Goal: Task Accomplishment & Management: Use online tool/utility

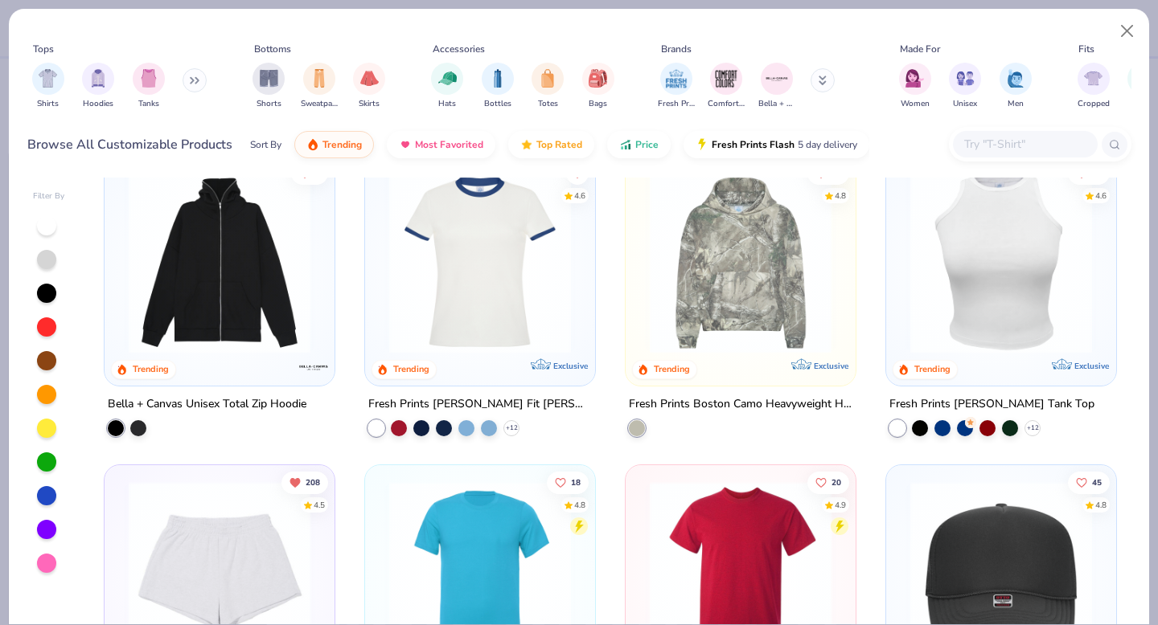
scroll to position [2276, 0]
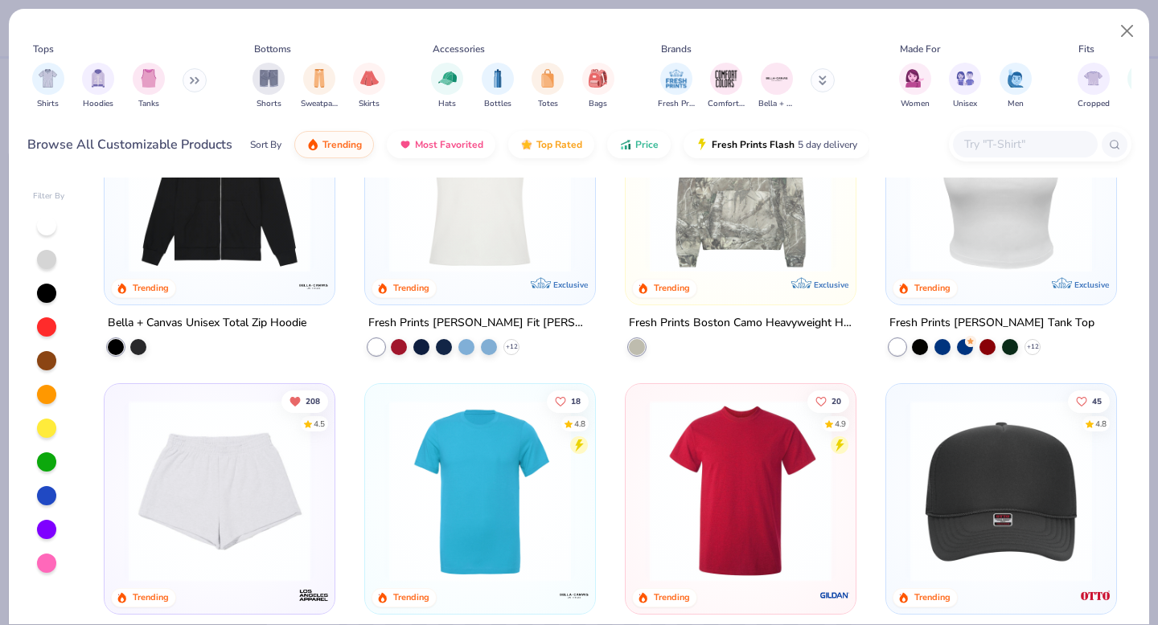
click at [804, 255] on img at bounding box center [740, 182] width 198 height 182
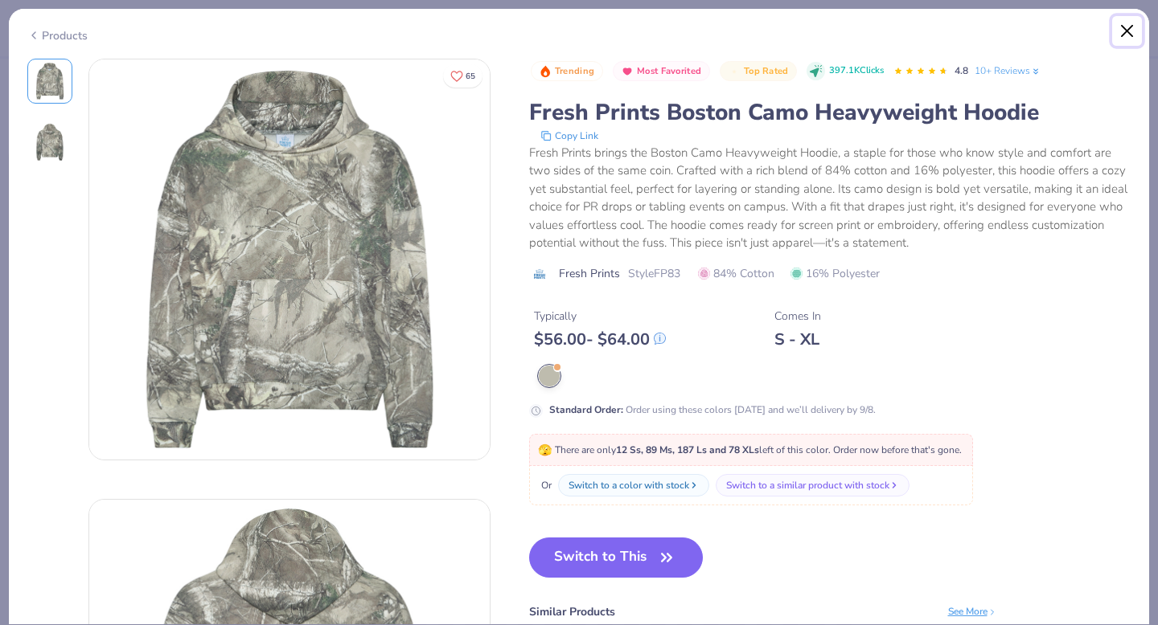
click at [1115, 37] on button "Close" at bounding box center [1127, 31] width 31 height 31
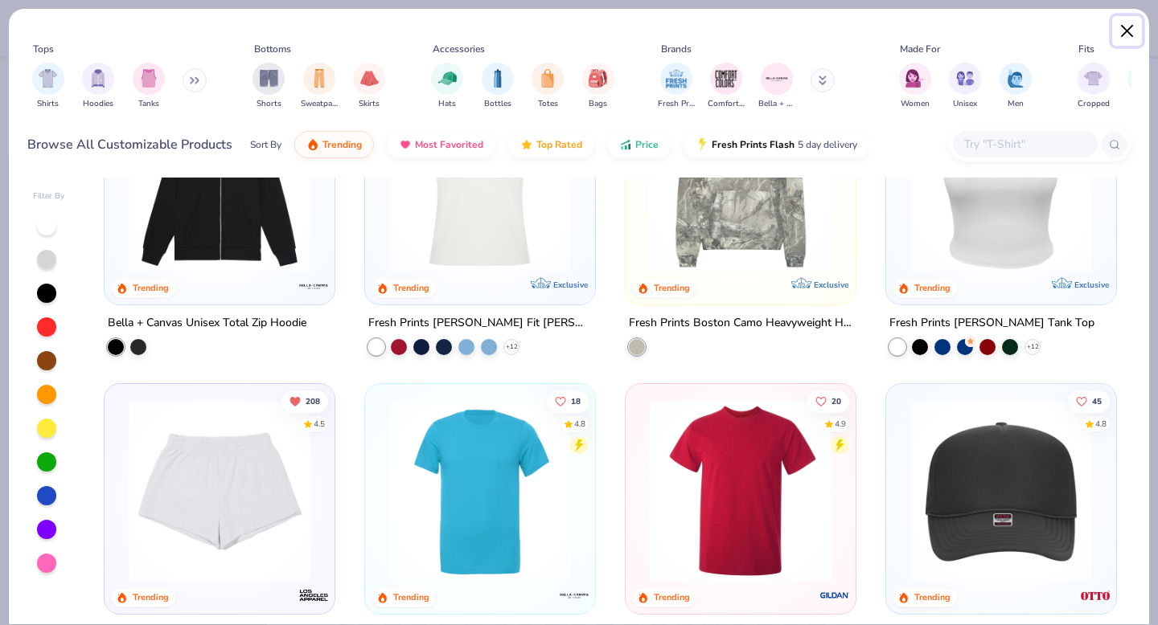
click at [1120, 36] on button "Close" at bounding box center [1127, 31] width 31 height 31
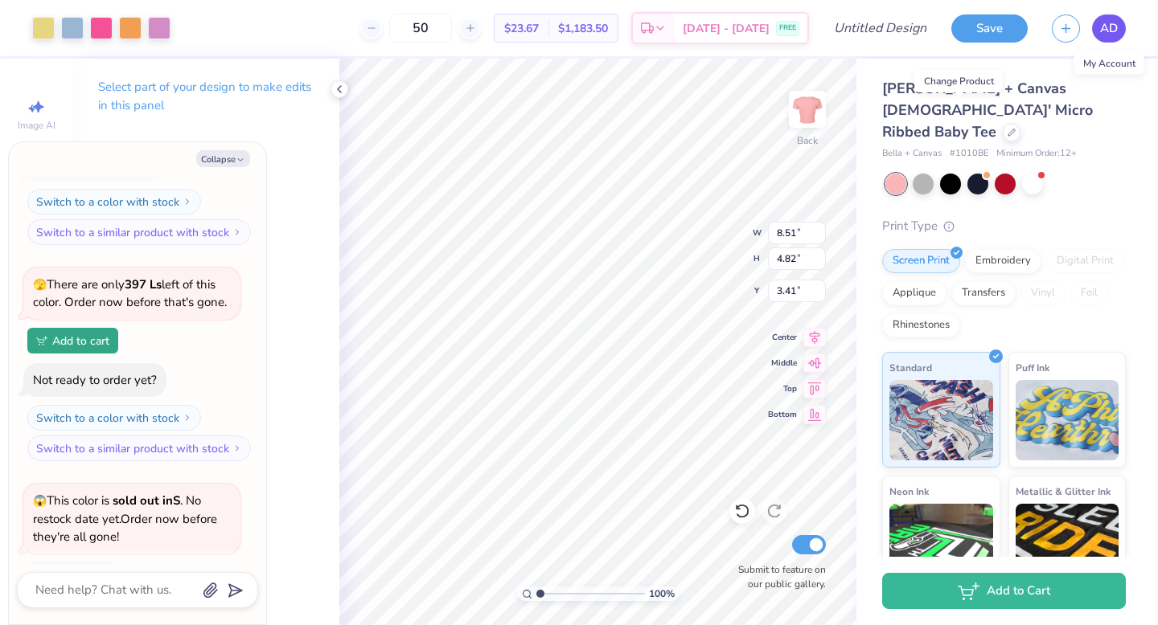
click at [1120, 36] on link "AD" at bounding box center [1109, 28] width 34 height 28
type textarea "x"
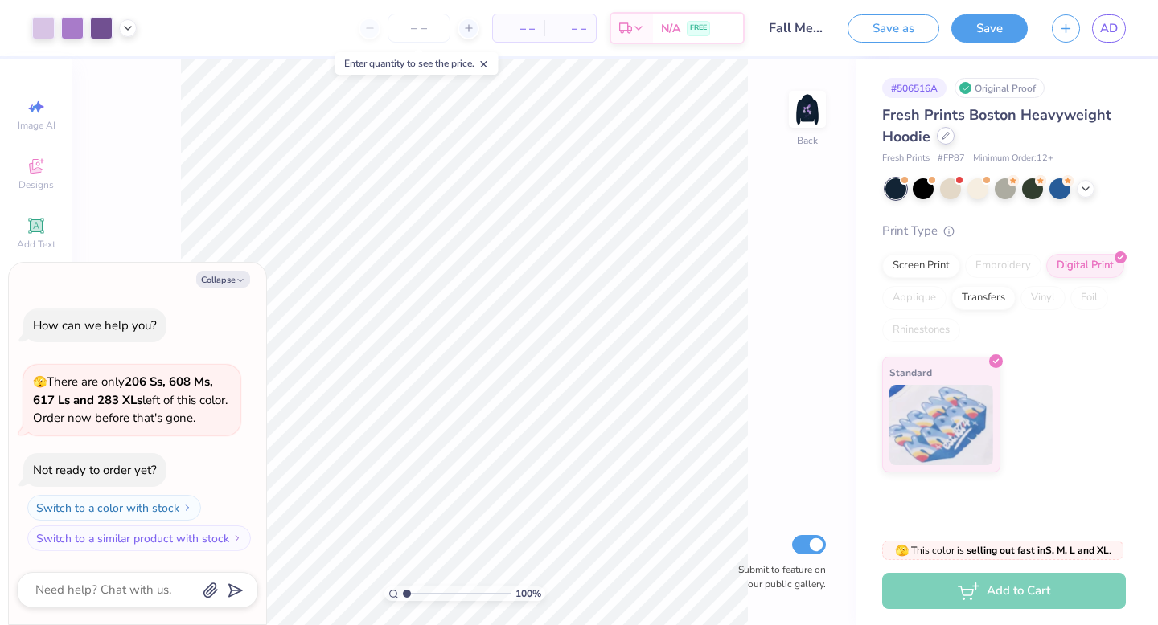
click at [947, 143] on div at bounding box center [945, 136] width 18 height 18
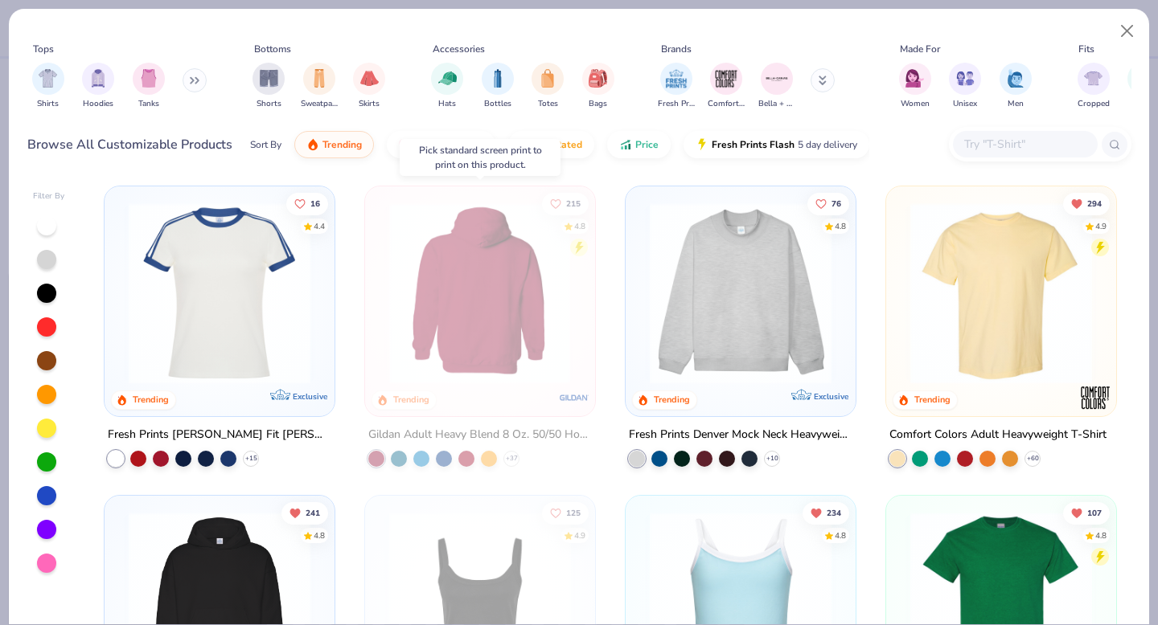
click at [507, 355] on div at bounding box center [479, 294] width 592 height 182
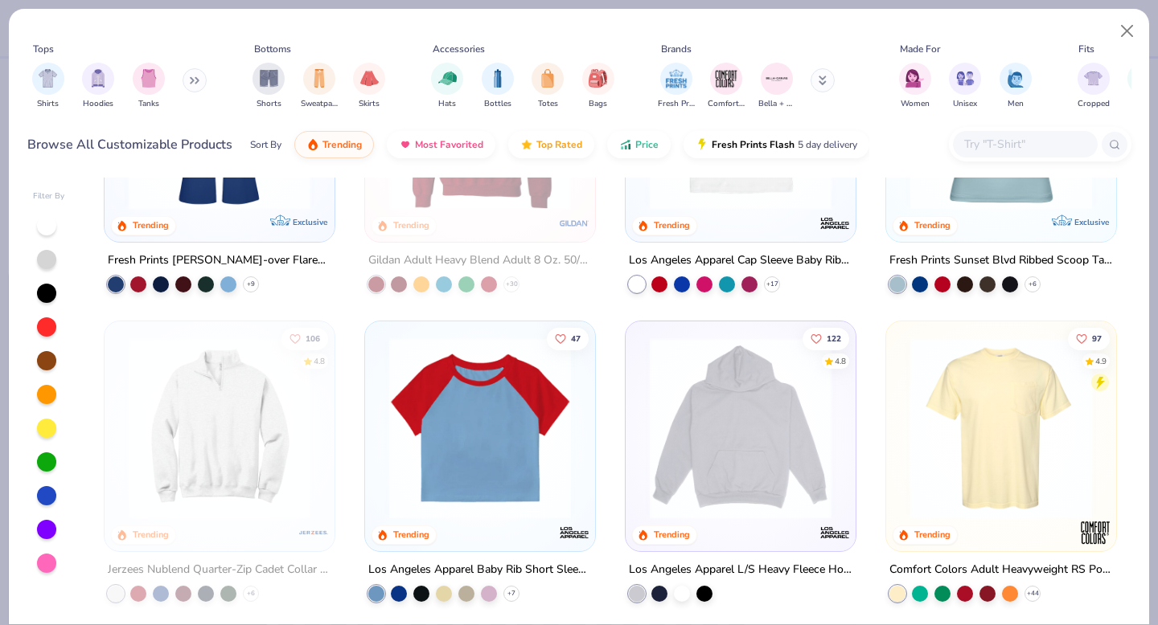
scroll to position [1414, 0]
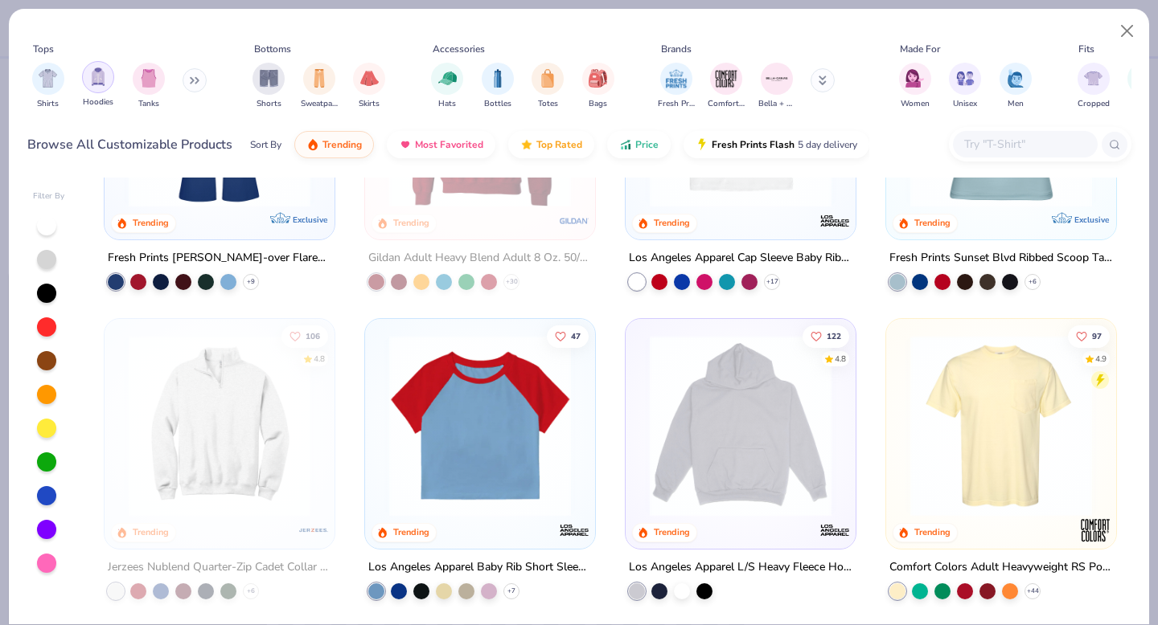
click at [107, 82] on div "filter for Hoodies" at bounding box center [98, 77] width 32 height 32
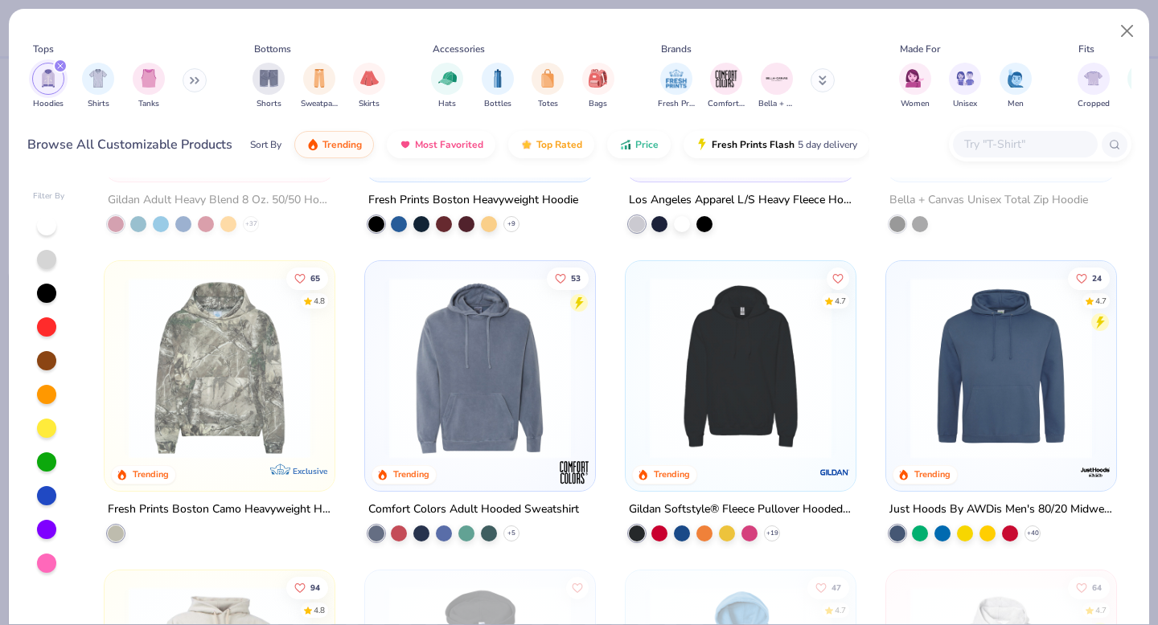
scroll to position [236, 0]
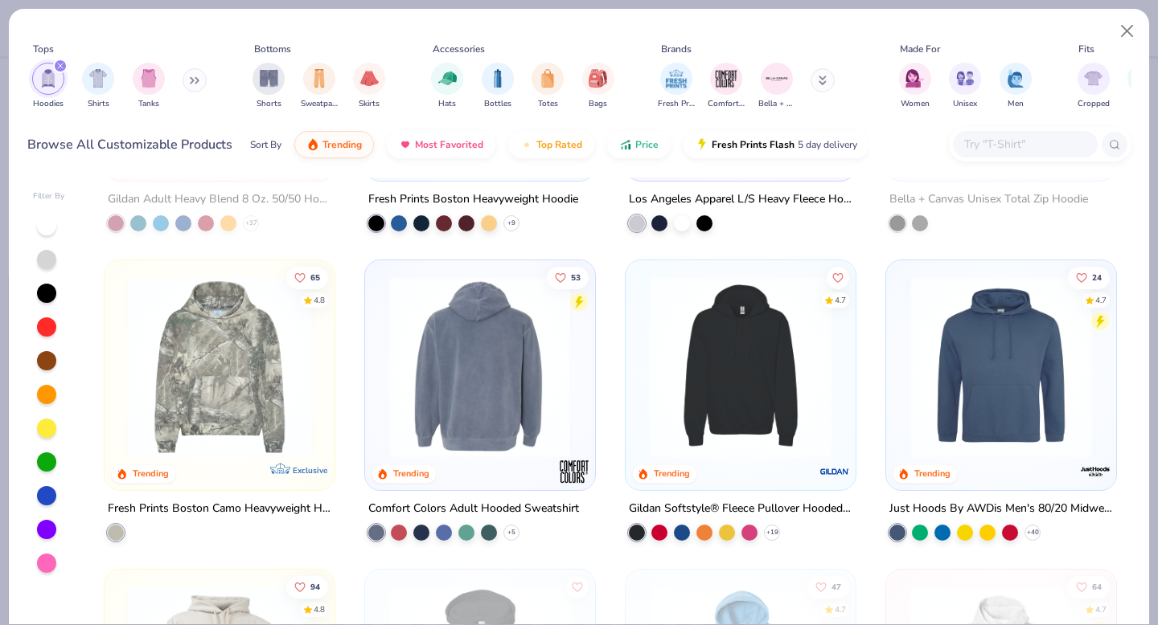
click at [789, 372] on img at bounding box center [740, 368] width 198 height 182
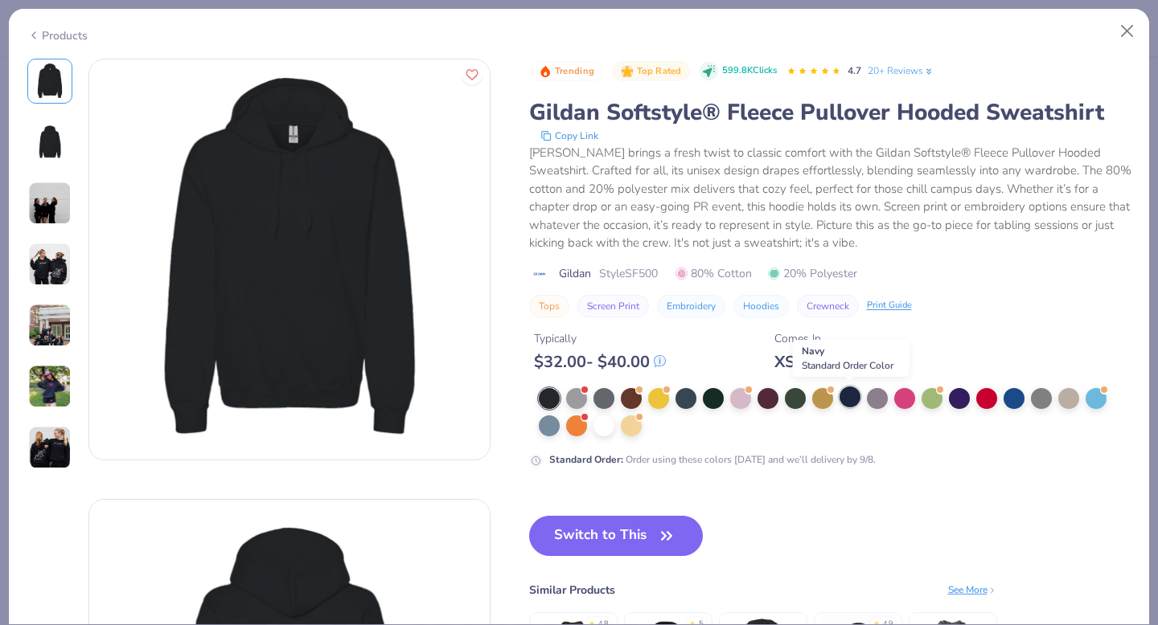
click at [855, 402] on div at bounding box center [849, 397] width 21 height 21
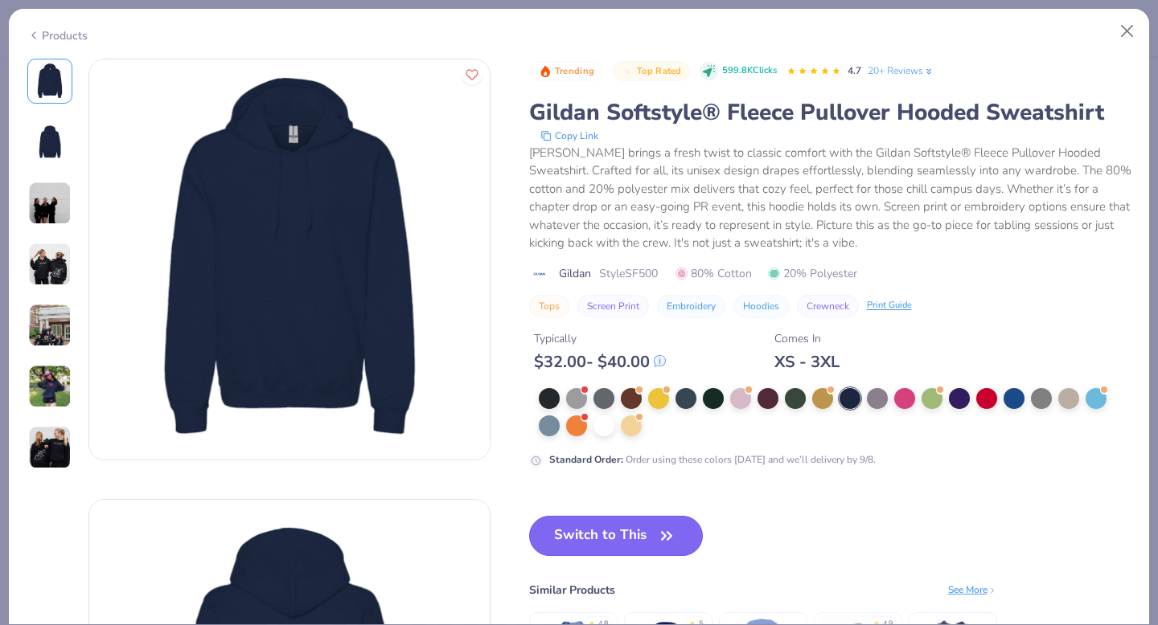
click at [600, 548] on button "Switch to This" at bounding box center [616, 536] width 174 height 40
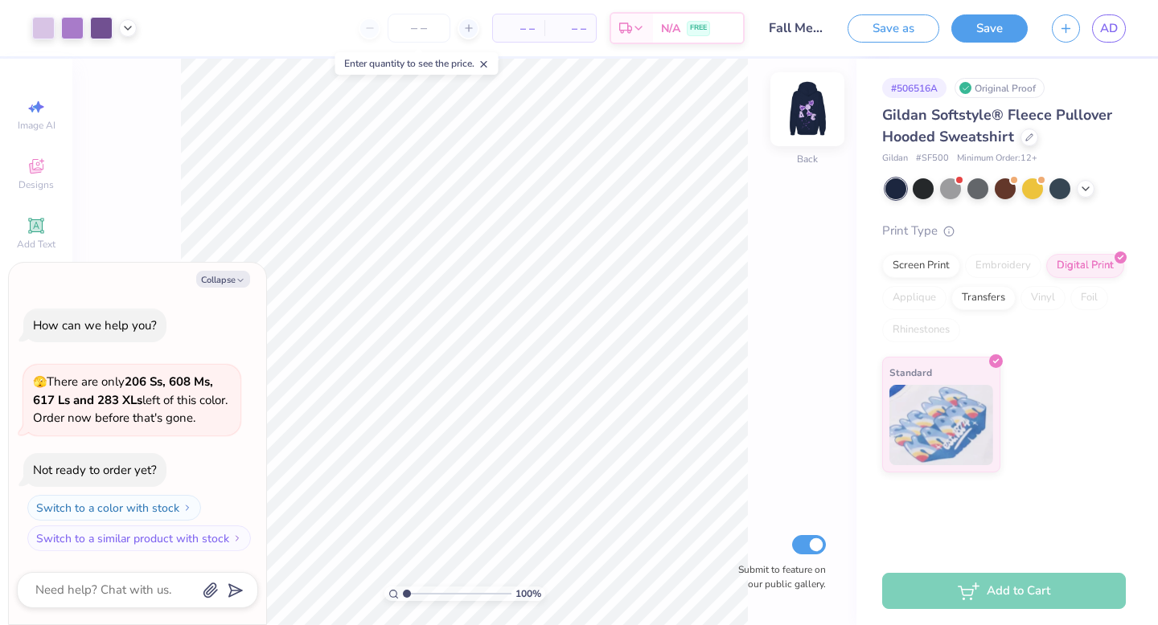
click at [809, 106] on img at bounding box center [807, 109] width 64 height 64
click at [802, 123] on img at bounding box center [807, 109] width 64 height 64
click at [809, 107] on img at bounding box center [807, 109] width 64 height 64
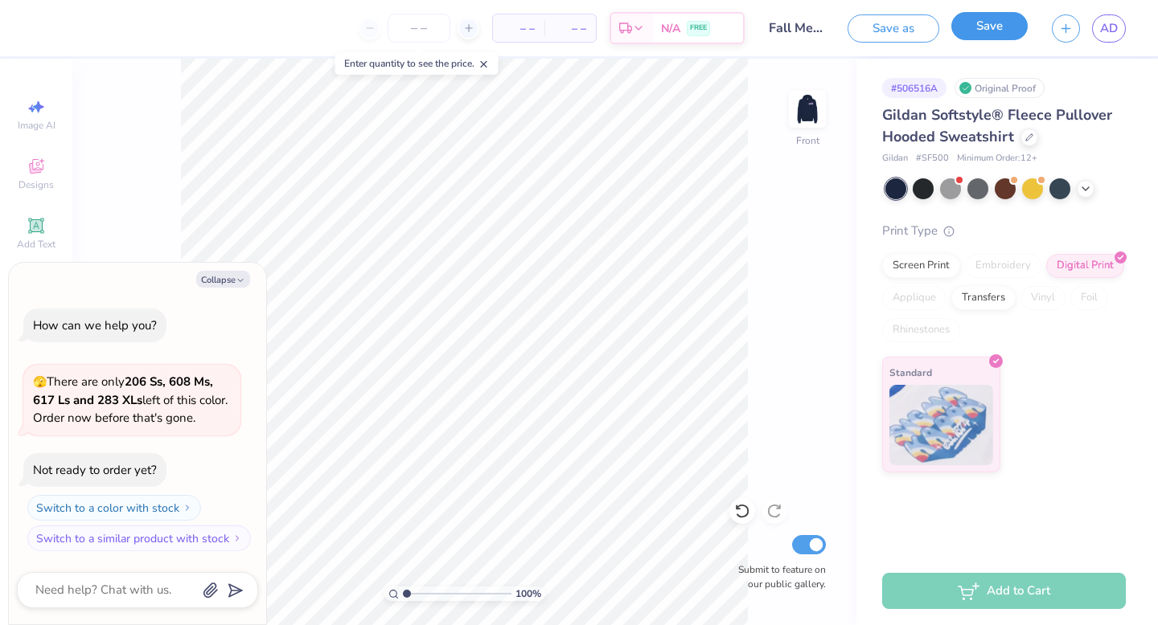
click at [1007, 31] on button "Save" at bounding box center [989, 26] width 76 height 28
type textarea "x"
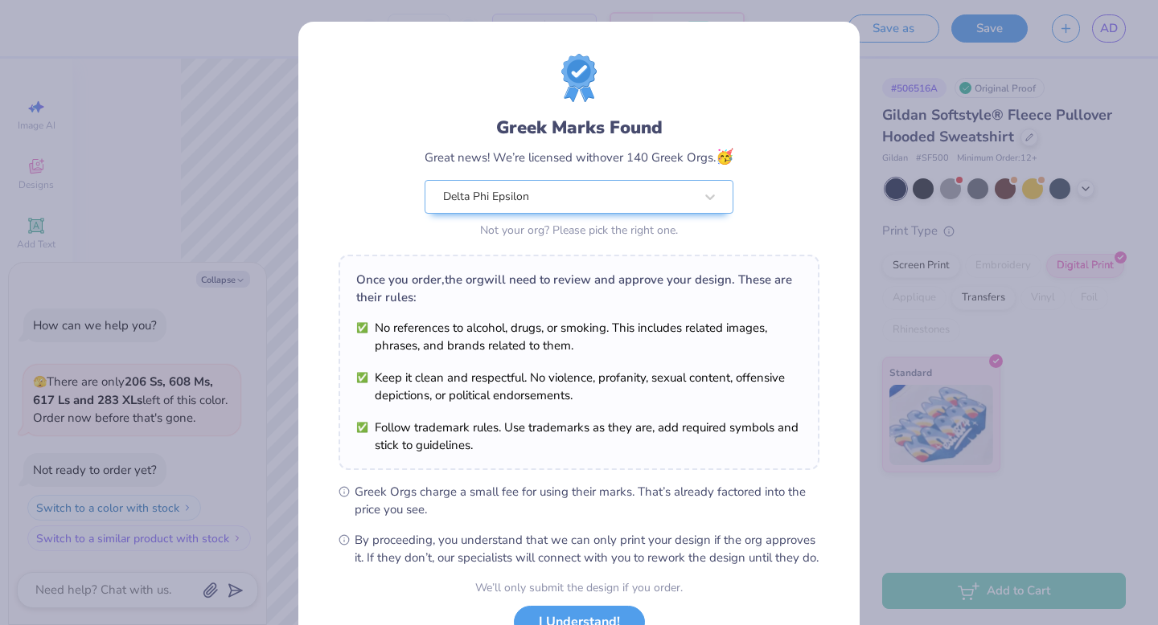
click at [1127, 92] on icon "close" at bounding box center [1122, 98] width 11 height 13
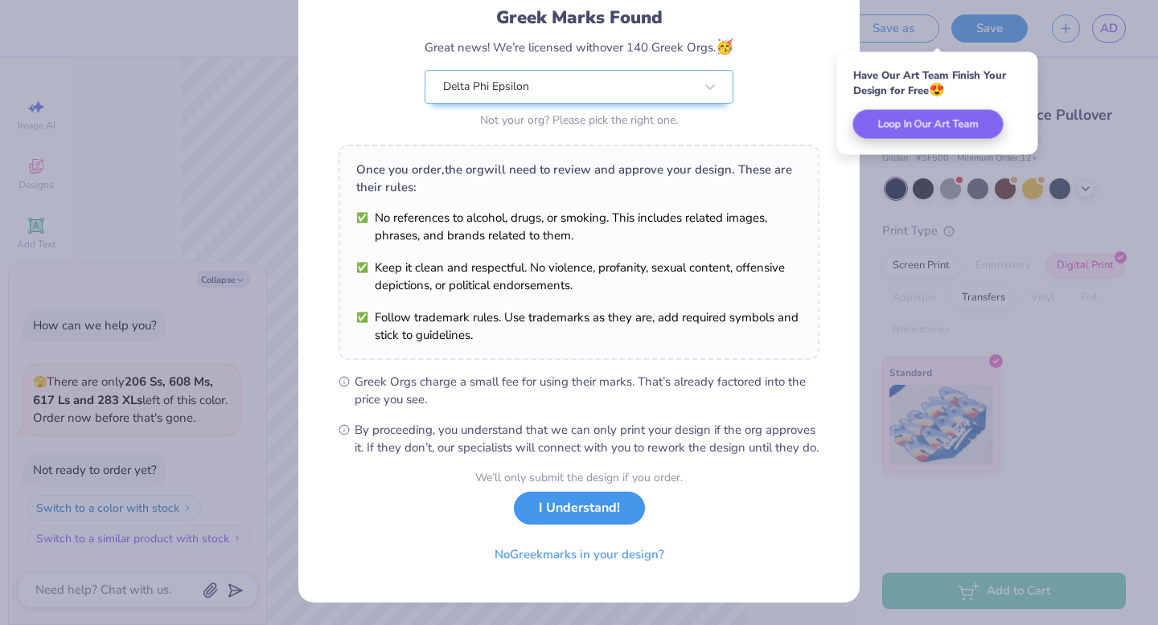
click at [613, 517] on button "I Understand!" at bounding box center [579, 508] width 131 height 33
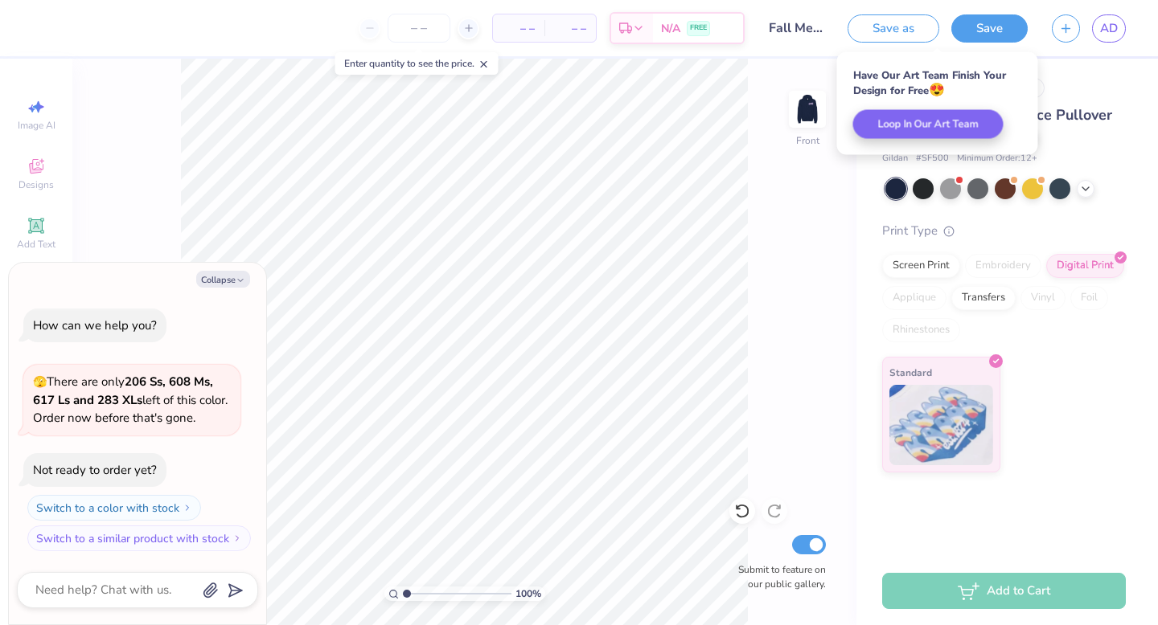
scroll to position [0, 0]
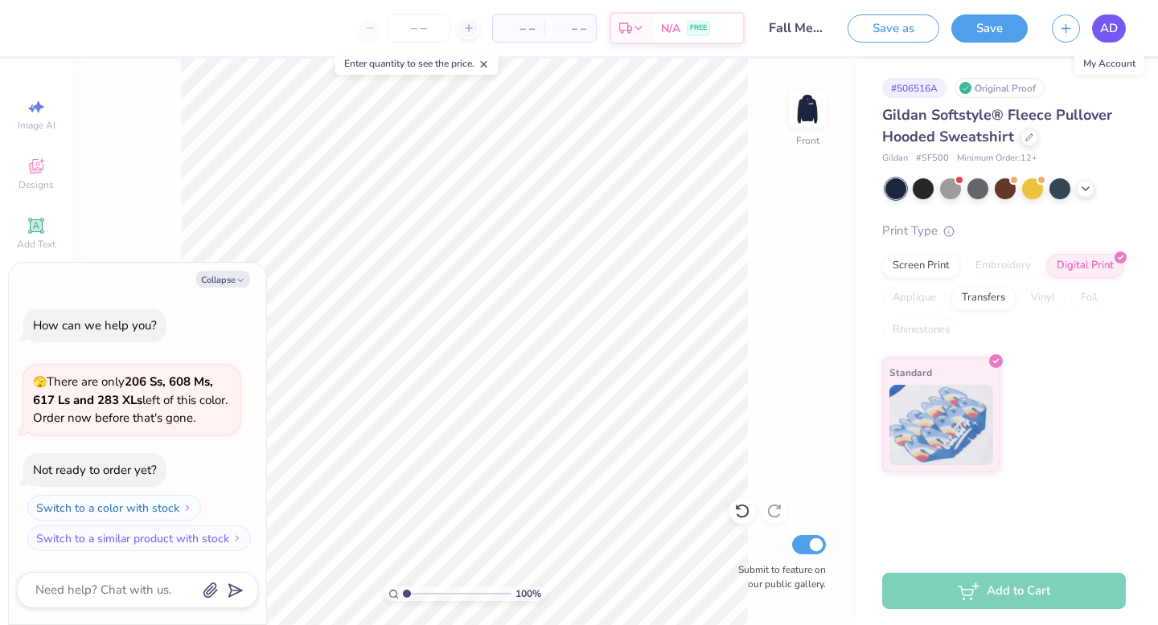
click at [1115, 36] on span "AD" at bounding box center [1109, 28] width 18 height 18
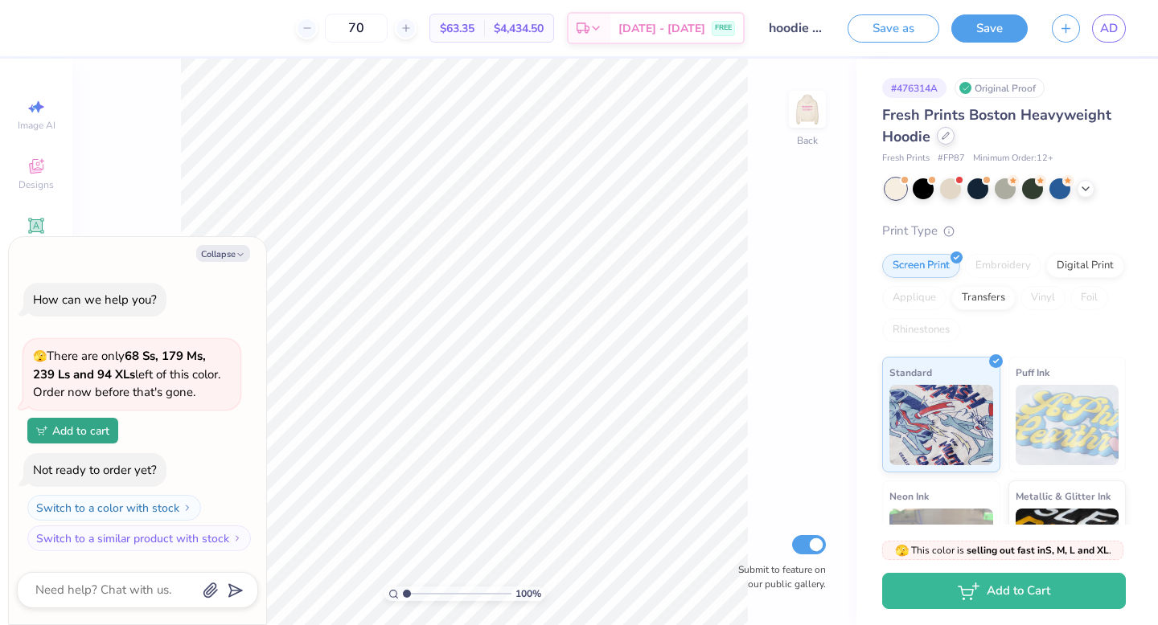
click at [949, 135] on div at bounding box center [945, 136] width 18 height 18
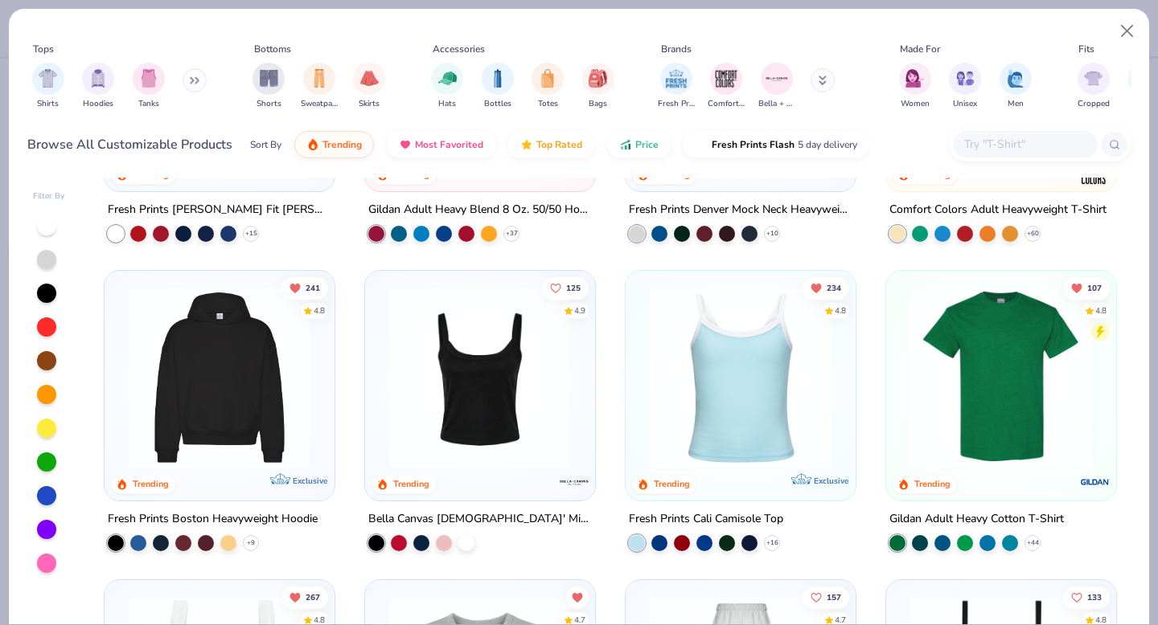
scroll to position [488, 0]
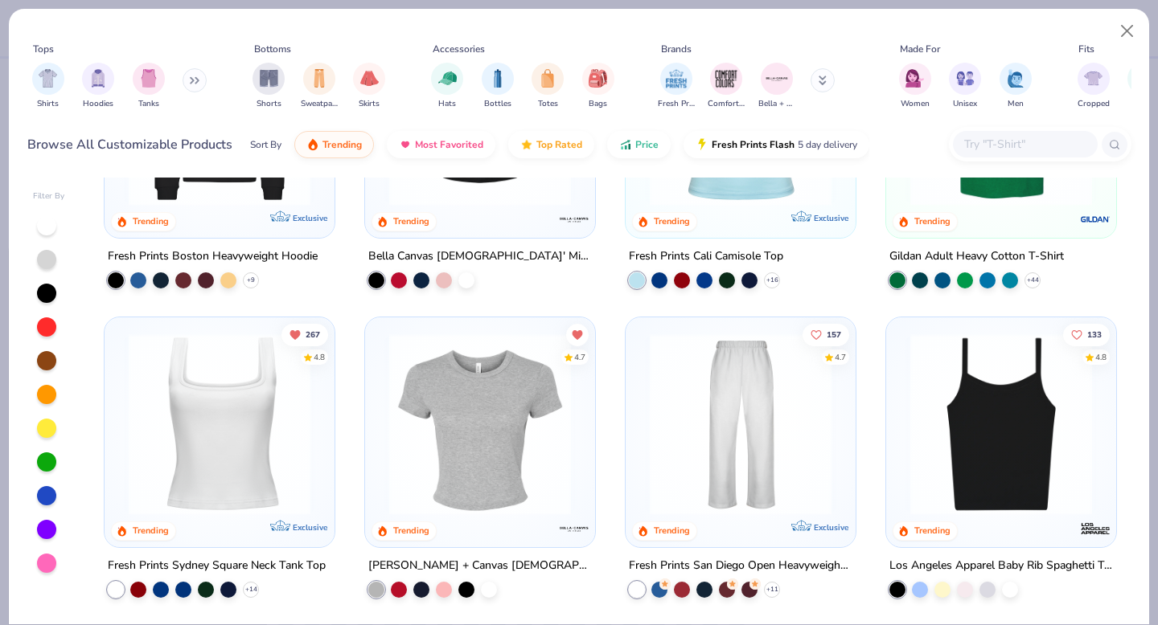
click at [257, 192] on img at bounding box center [220, 115] width 198 height 182
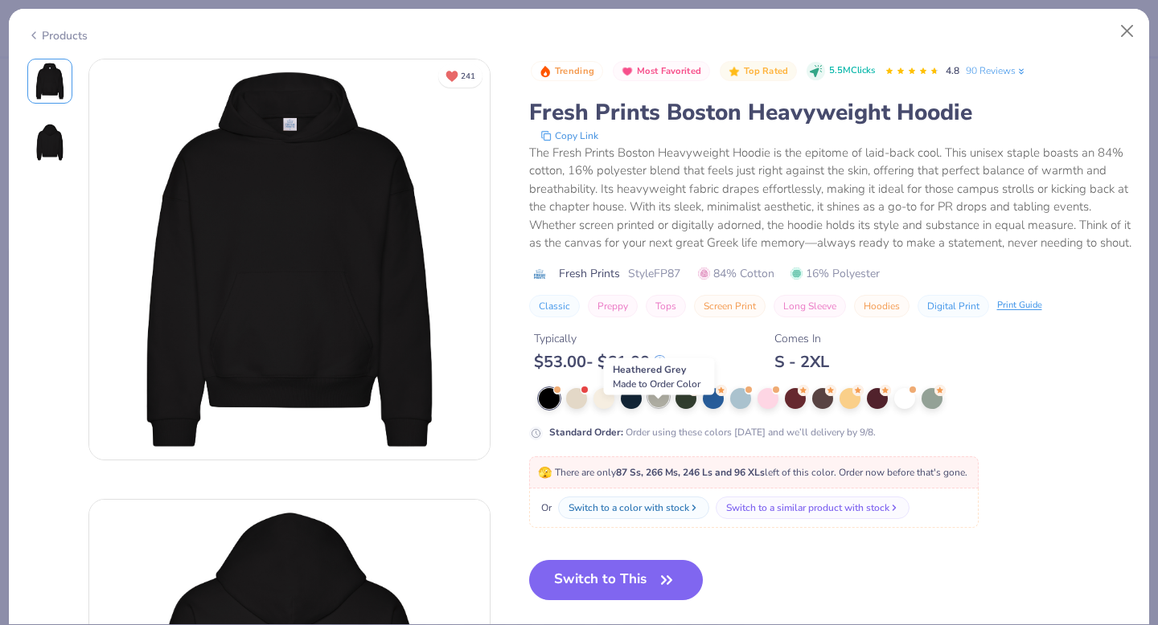
click at [653, 408] on div at bounding box center [658, 397] width 21 height 21
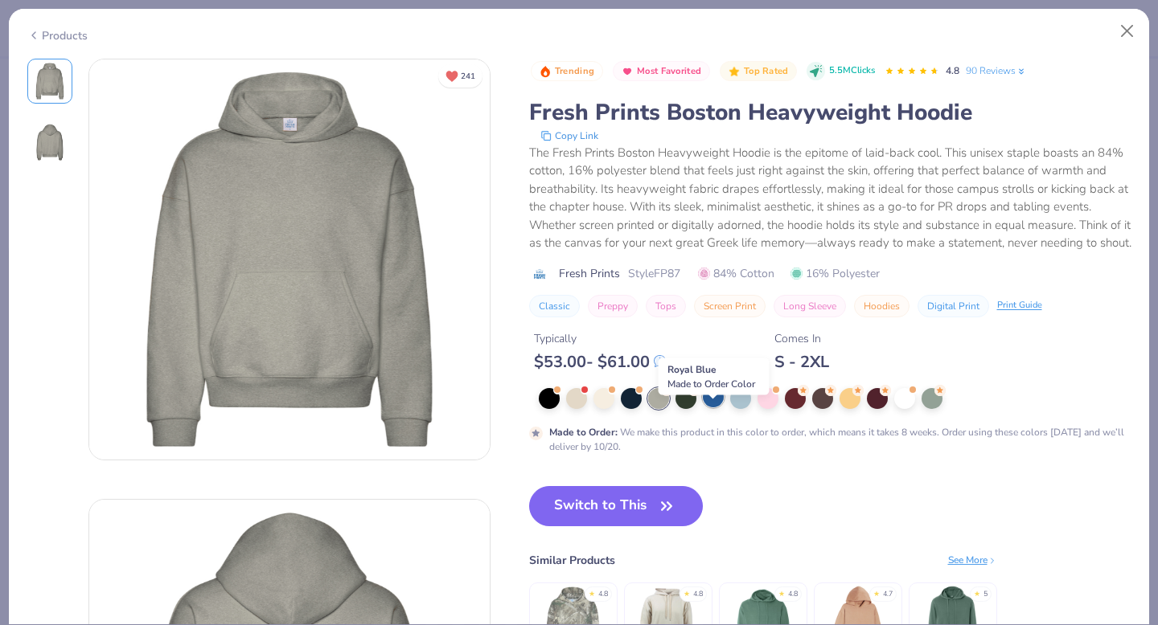
click at [721, 408] on div at bounding box center [713, 397] width 21 height 21
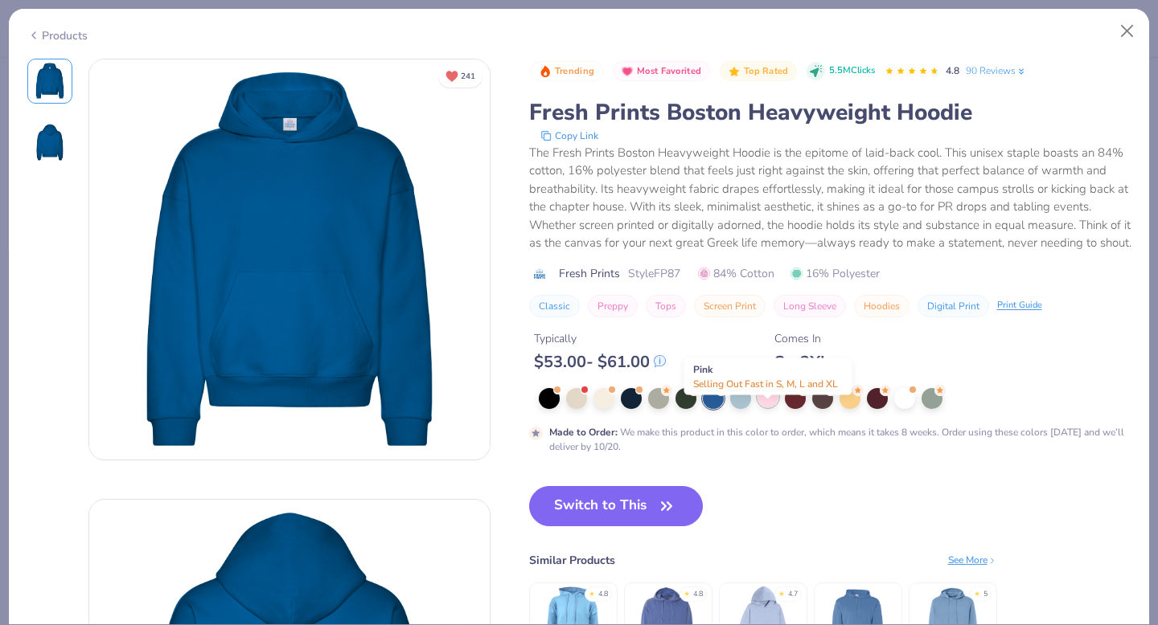
click at [772, 393] on span at bounding box center [776, 388] width 9 height 9
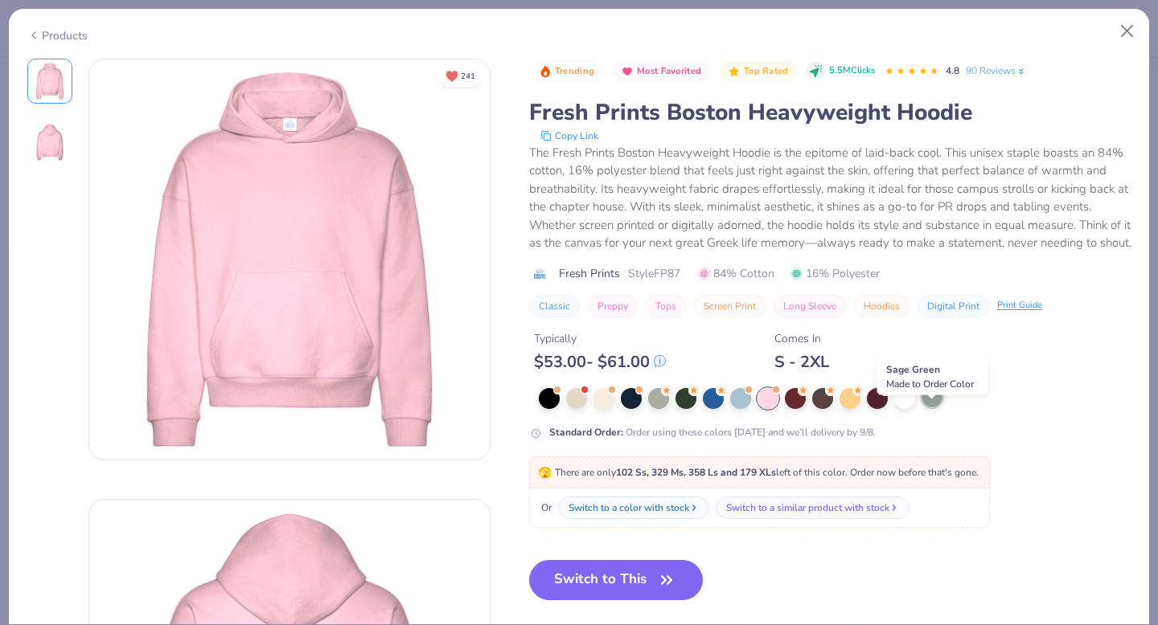
click at [928, 408] on div at bounding box center [931, 397] width 21 height 21
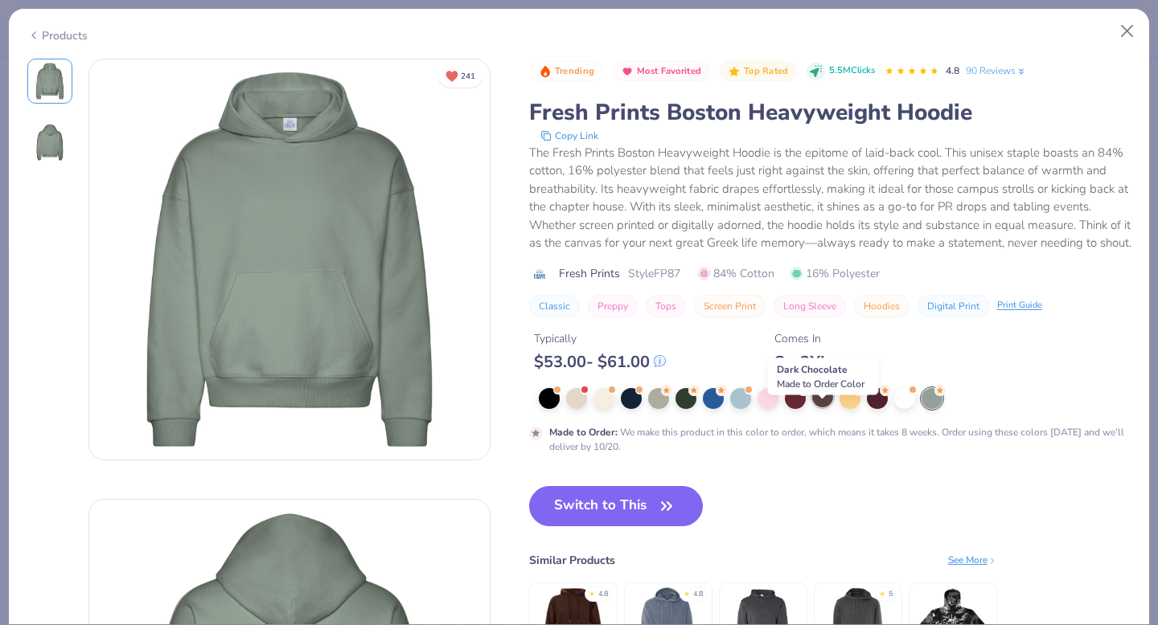
click at [822, 408] on div at bounding box center [822, 397] width 21 height 21
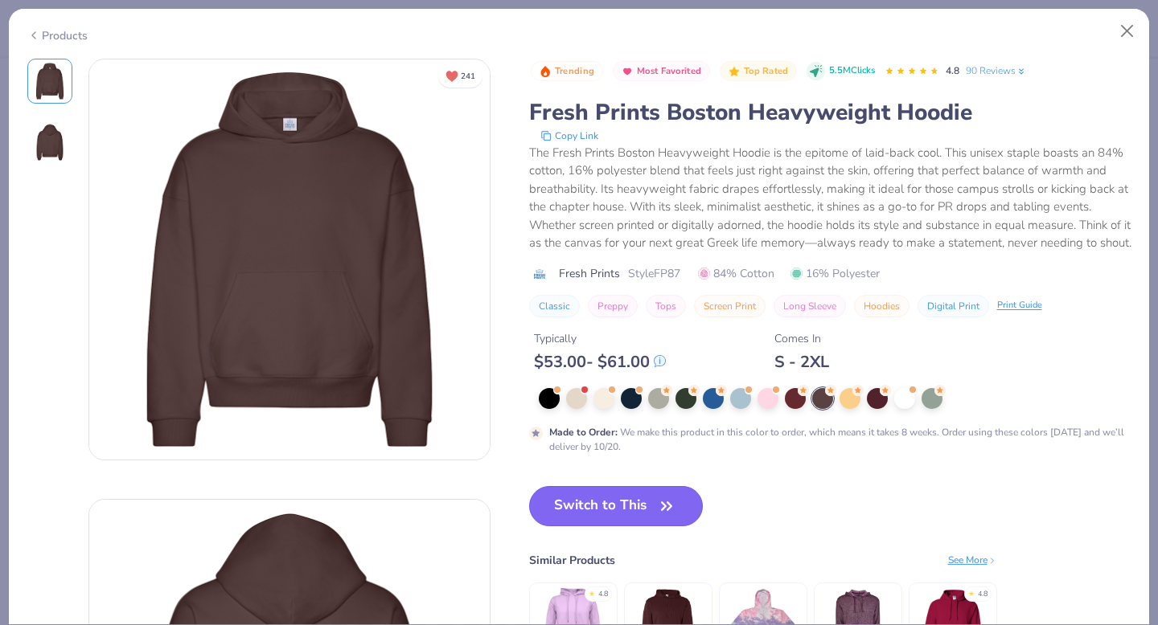
click at [598, 522] on button "Switch to This" at bounding box center [616, 506] width 174 height 40
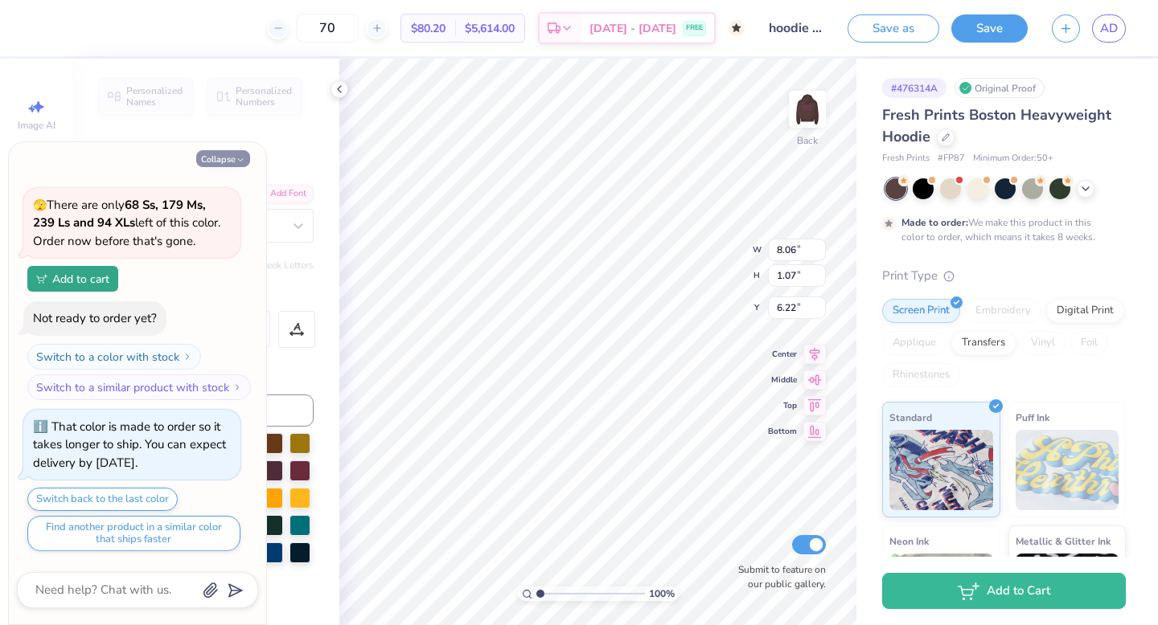
click at [236, 155] on icon "button" at bounding box center [241, 160] width 10 height 10
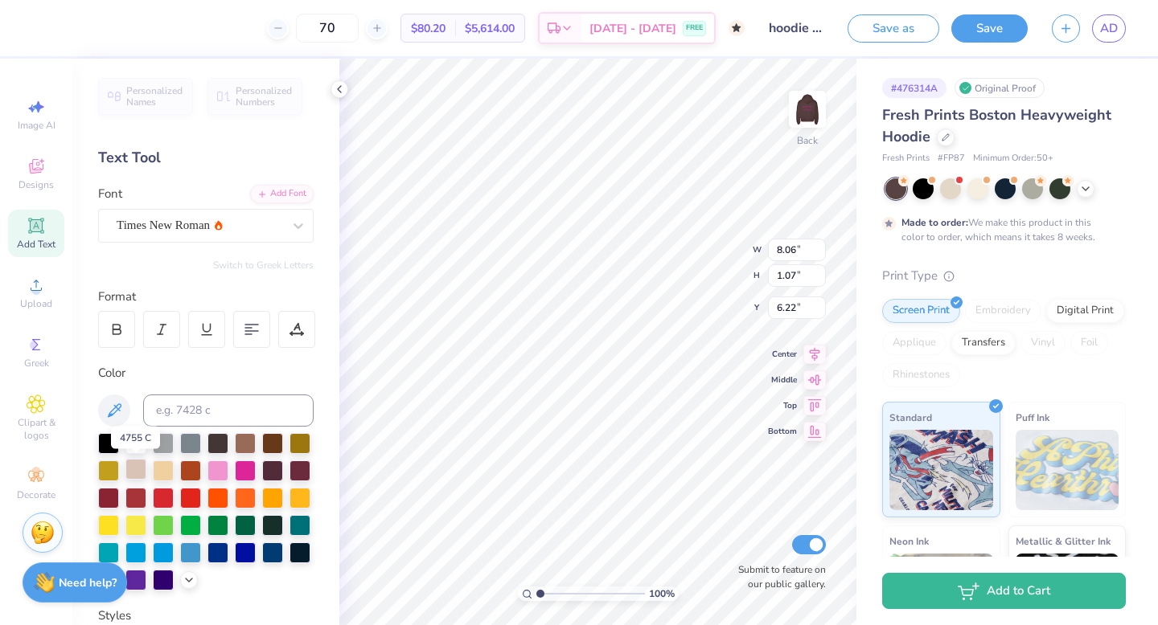
click at [137, 461] on div at bounding box center [135, 469] width 21 height 21
click at [187, 584] on icon at bounding box center [188, 578] width 13 height 13
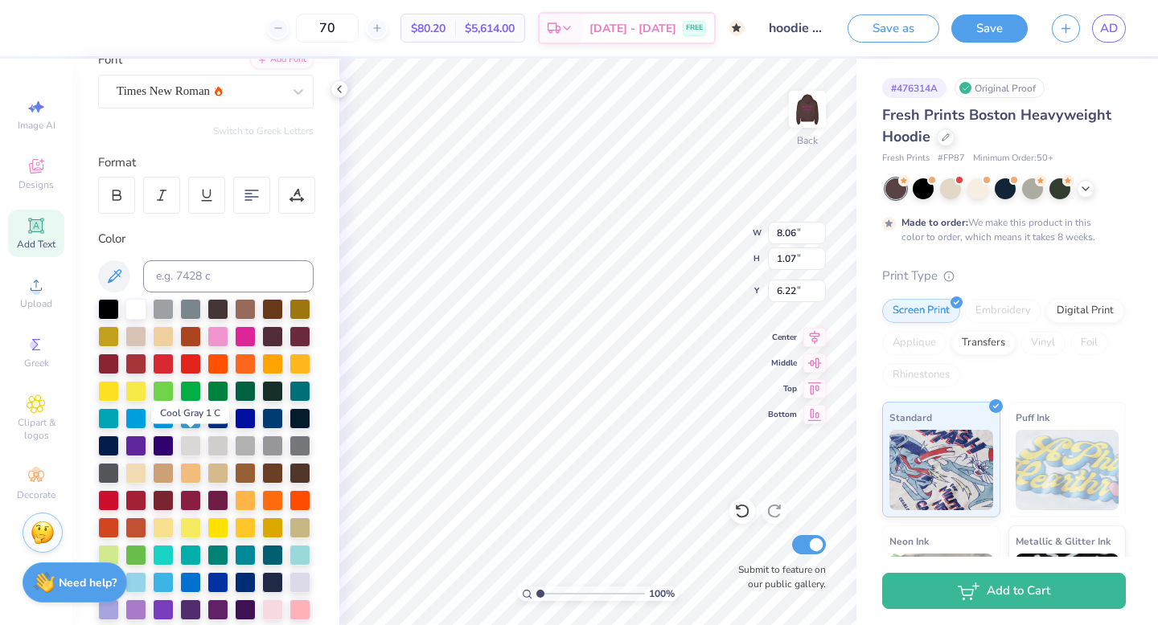
scroll to position [136, 0]
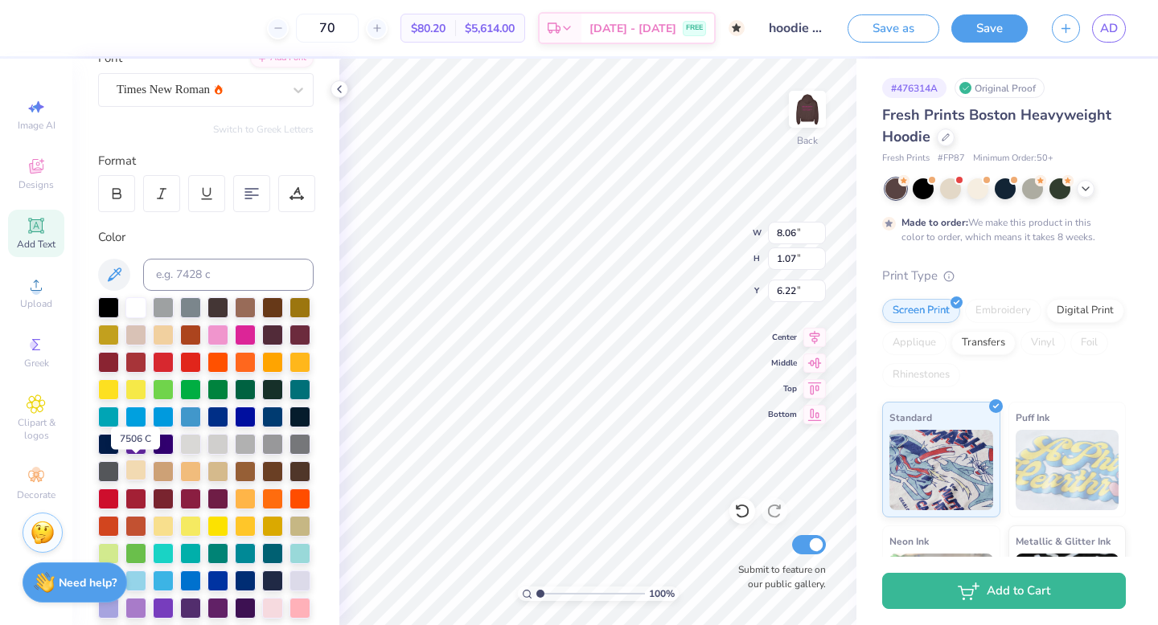
click at [141, 463] on div at bounding box center [135, 470] width 21 height 21
click at [793, 106] on img at bounding box center [807, 109] width 64 height 64
click at [137, 465] on div at bounding box center [135, 470] width 21 height 21
click at [44, 25] on div at bounding box center [43, 26] width 23 height 23
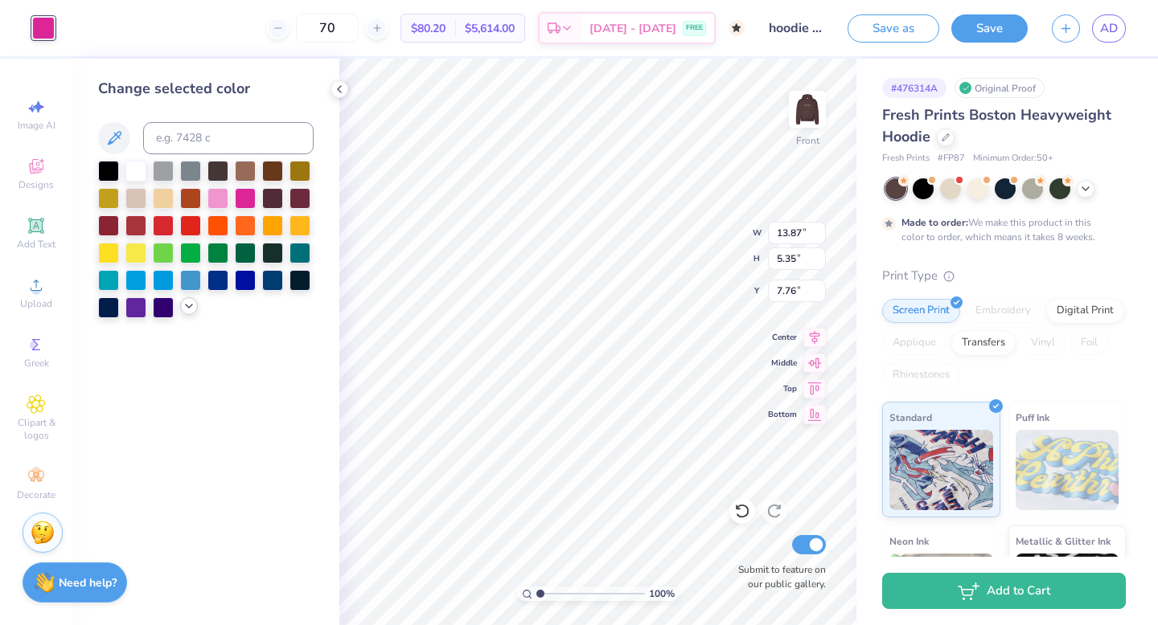
click at [195, 306] on div at bounding box center [189, 306] width 18 height 18
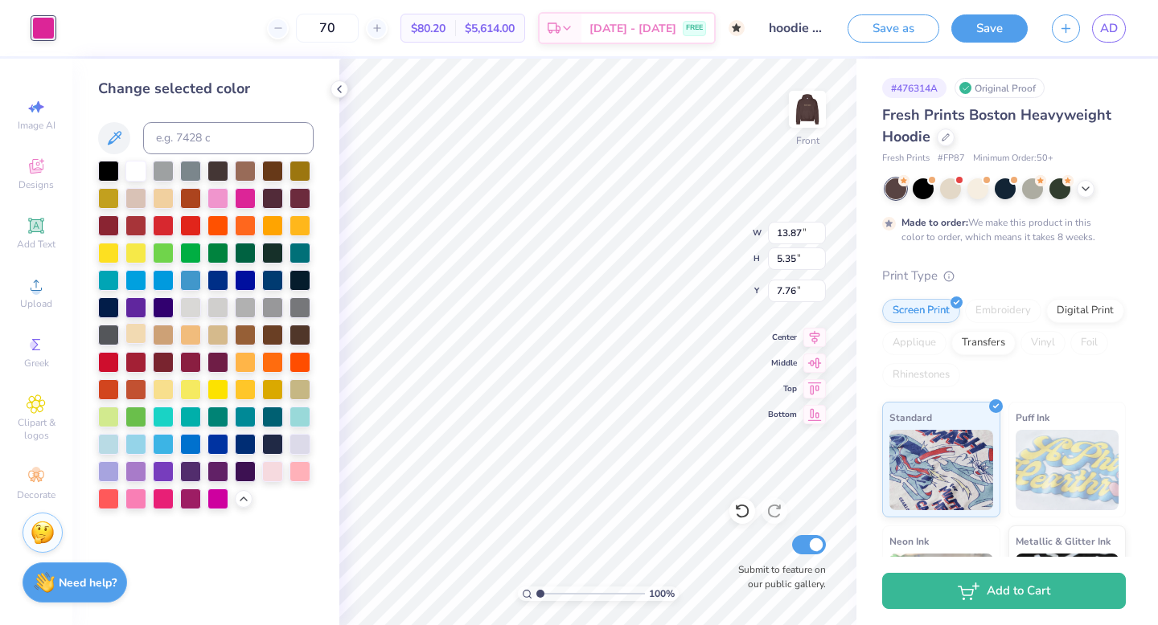
click at [132, 333] on div at bounding box center [135, 333] width 21 height 21
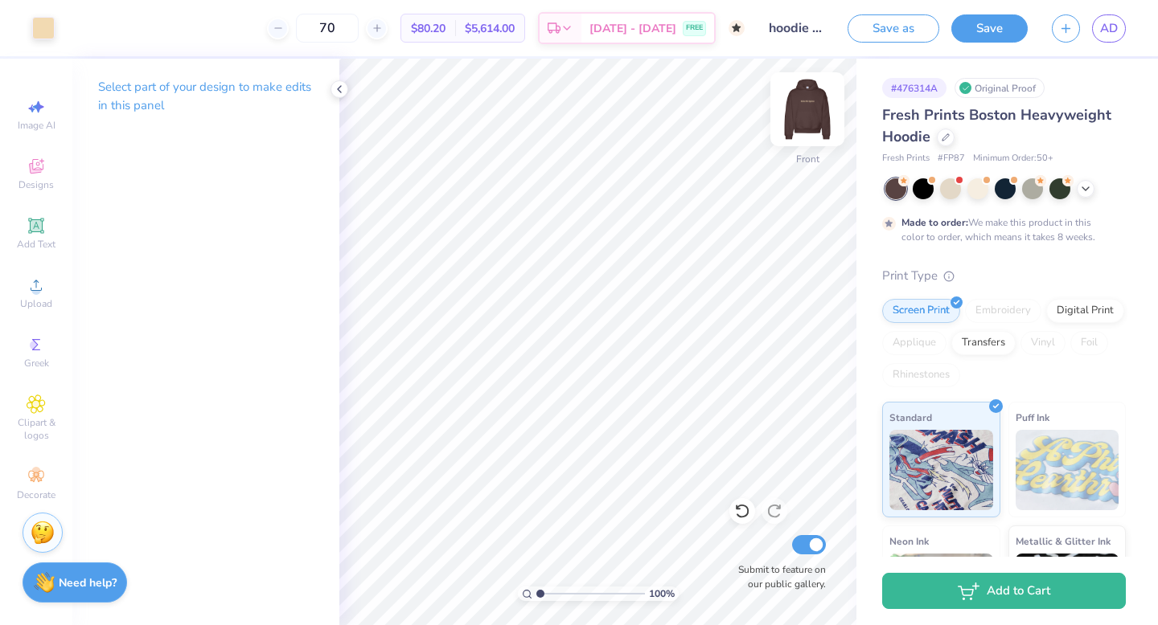
click at [805, 103] on img at bounding box center [807, 109] width 64 height 64
click at [1034, 182] on div at bounding box center [1032, 187] width 21 height 21
click at [949, 187] on div at bounding box center [950, 187] width 21 height 21
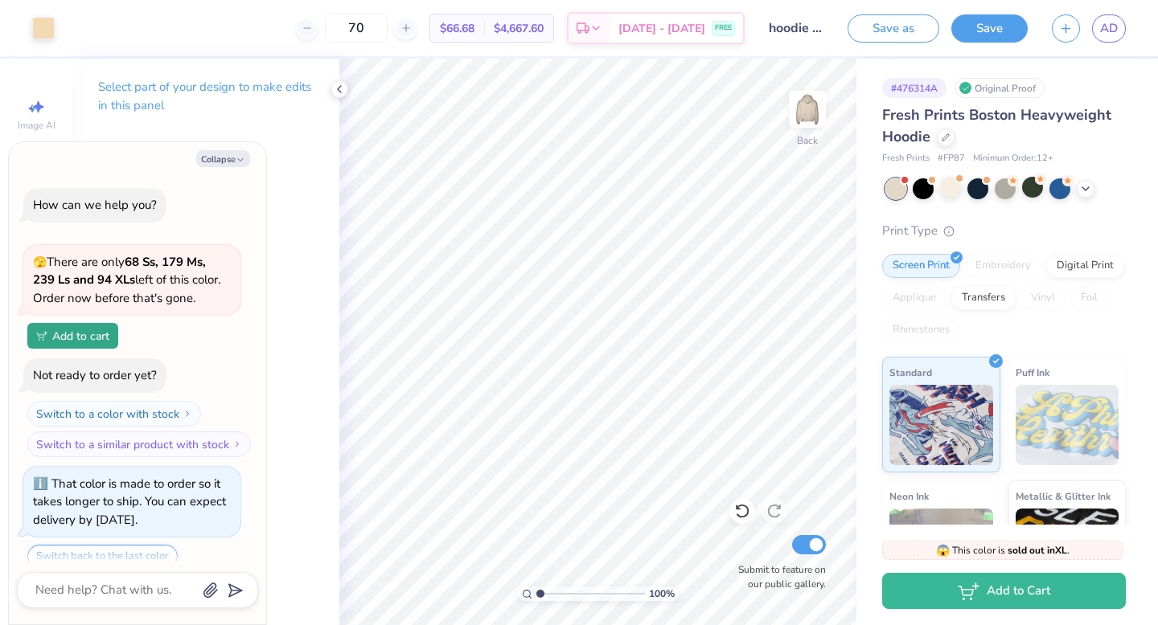
scroll to position [408, 0]
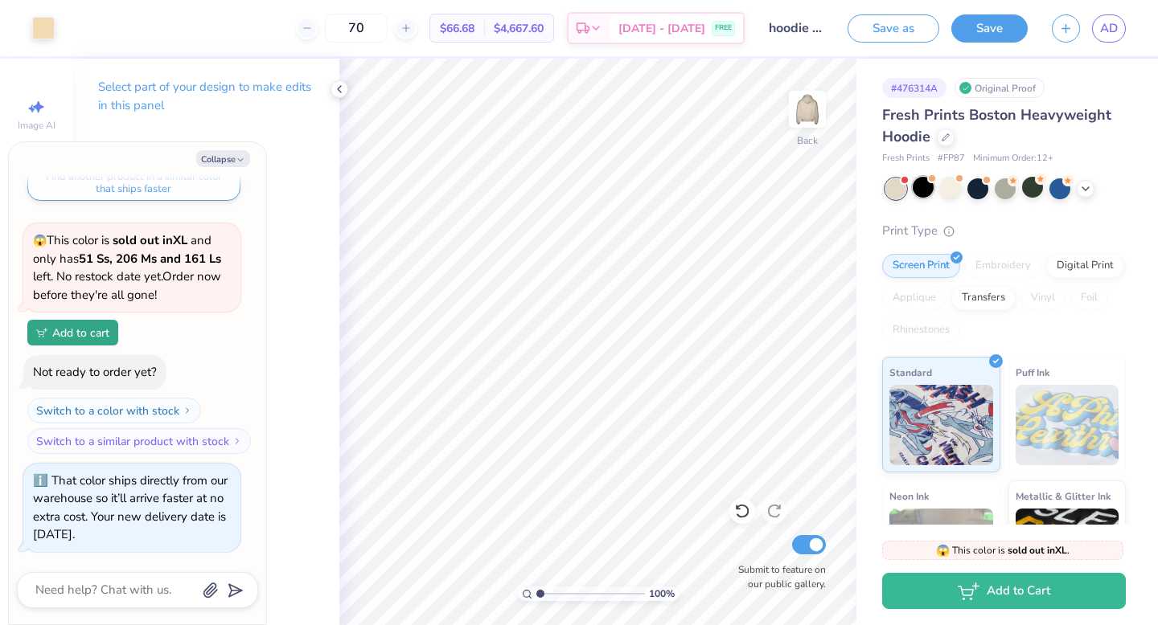
click at [920, 183] on div at bounding box center [922, 187] width 21 height 21
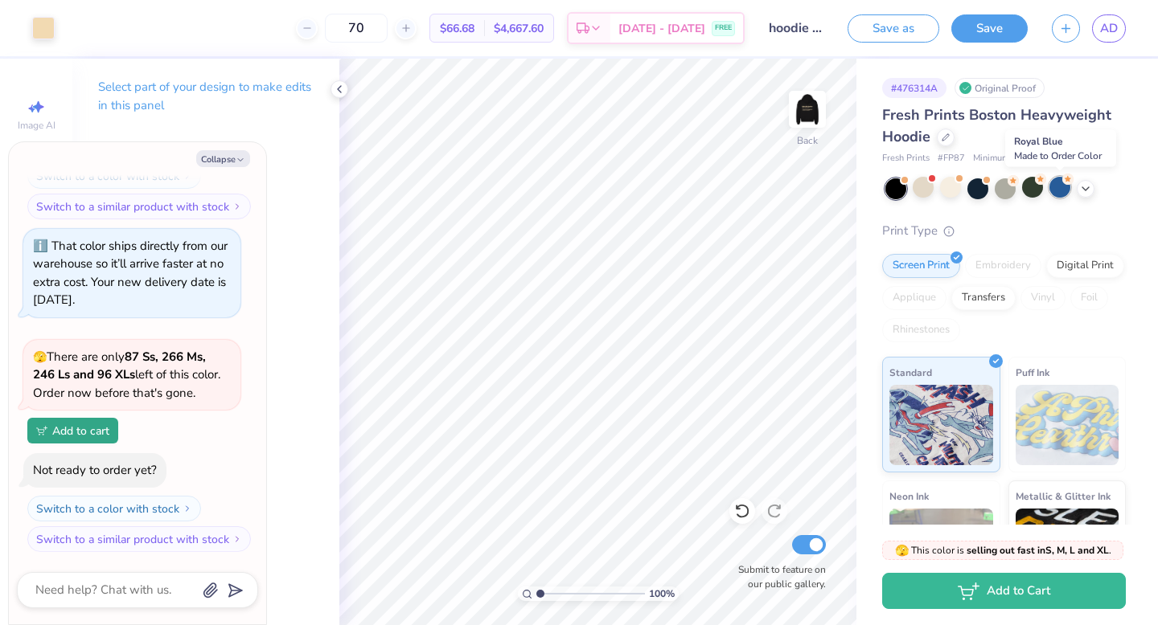
click at [1061, 187] on div at bounding box center [1059, 187] width 21 height 21
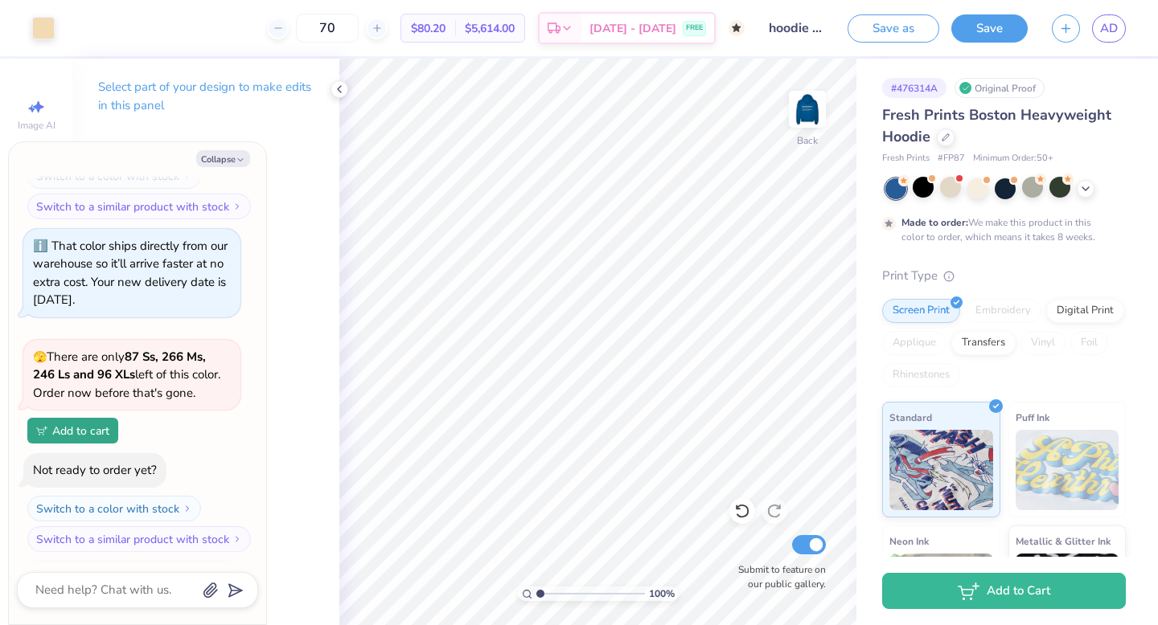
scroll to position [794, 0]
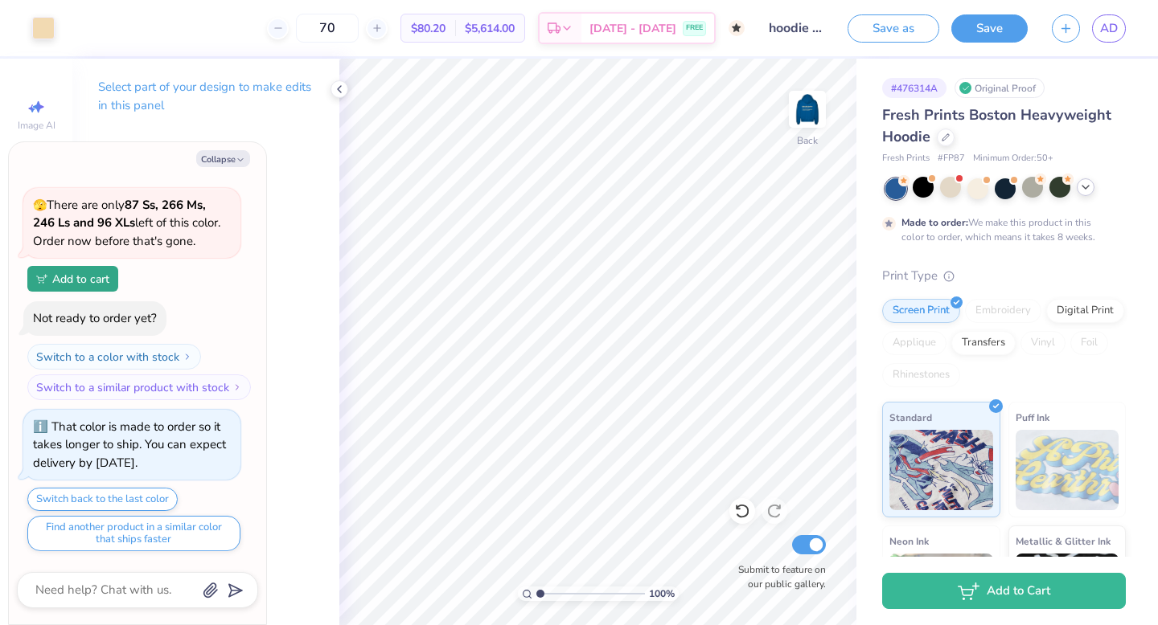
click at [1084, 190] on icon at bounding box center [1085, 187] width 13 height 13
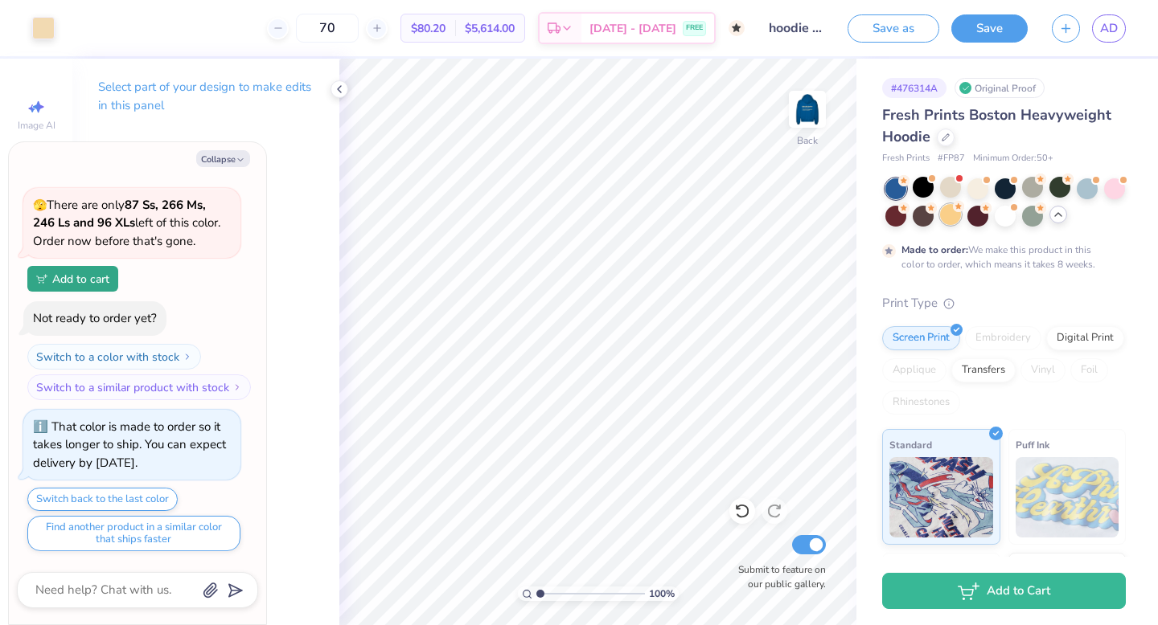
click at [948, 210] on div at bounding box center [950, 214] width 21 height 21
click at [929, 215] on div at bounding box center [922, 214] width 21 height 21
click at [1064, 184] on icon at bounding box center [1067, 179] width 11 height 11
click at [986, 187] on div at bounding box center [977, 187] width 21 height 21
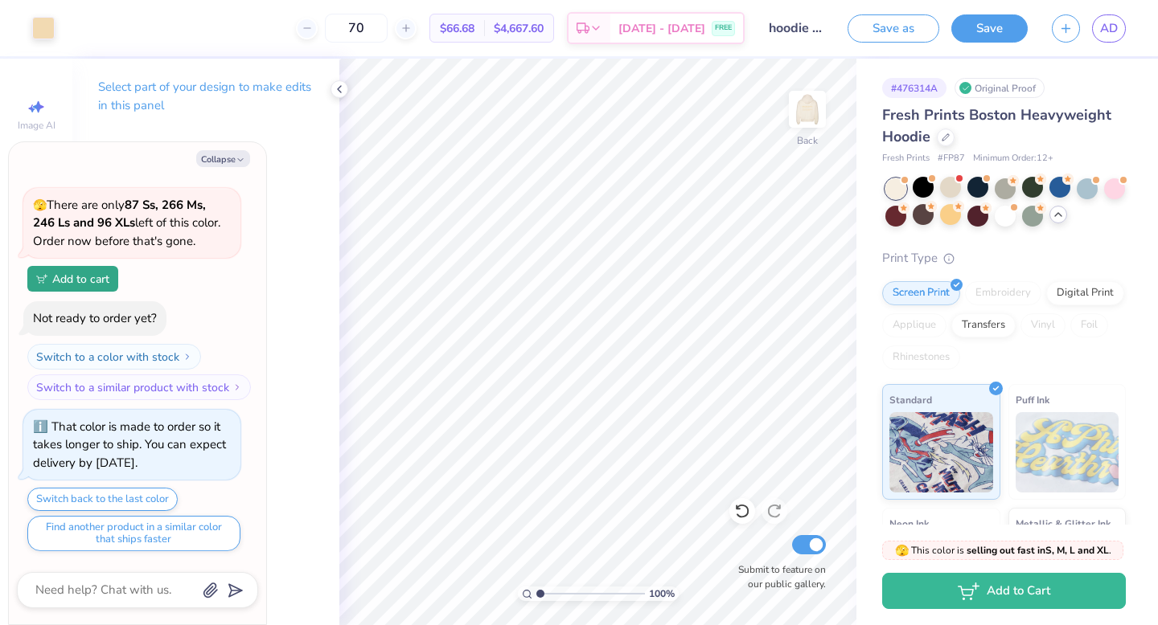
scroll to position [1127, 0]
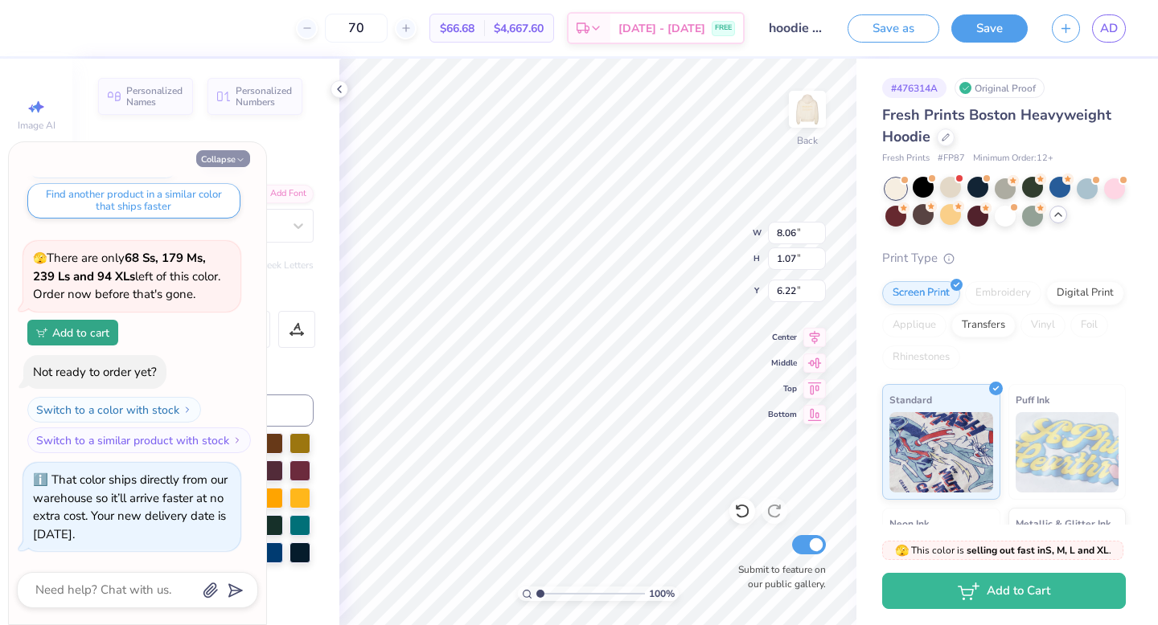
click at [244, 160] on icon "button" at bounding box center [241, 160] width 10 height 10
type textarea "x"
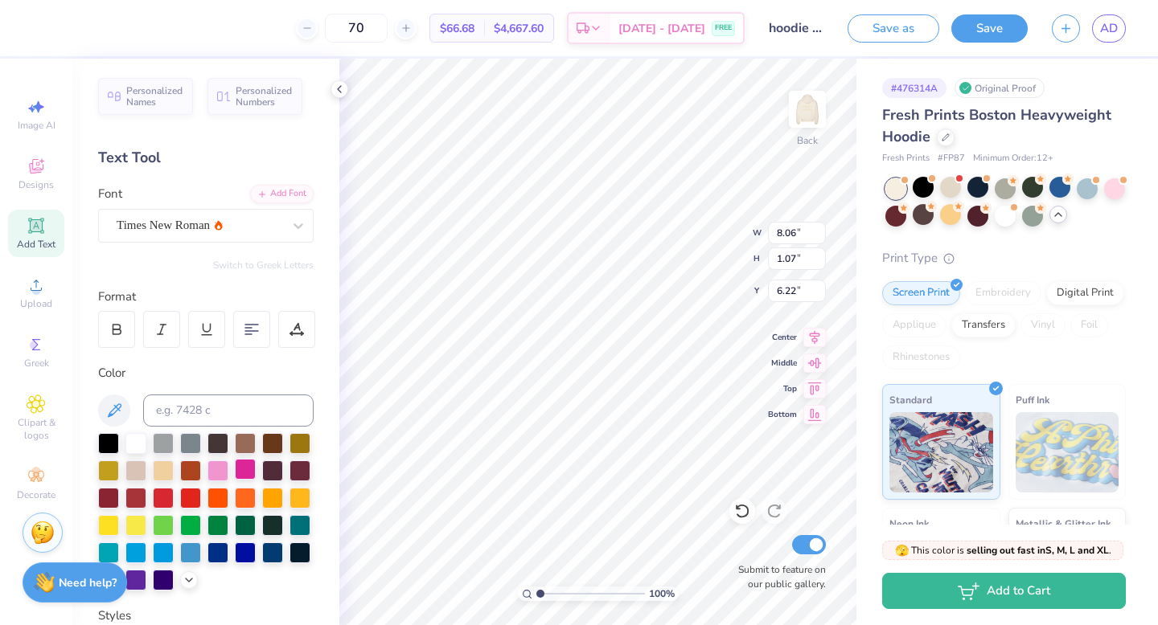
click at [245, 460] on div at bounding box center [245, 469] width 21 height 21
click at [799, 117] on img at bounding box center [807, 109] width 64 height 64
click at [238, 470] on div at bounding box center [245, 469] width 21 height 21
click at [244, 468] on div at bounding box center [245, 469] width 21 height 21
click at [46, 30] on div at bounding box center [43, 26] width 23 height 23
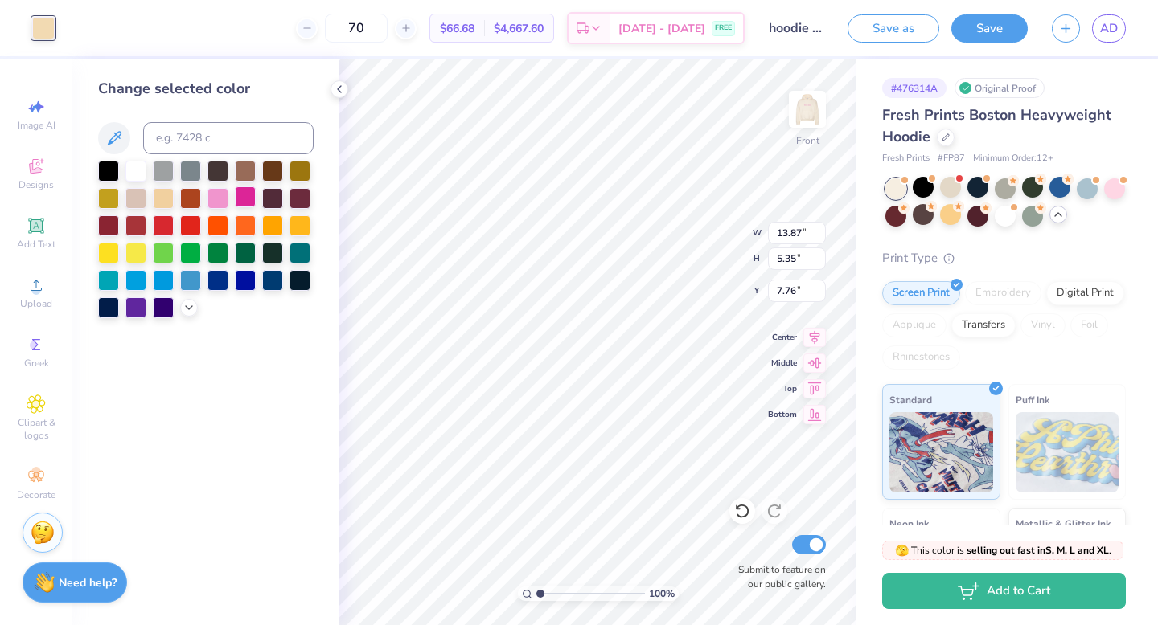
click at [248, 203] on div at bounding box center [245, 196] width 21 height 21
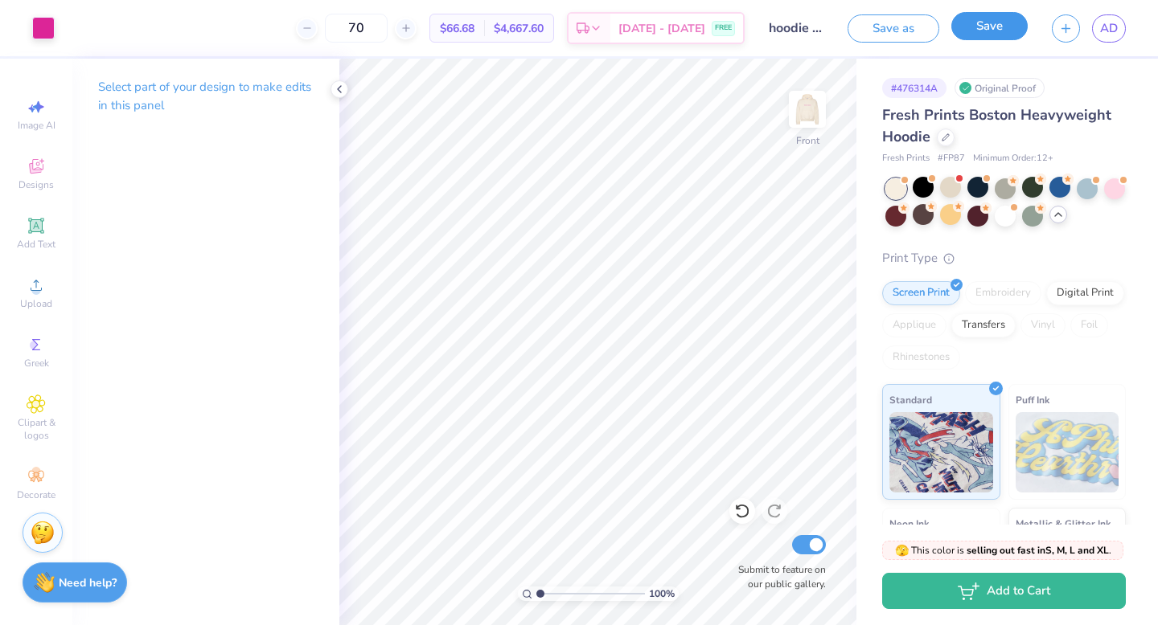
click at [995, 24] on button "Save" at bounding box center [989, 26] width 76 height 28
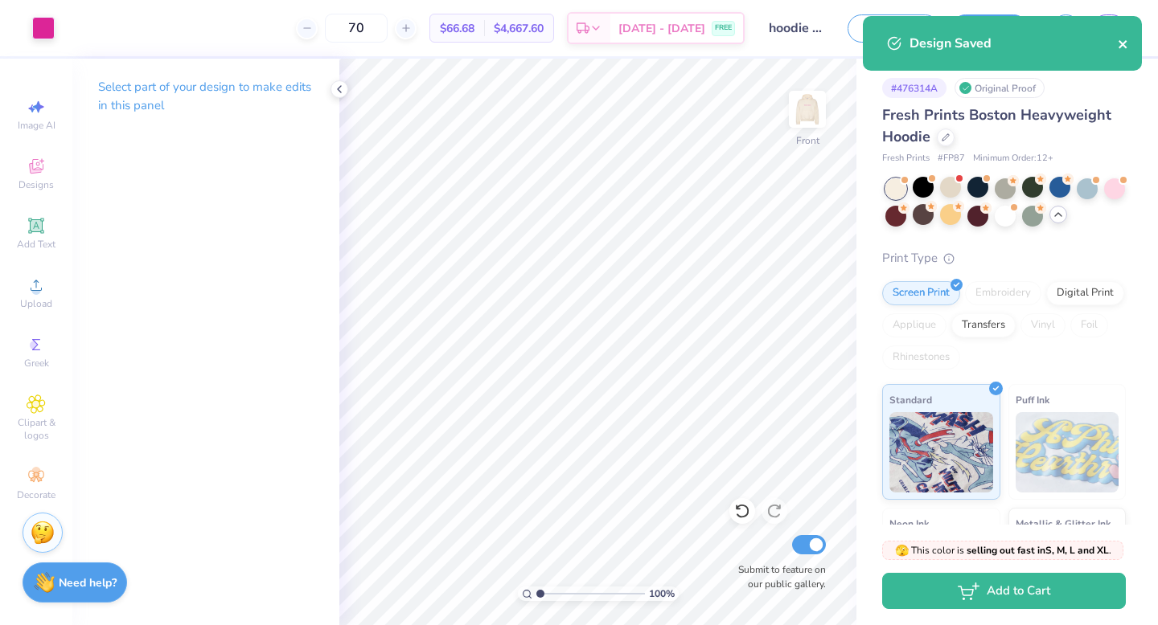
click at [1125, 40] on icon "close" at bounding box center [1122, 44] width 8 height 8
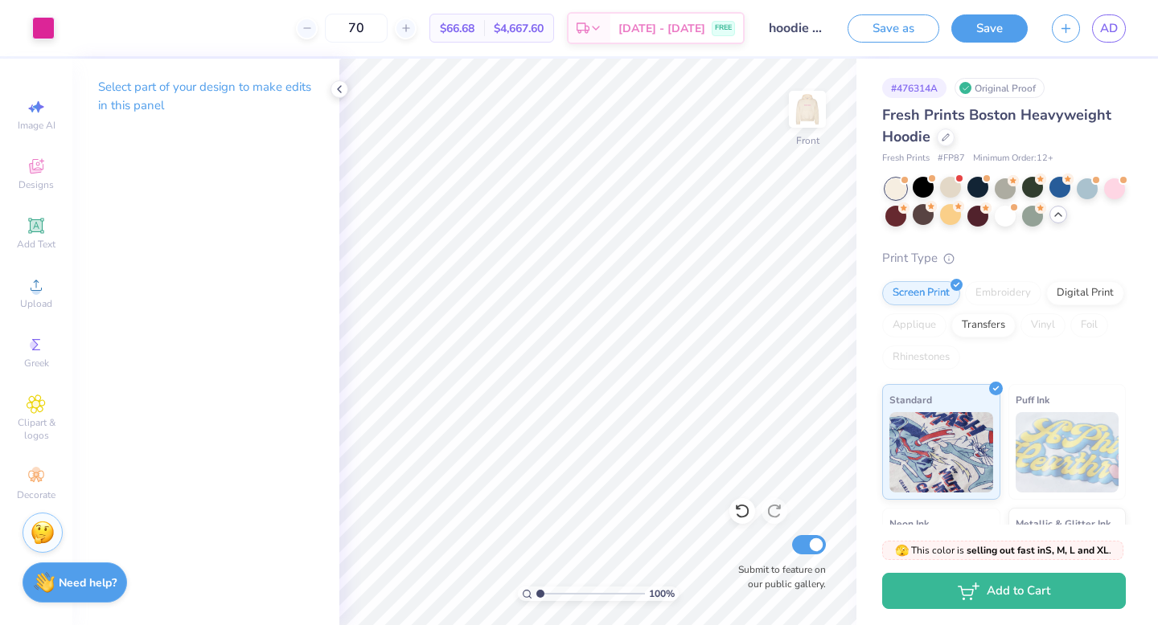
click at [1113, 19] on div "Design Saved" at bounding box center [1001, 16] width 285 height 6
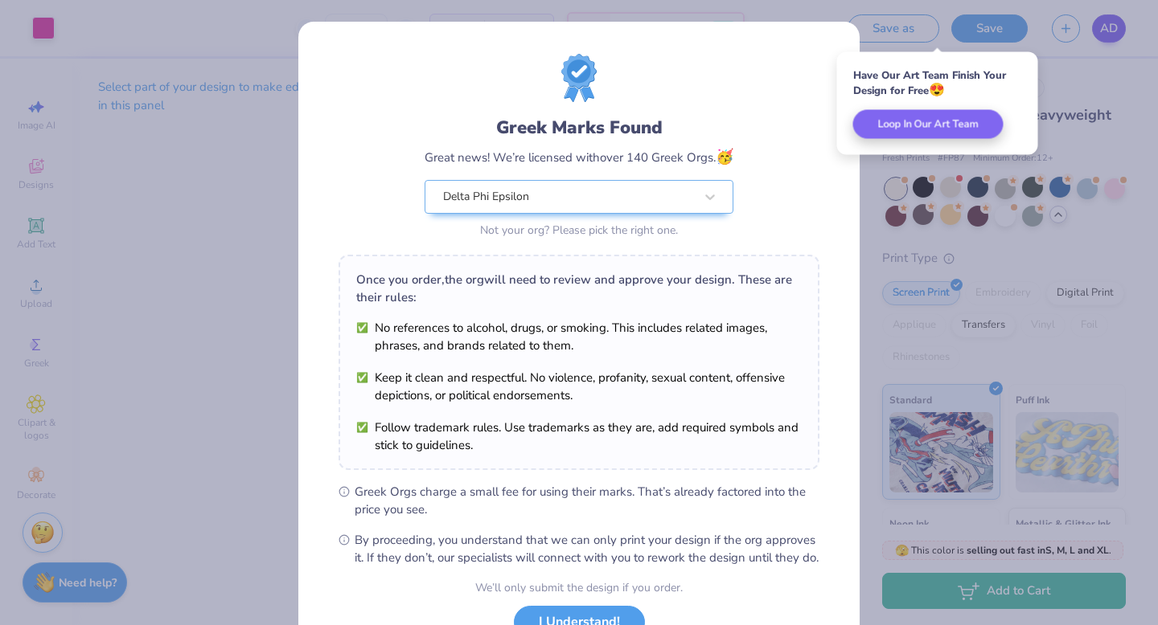
click at [1120, 31] on div "Greek Marks Found Great news! We’re licensed with over 140 Greek Orgs. 🥳 Delta …" at bounding box center [579, 312] width 1158 height 625
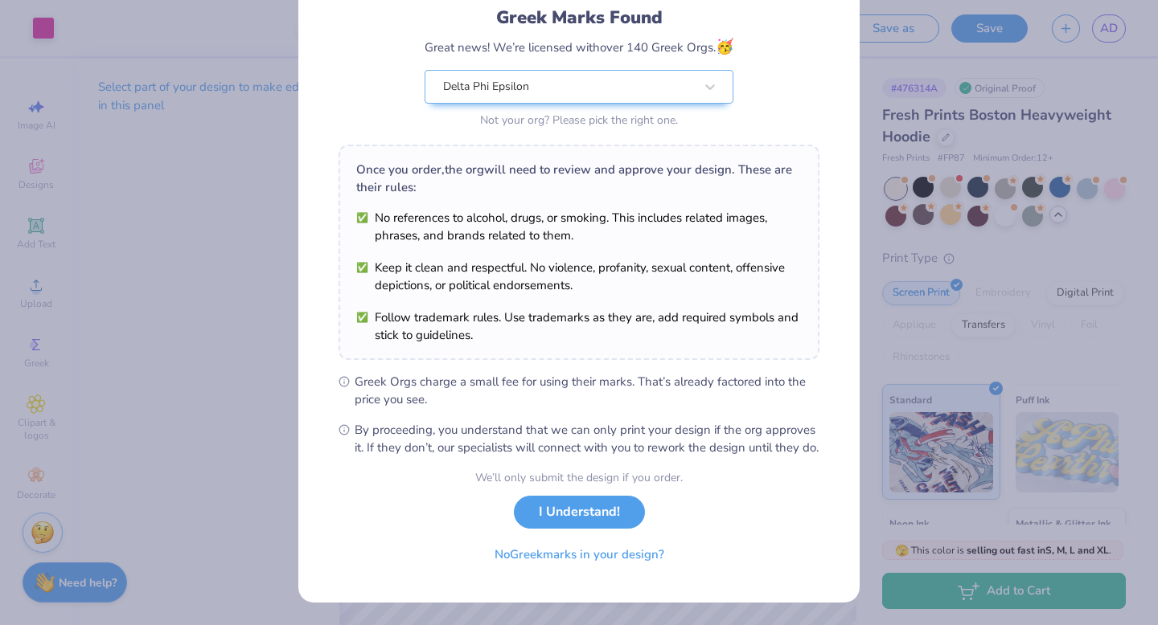
scroll to position [127, 0]
click at [595, 504] on button "I Understand!" at bounding box center [579, 508] width 131 height 33
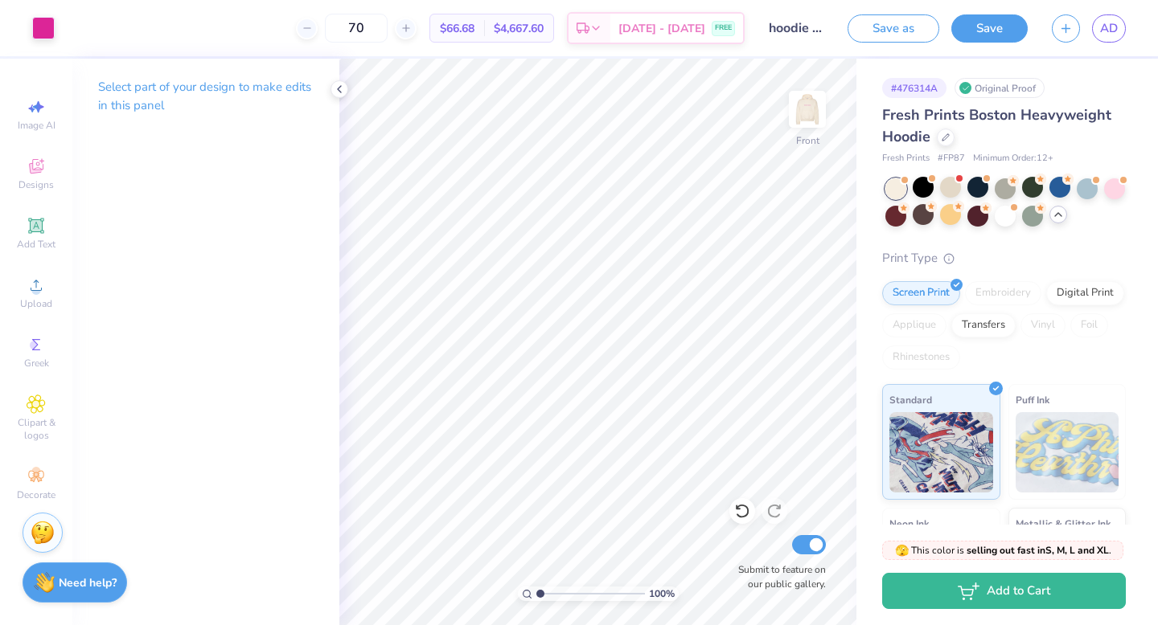
click at [1101, 42] on div "Save as Save AD" at bounding box center [1002, 28] width 310 height 56
click at [1107, 28] on span "AD" at bounding box center [1109, 28] width 18 height 18
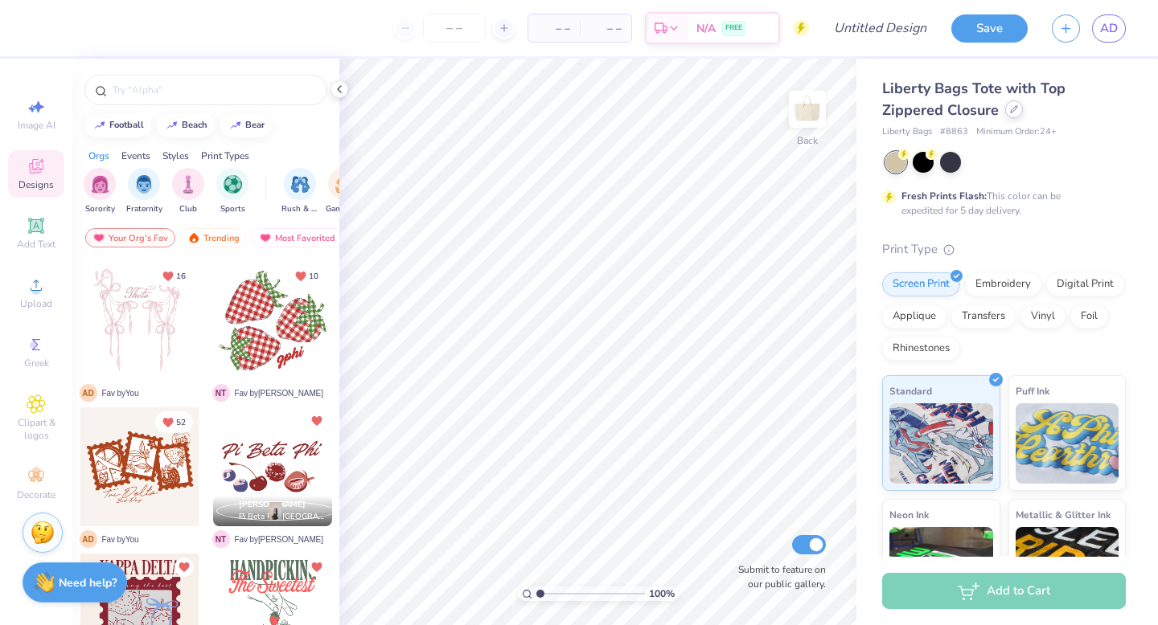
click at [1014, 113] on icon at bounding box center [1014, 109] width 8 height 8
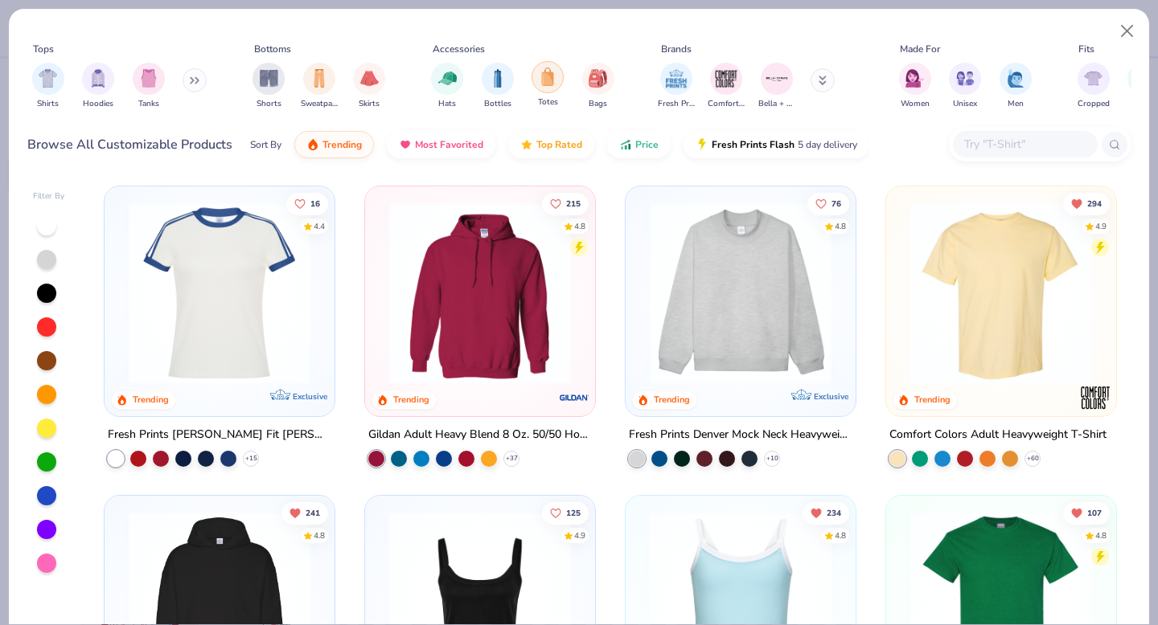
click at [539, 71] on img "filter for Totes" at bounding box center [548, 77] width 18 height 18
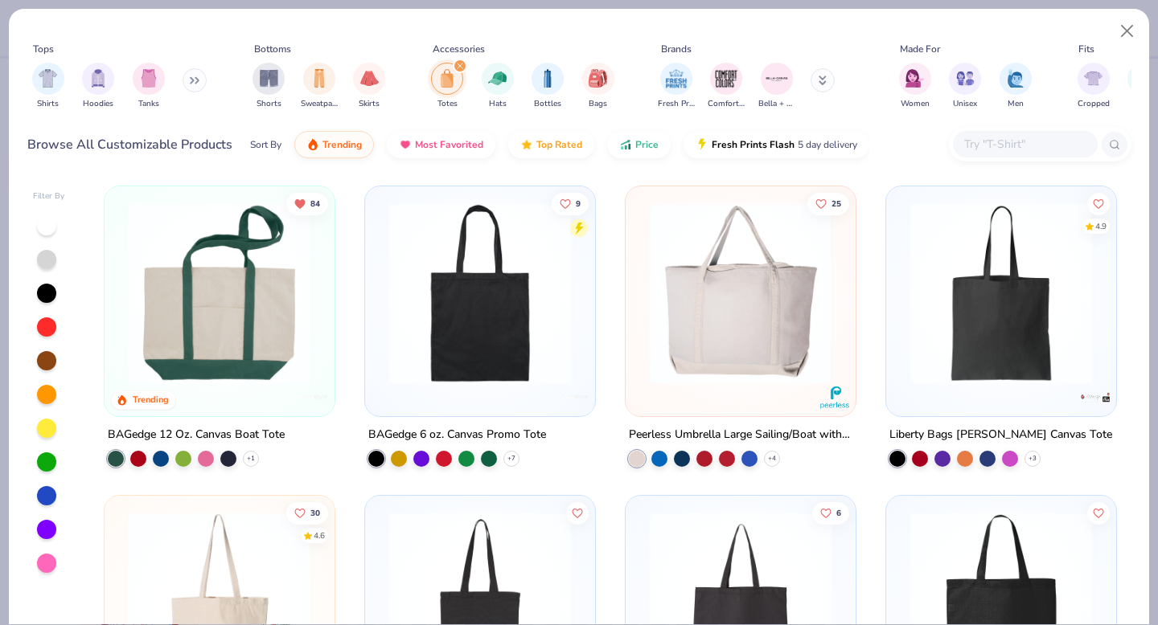
click at [716, 359] on div at bounding box center [740, 294] width 592 height 182
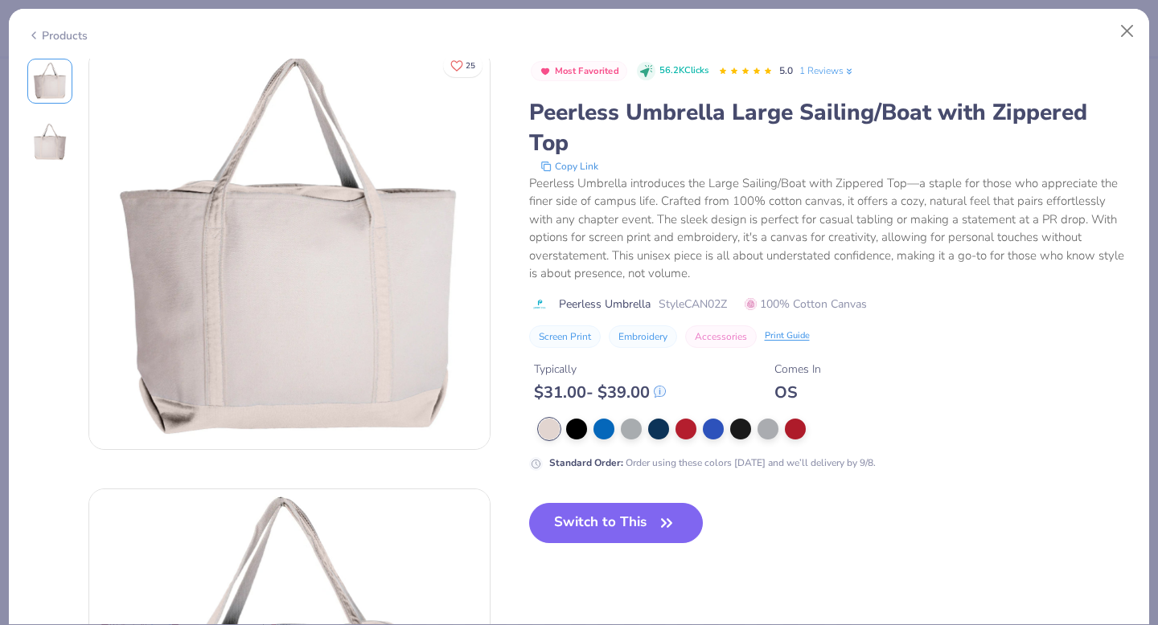
scroll to position [7, 0]
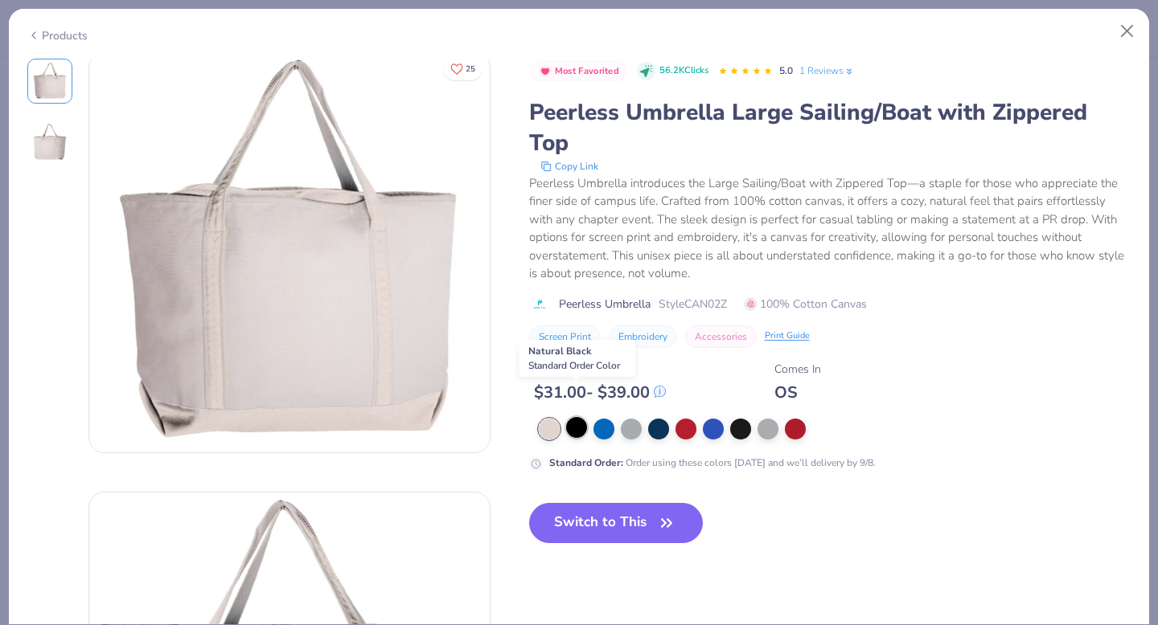
click at [576, 417] on div at bounding box center [576, 427] width 21 height 21
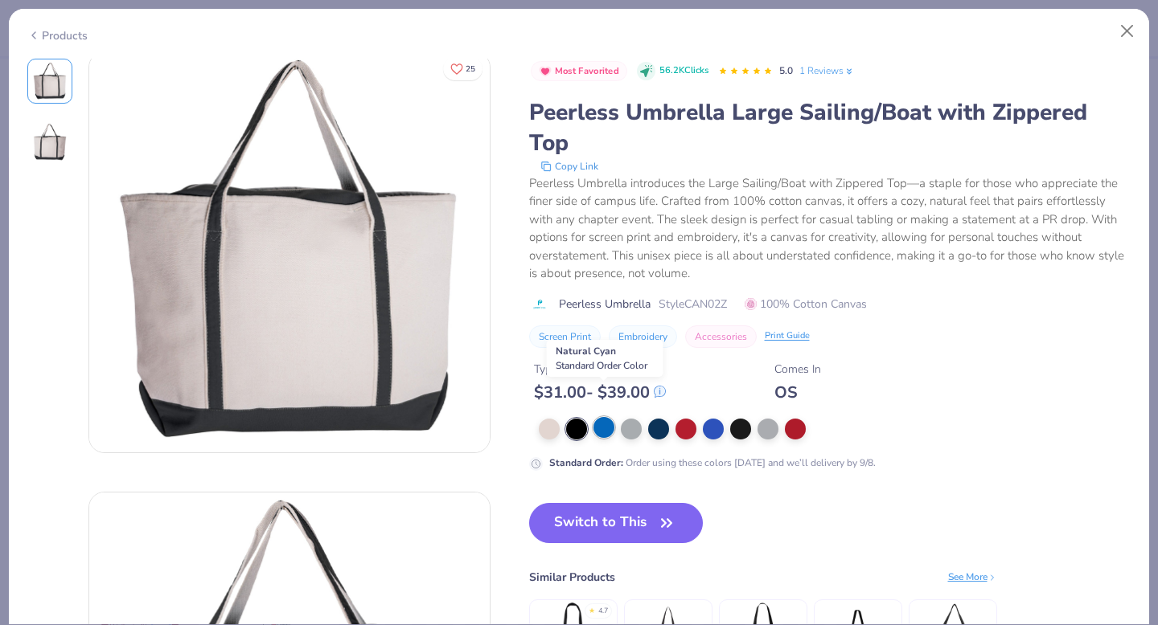
click at [604, 417] on div at bounding box center [603, 427] width 21 height 21
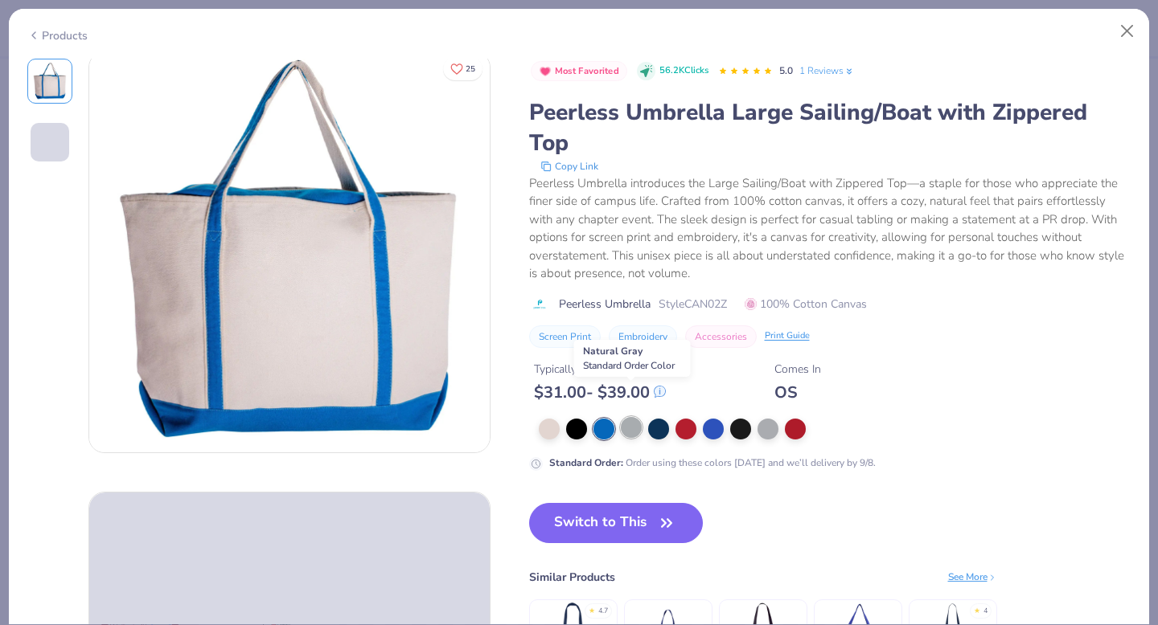
click at [632, 417] on div at bounding box center [631, 427] width 21 height 21
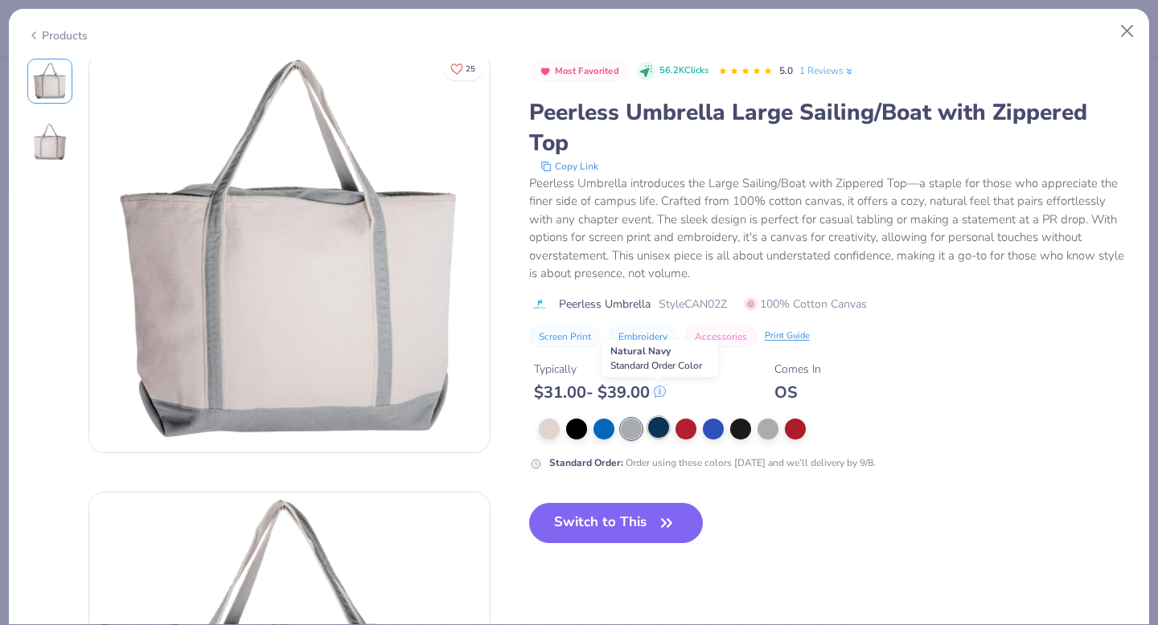
click at [662, 417] on div at bounding box center [658, 427] width 21 height 21
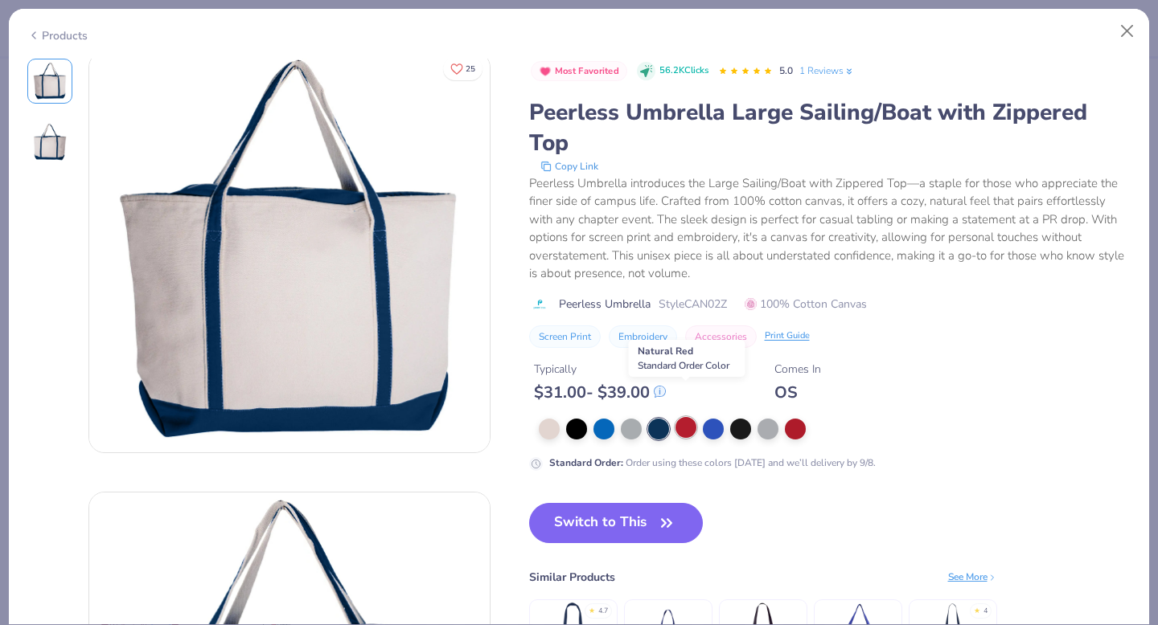
click at [690, 417] on div at bounding box center [685, 427] width 21 height 21
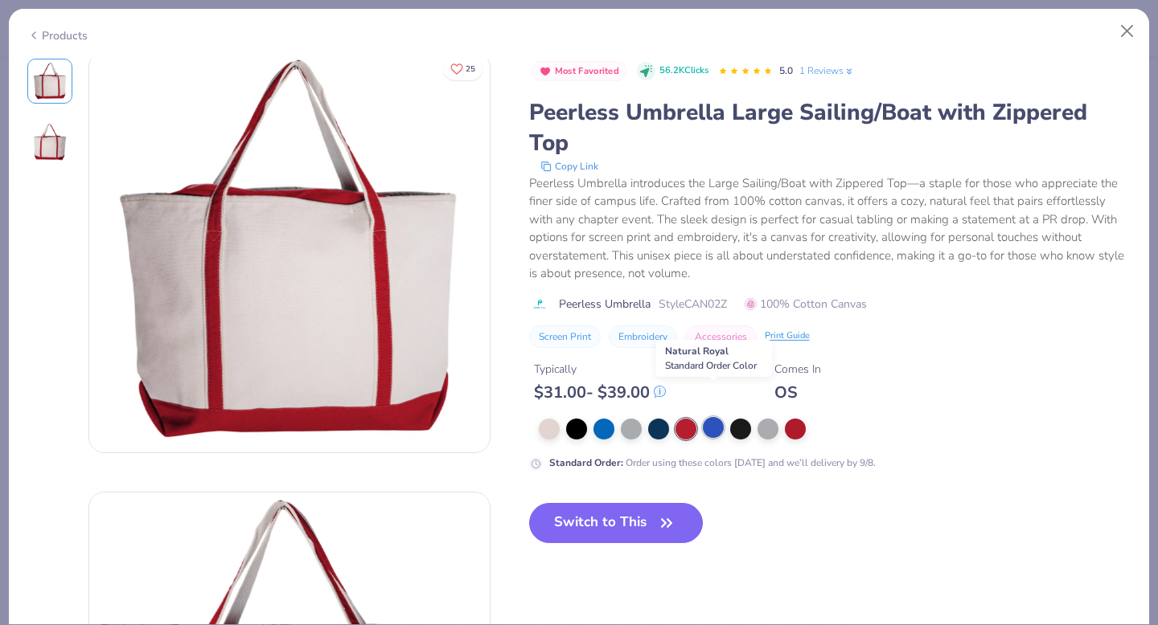
click at [720, 417] on div at bounding box center [713, 427] width 21 height 21
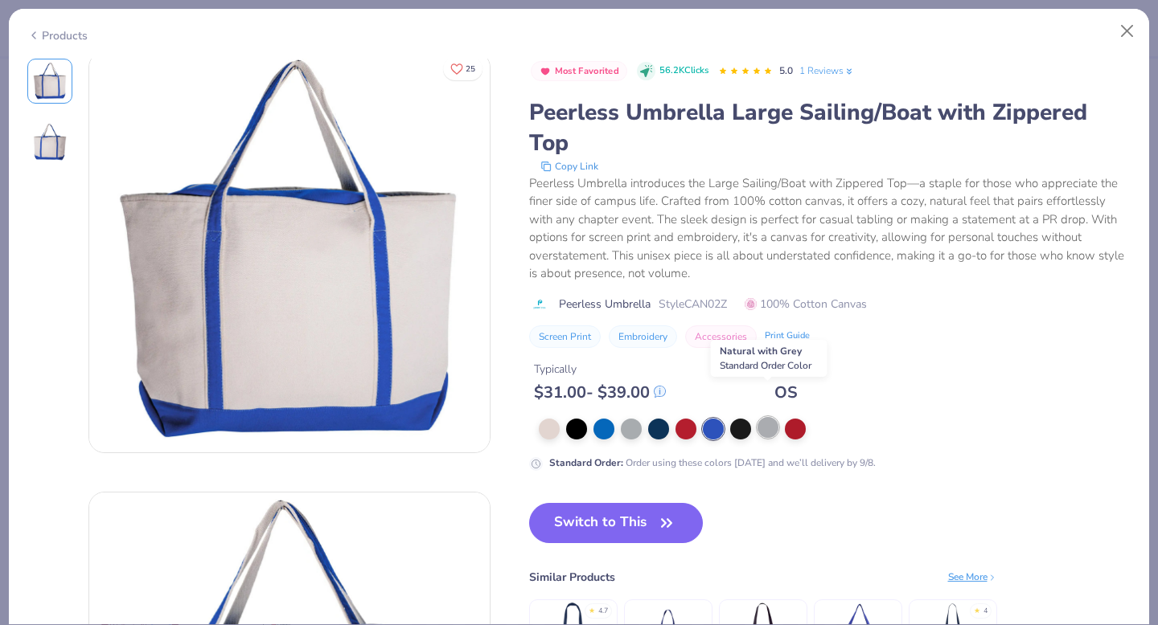
click at [767, 417] on div at bounding box center [767, 427] width 21 height 21
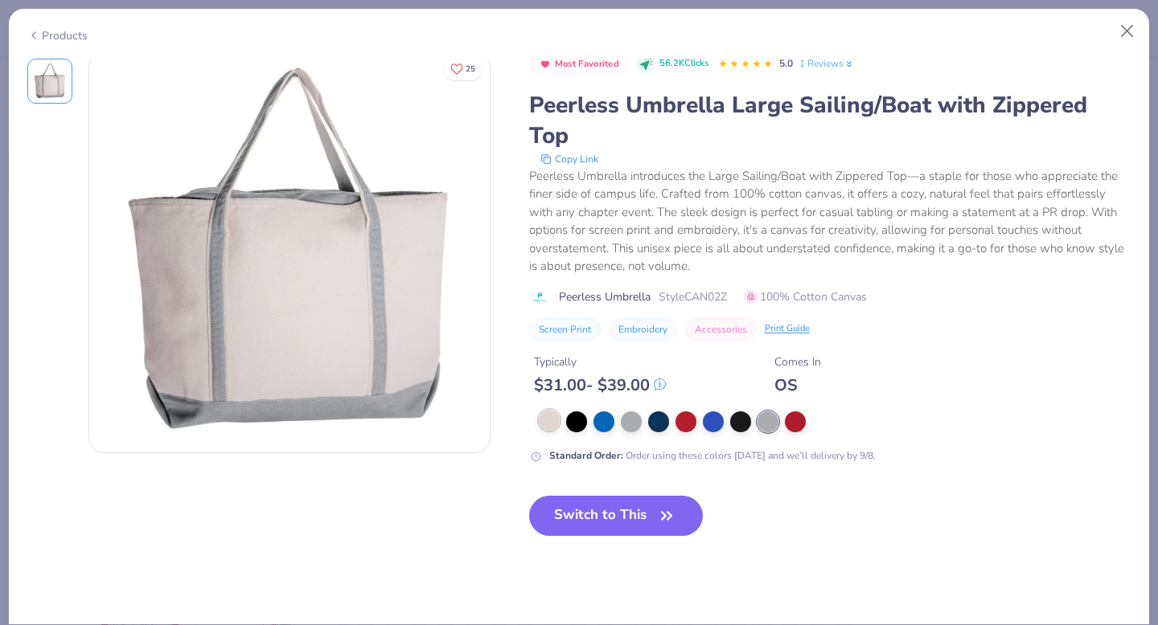
click at [549, 410] on div at bounding box center [549, 420] width 21 height 21
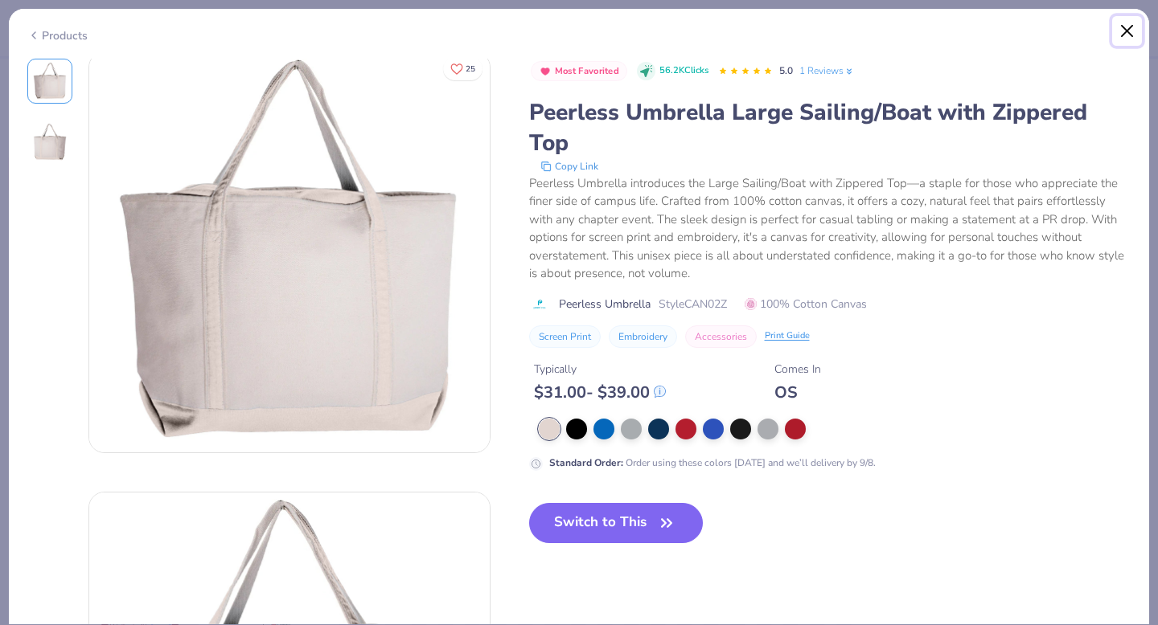
click at [1127, 23] on button "Close" at bounding box center [1127, 31] width 31 height 31
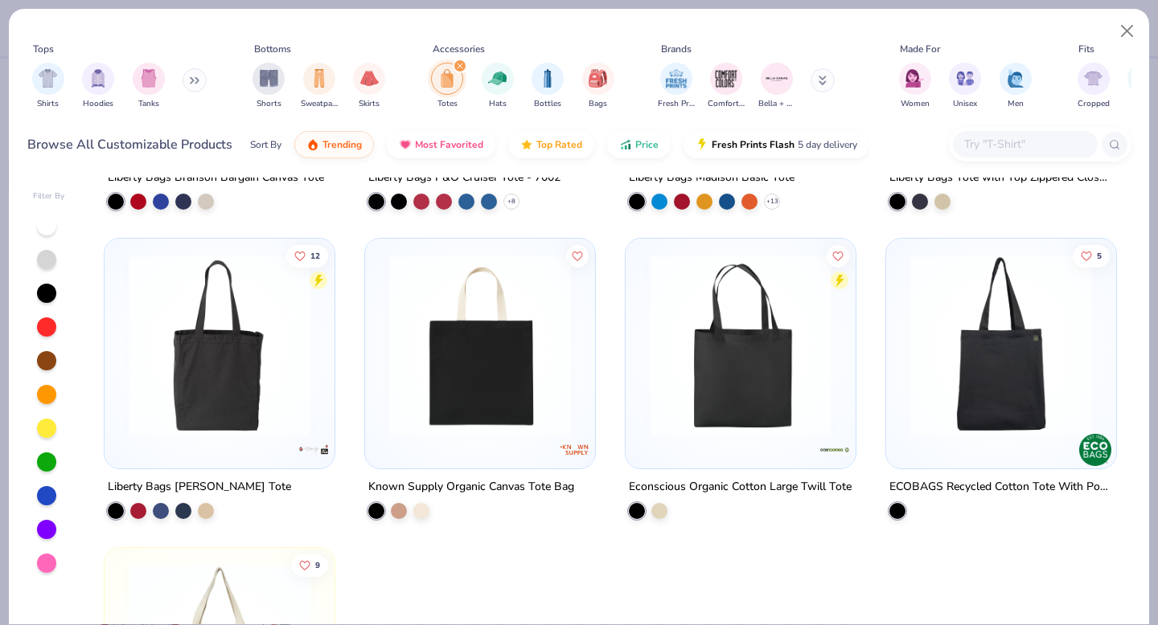
scroll to position [1711, 0]
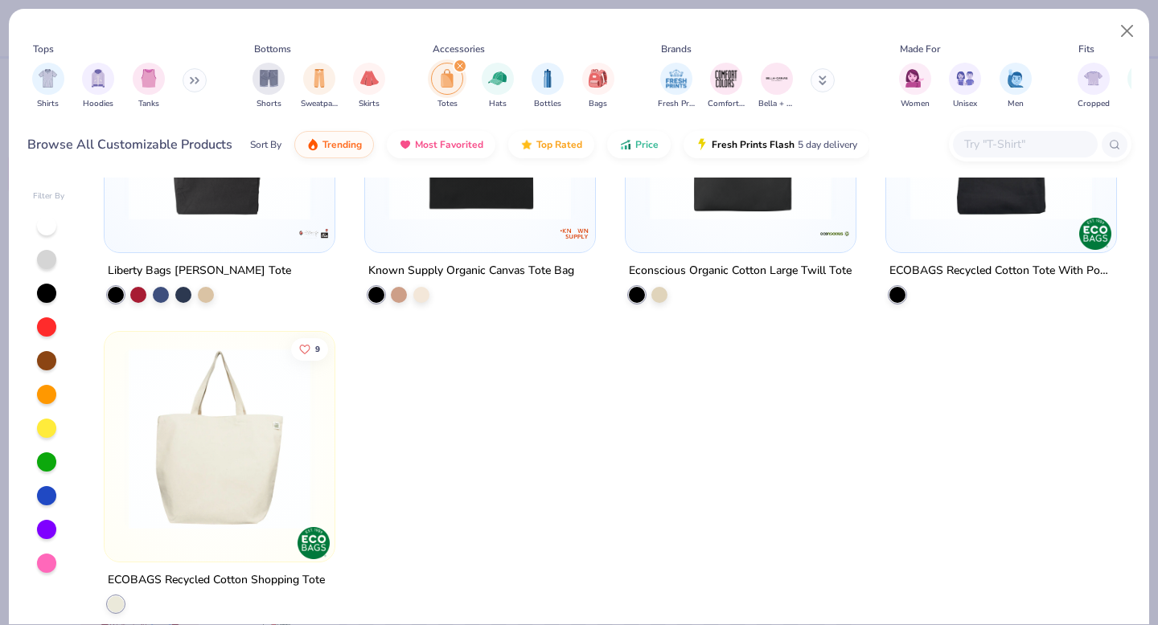
click at [276, 461] on img at bounding box center [220, 438] width 198 height 182
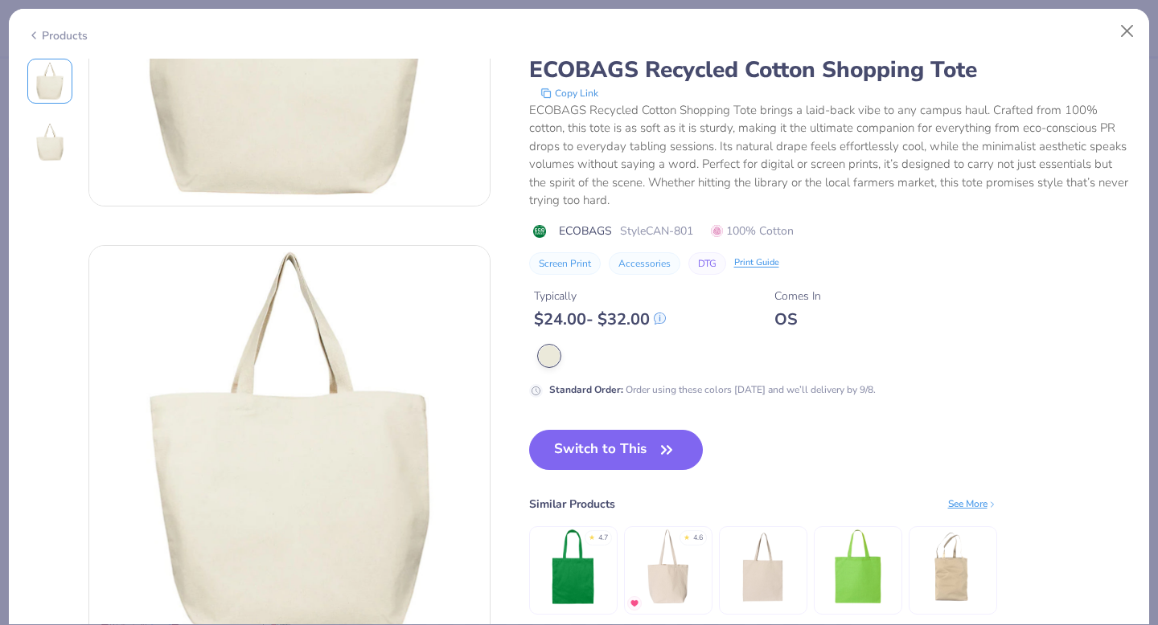
scroll to position [252, 0]
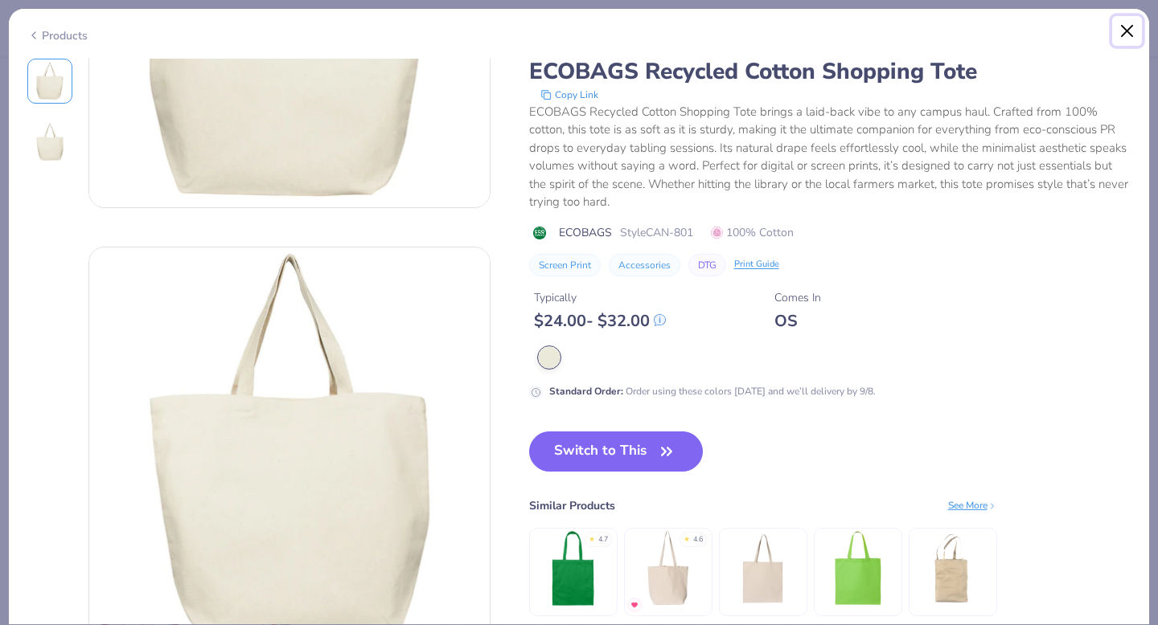
click at [1133, 29] on button "Close" at bounding box center [1127, 31] width 31 height 31
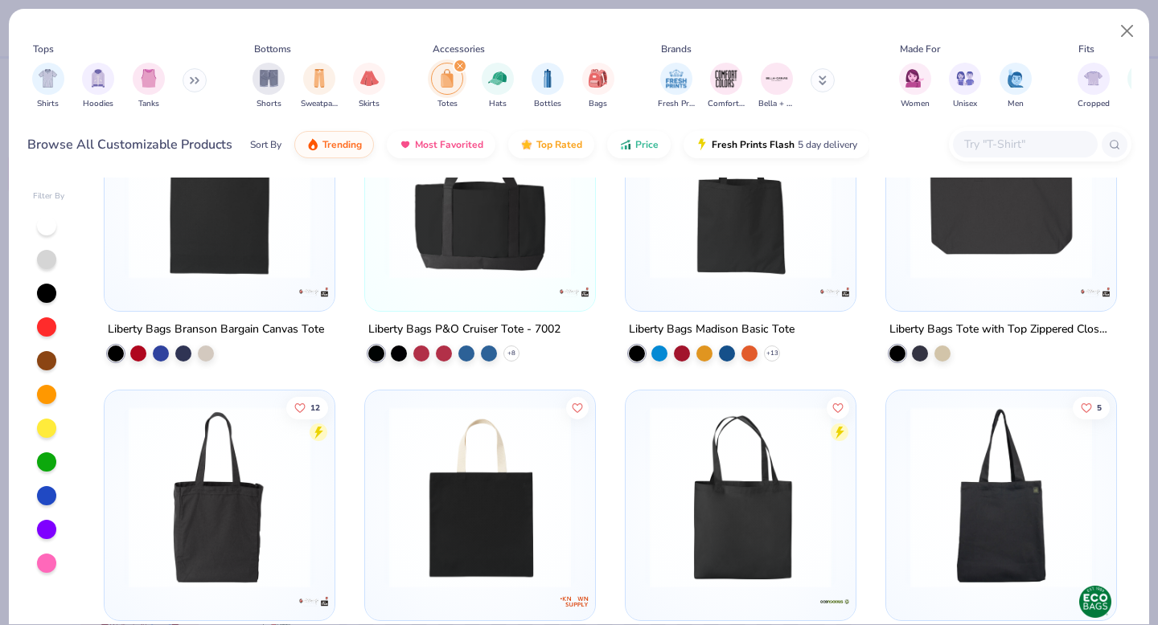
scroll to position [1327, 0]
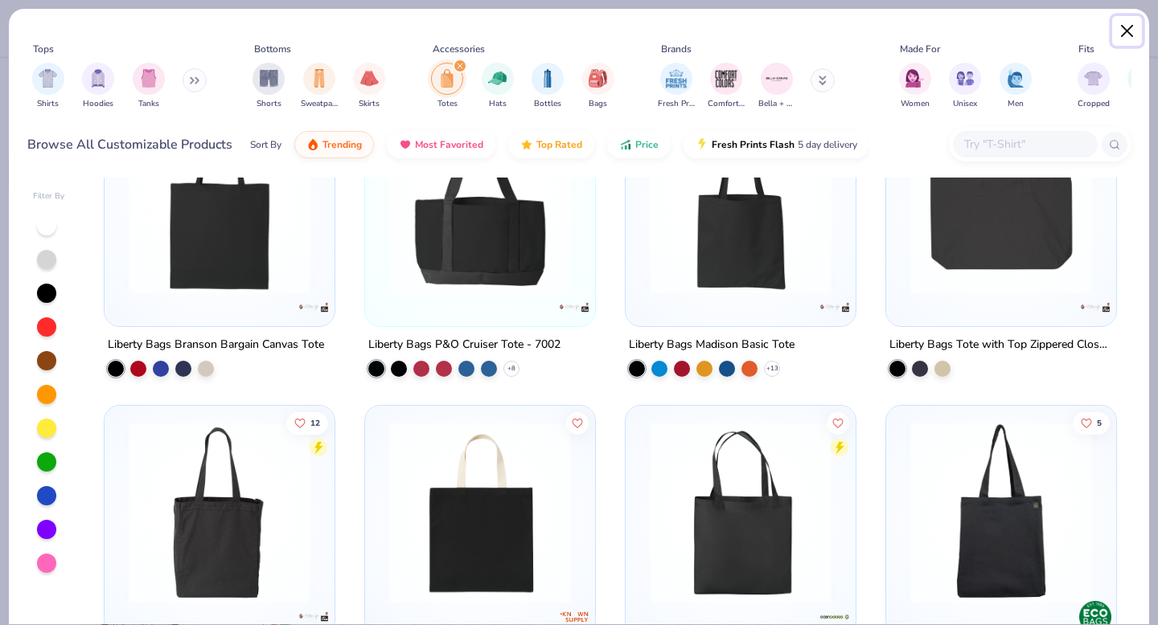
click at [1128, 22] on button "Close" at bounding box center [1127, 31] width 31 height 31
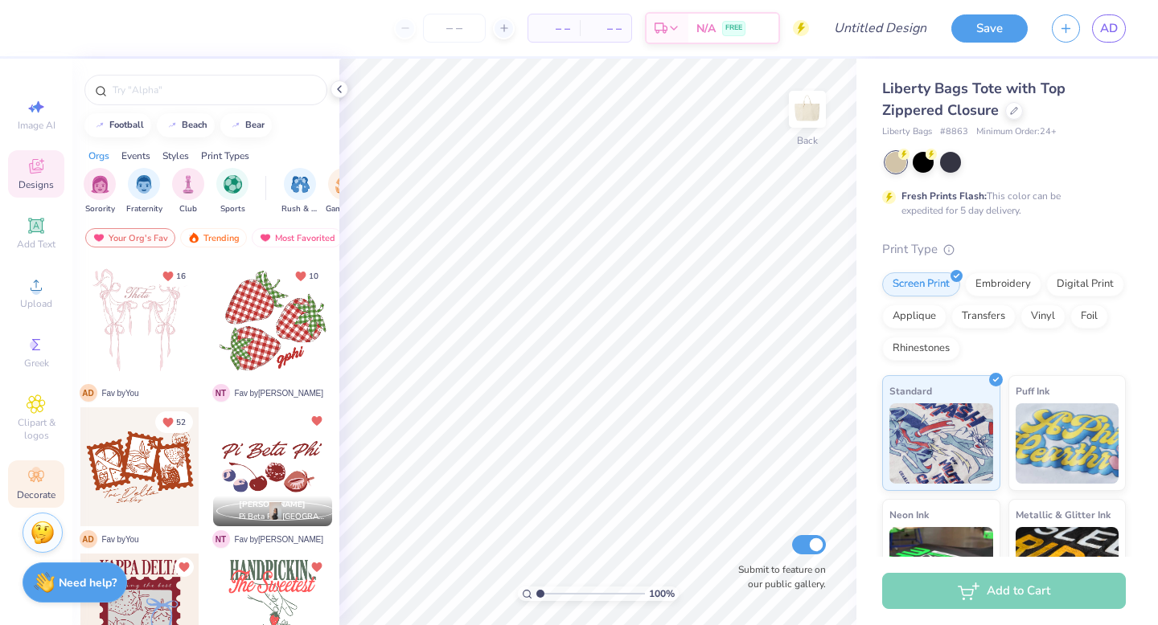
click at [39, 486] on icon at bounding box center [36, 476] width 19 height 19
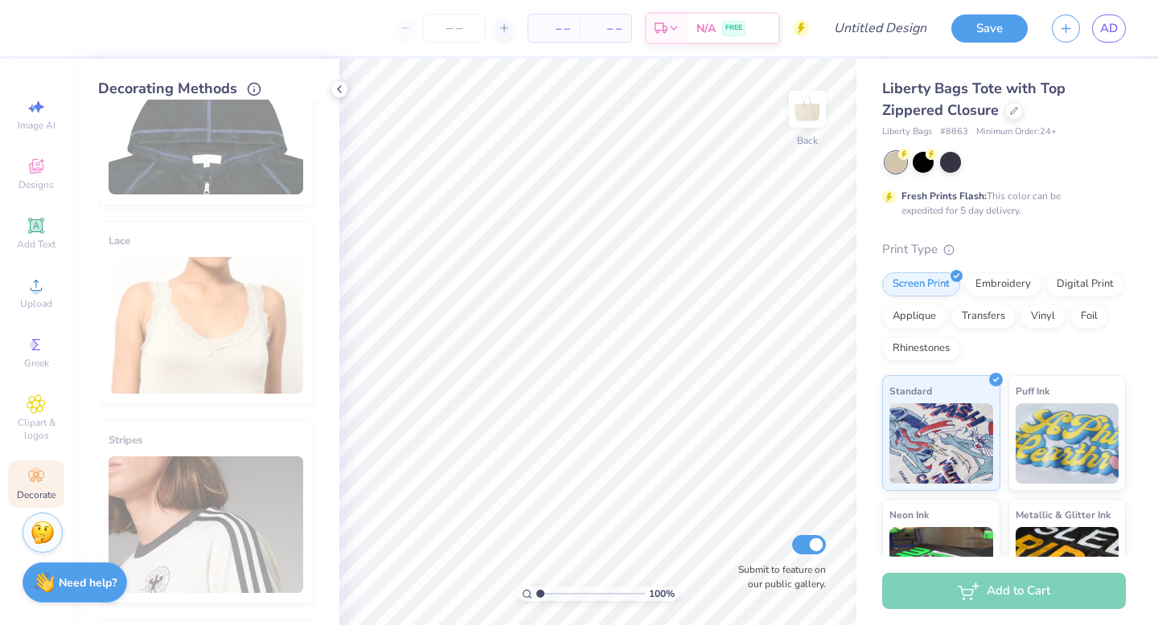
scroll to position [307, 0]
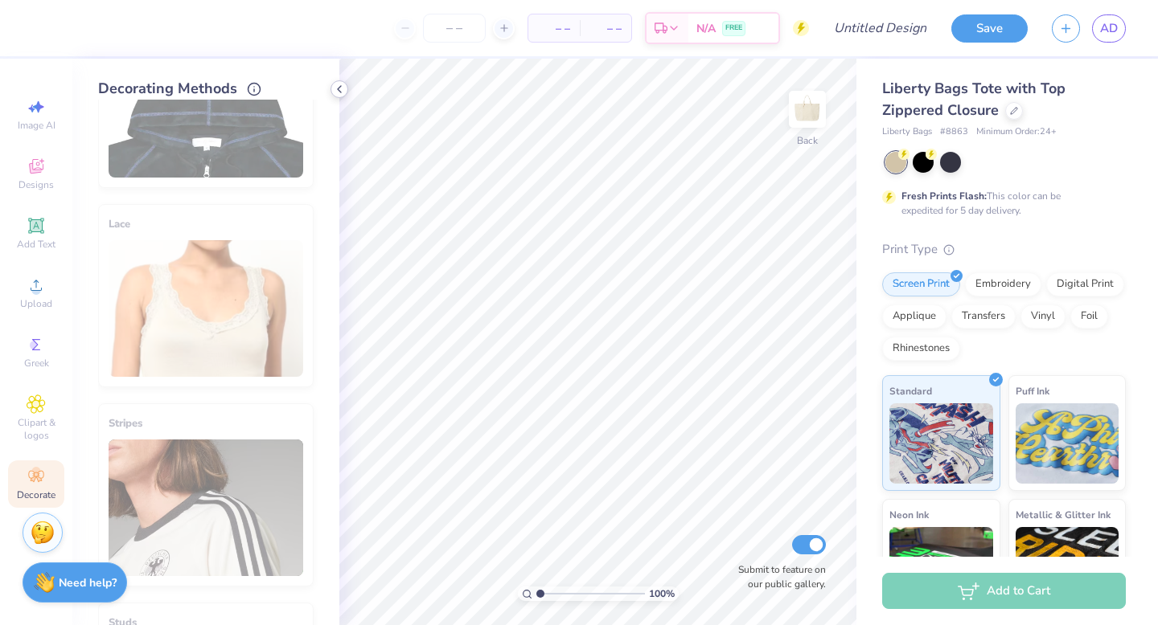
click at [340, 88] on icon at bounding box center [339, 89] width 13 height 13
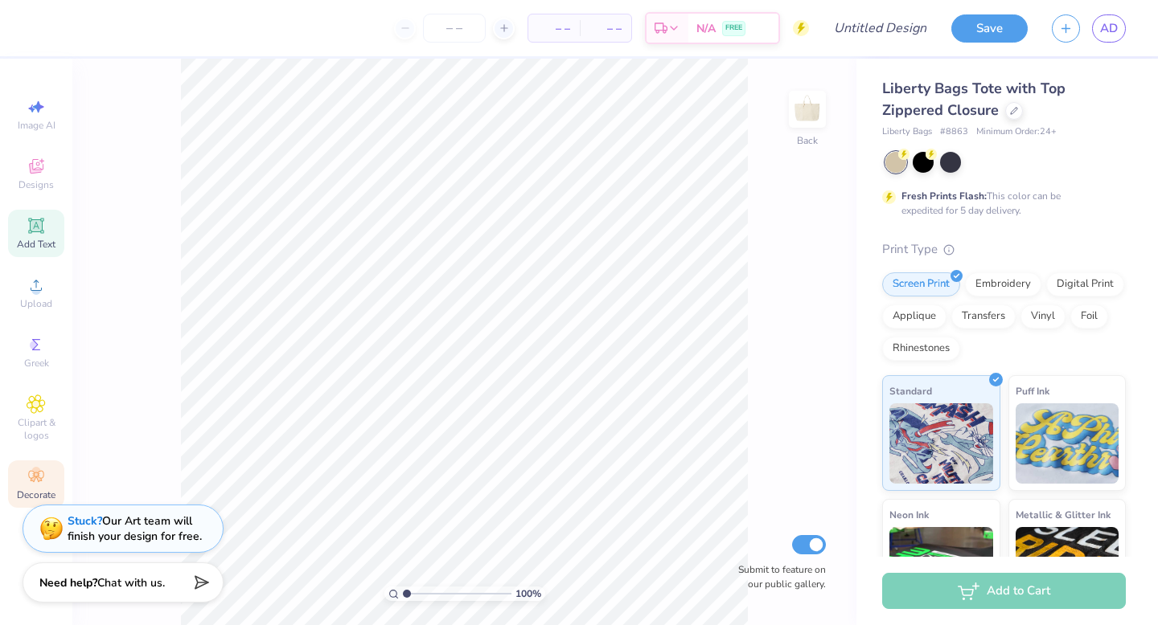
click at [45, 234] on icon at bounding box center [36, 225] width 19 height 19
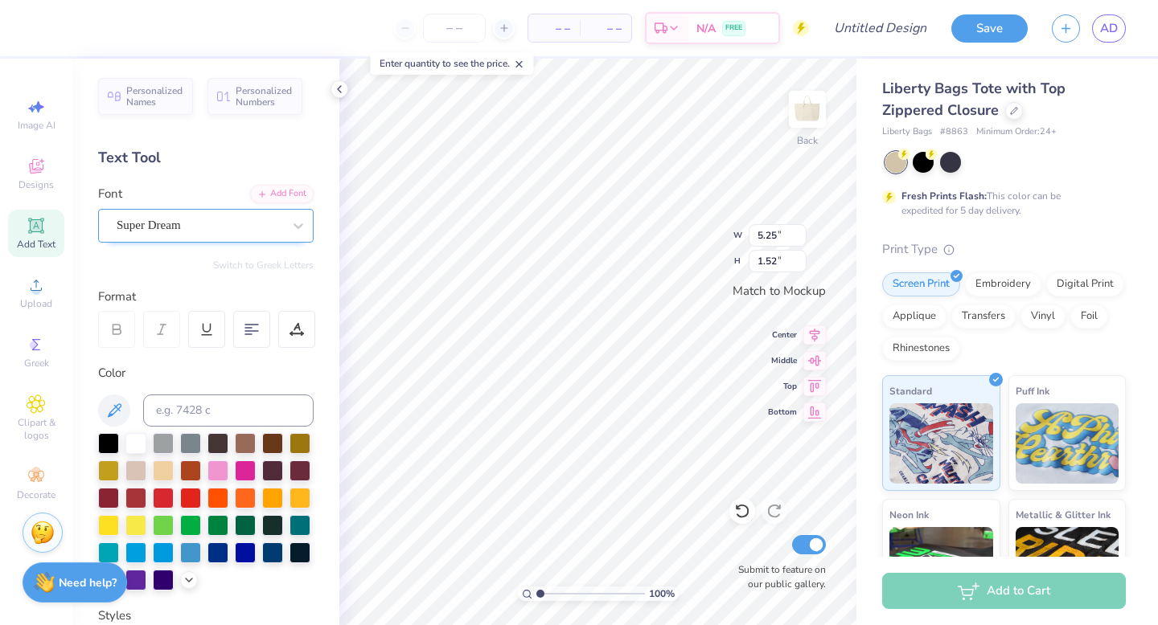
click at [222, 215] on div at bounding box center [200, 226] width 166 height 22
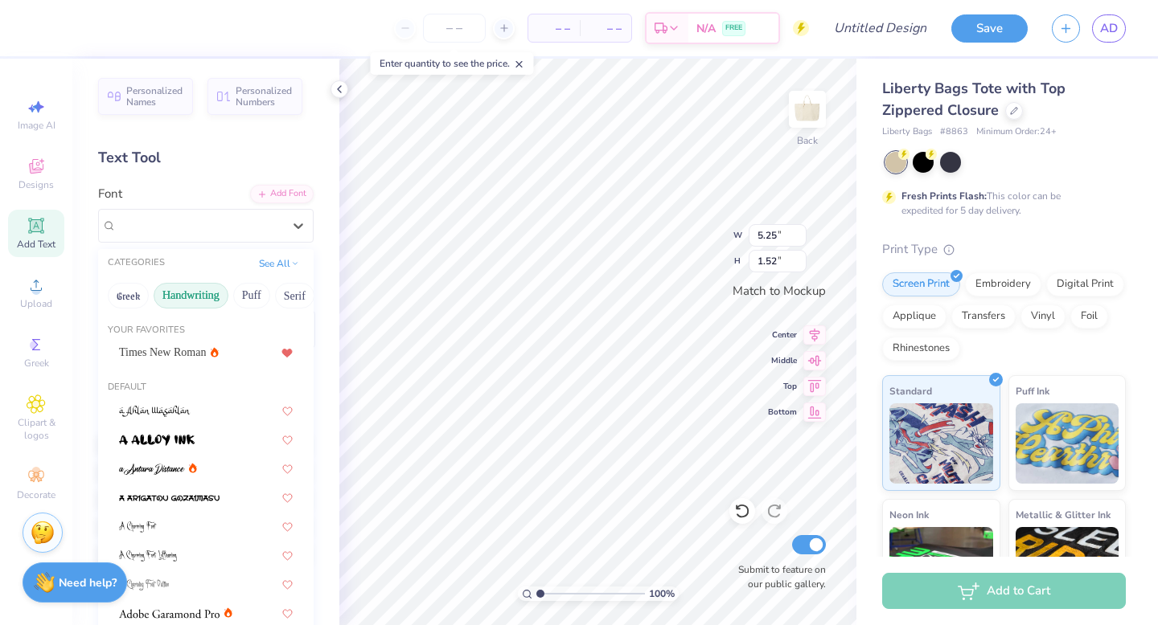
click at [199, 305] on button "Handwriting" at bounding box center [191, 296] width 75 height 26
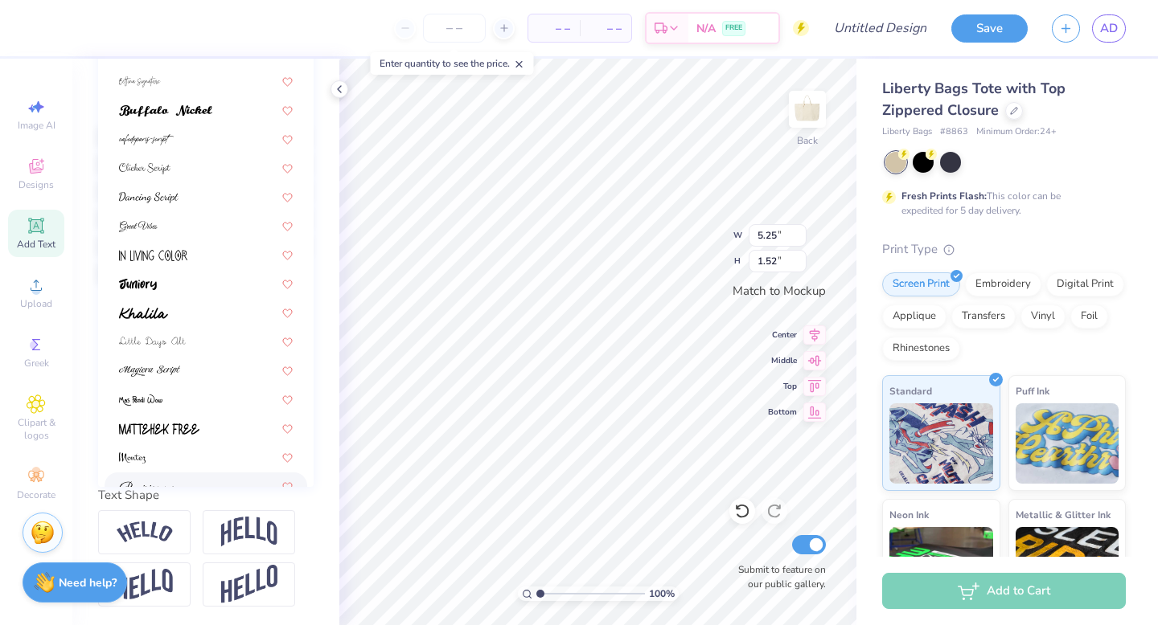
scroll to position [24, 0]
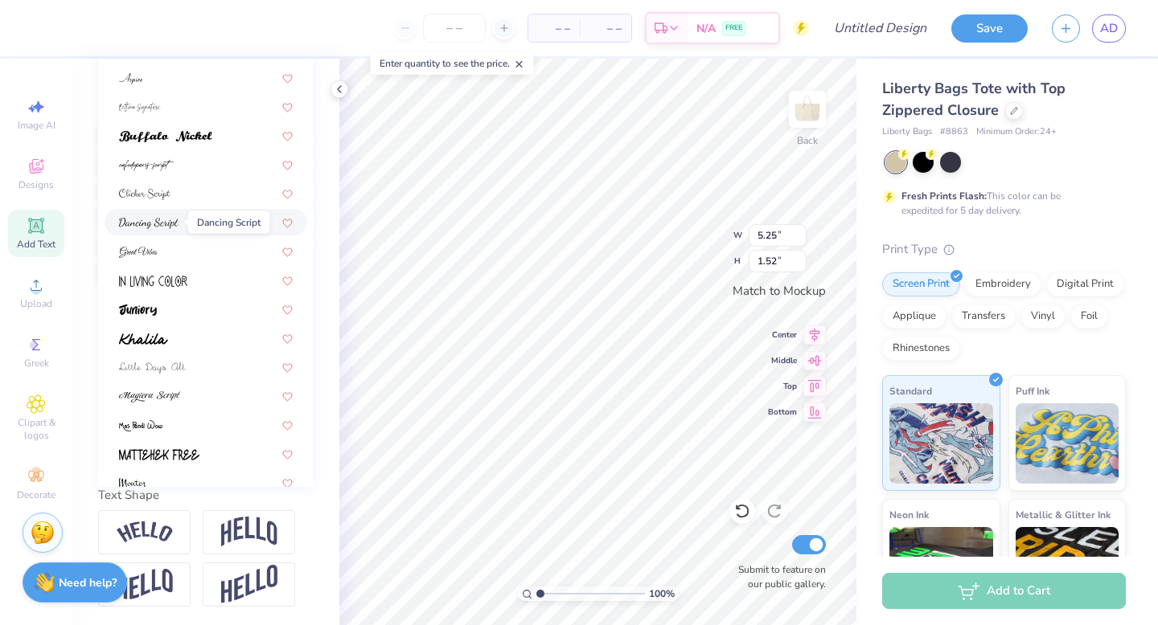
click at [164, 226] on img at bounding box center [148, 223] width 59 height 11
type input "4.71"
type input "1.81"
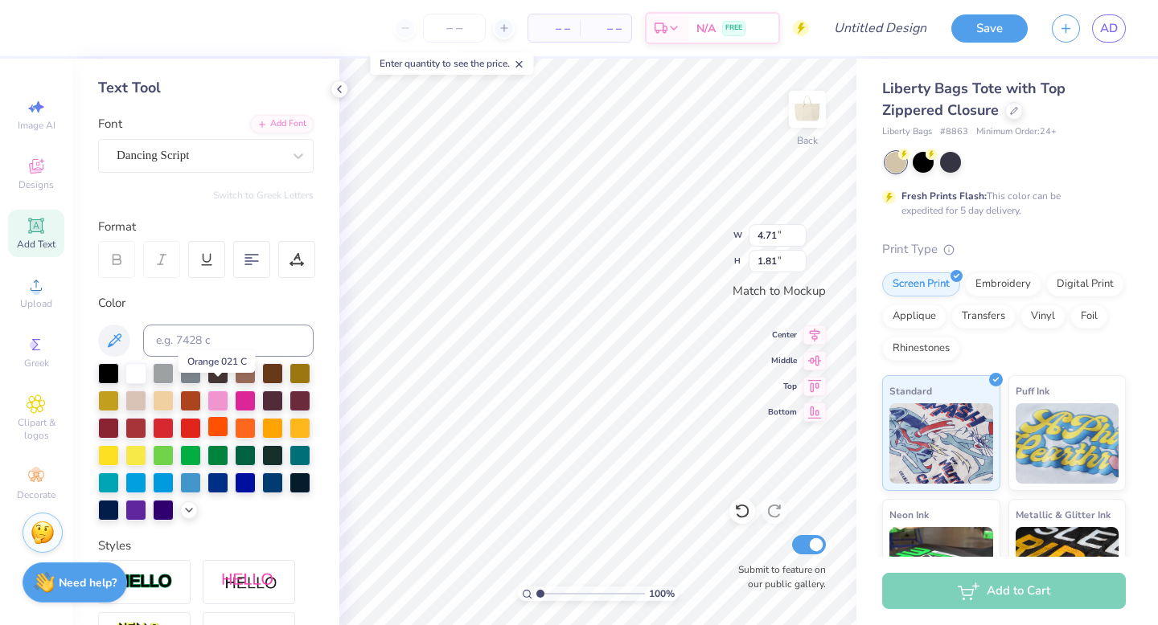
scroll to position [61, 0]
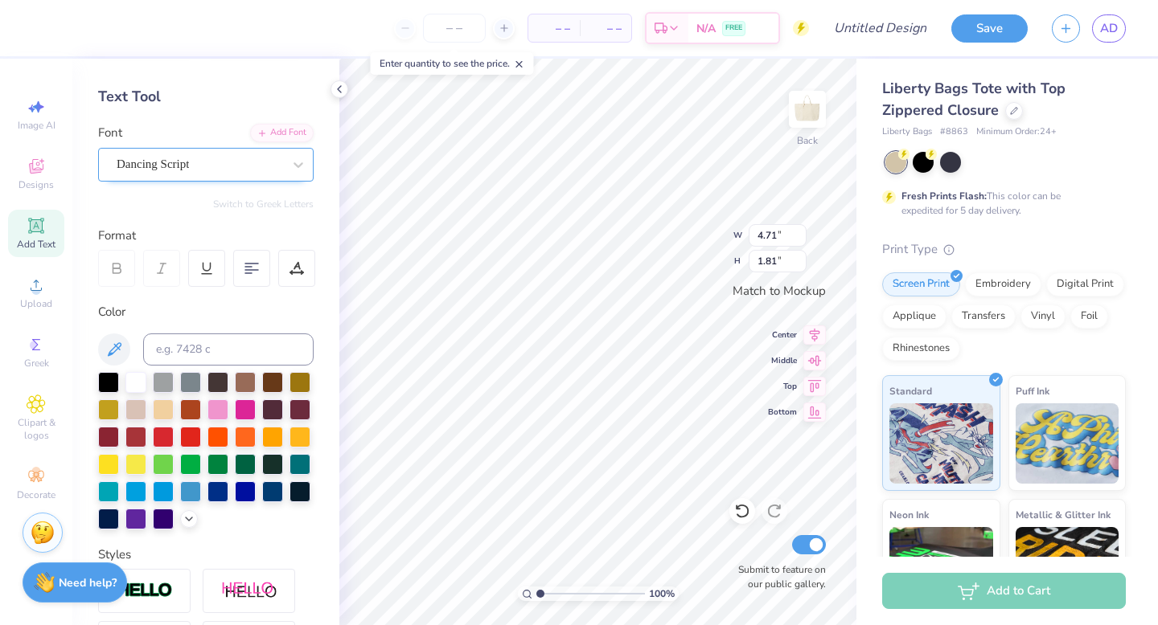
click at [193, 155] on div "Dancing Script" at bounding box center [199, 164] width 169 height 25
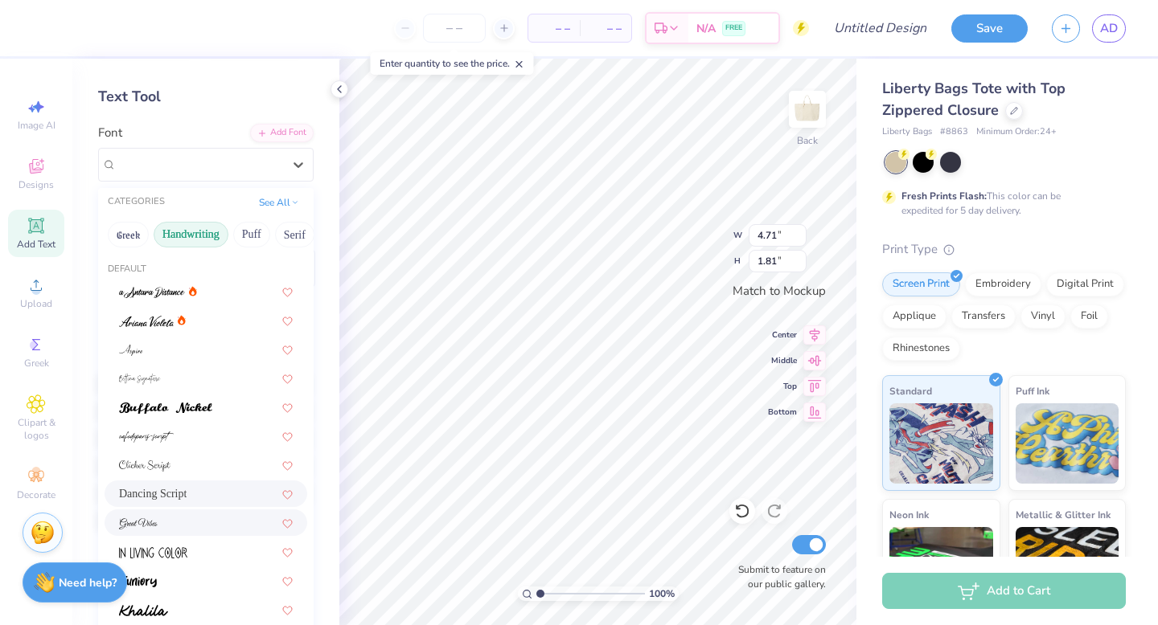
click at [202, 515] on div at bounding box center [206, 522] width 174 height 17
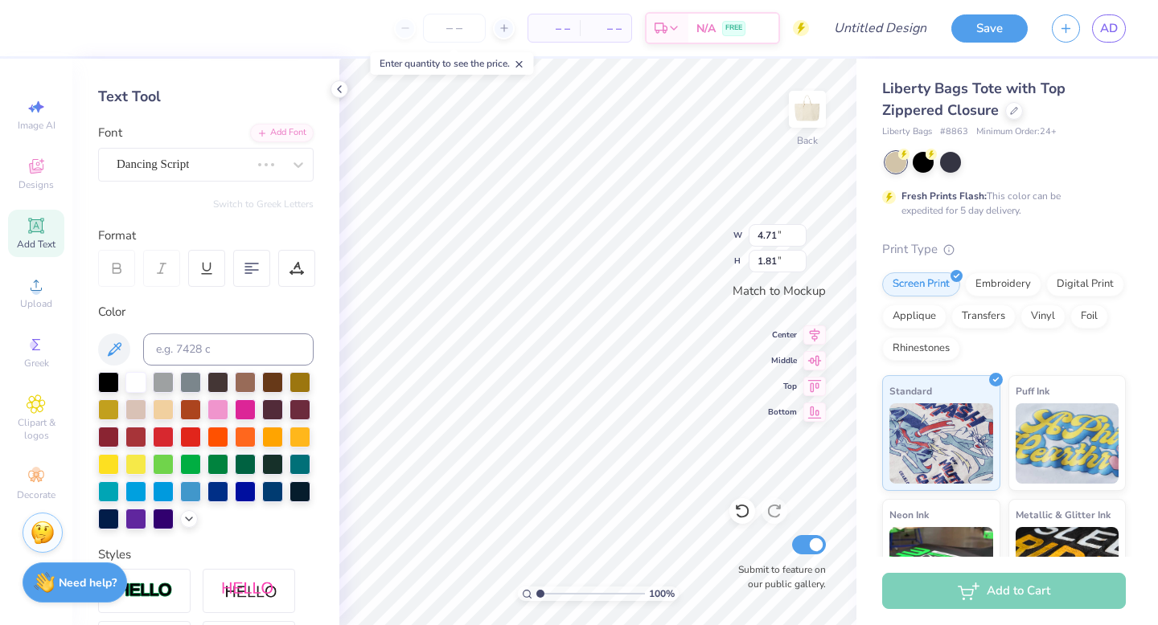
type input "8.48"
type input "2.25"
type textarea "Somebody"
click at [256, 172] on div "Great Vibes" at bounding box center [199, 164] width 169 height 25
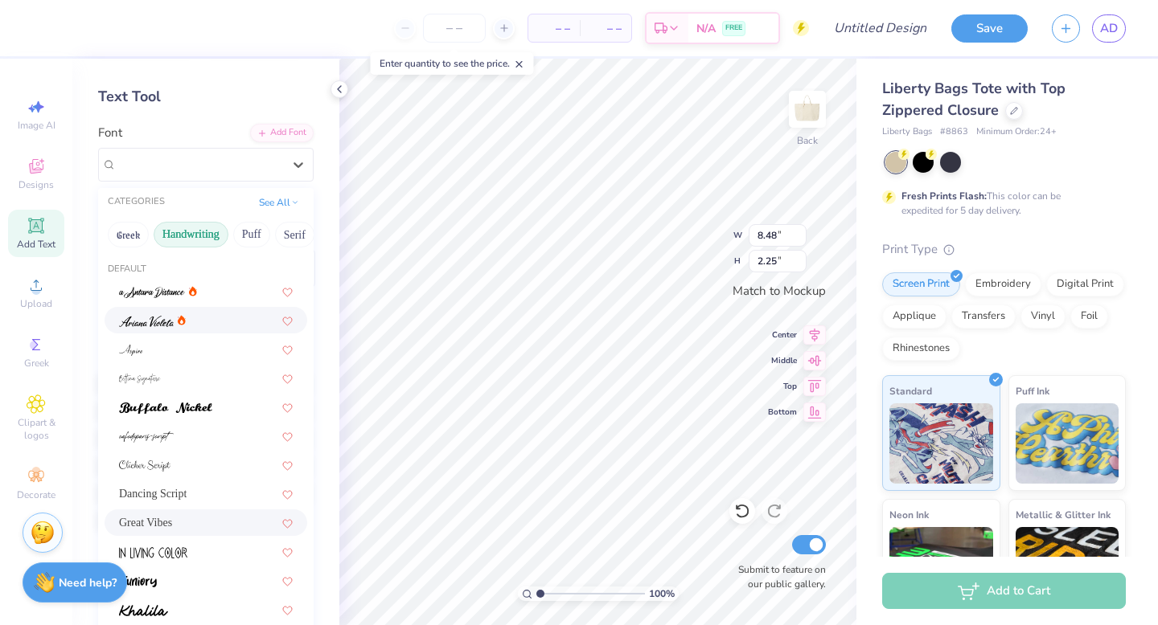
click at [232, 328] on div at bounding box center [206, 320] width 174 height 17
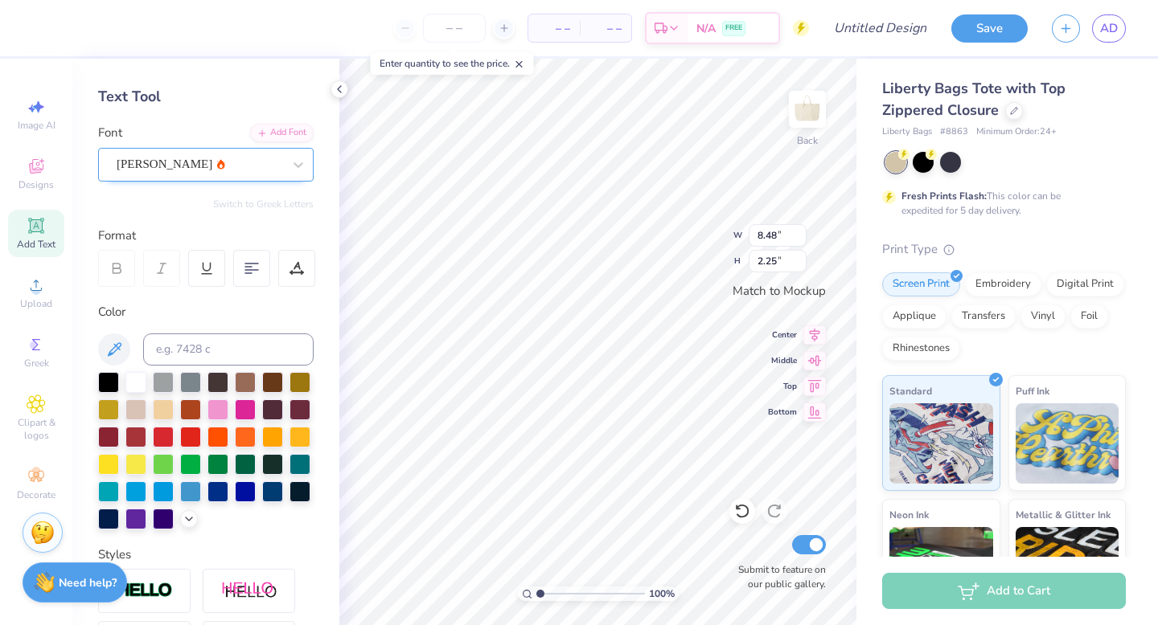
click at [221, 164] on div "Ariana Violeta" at bounding box center [199, 164] width 169 height 25
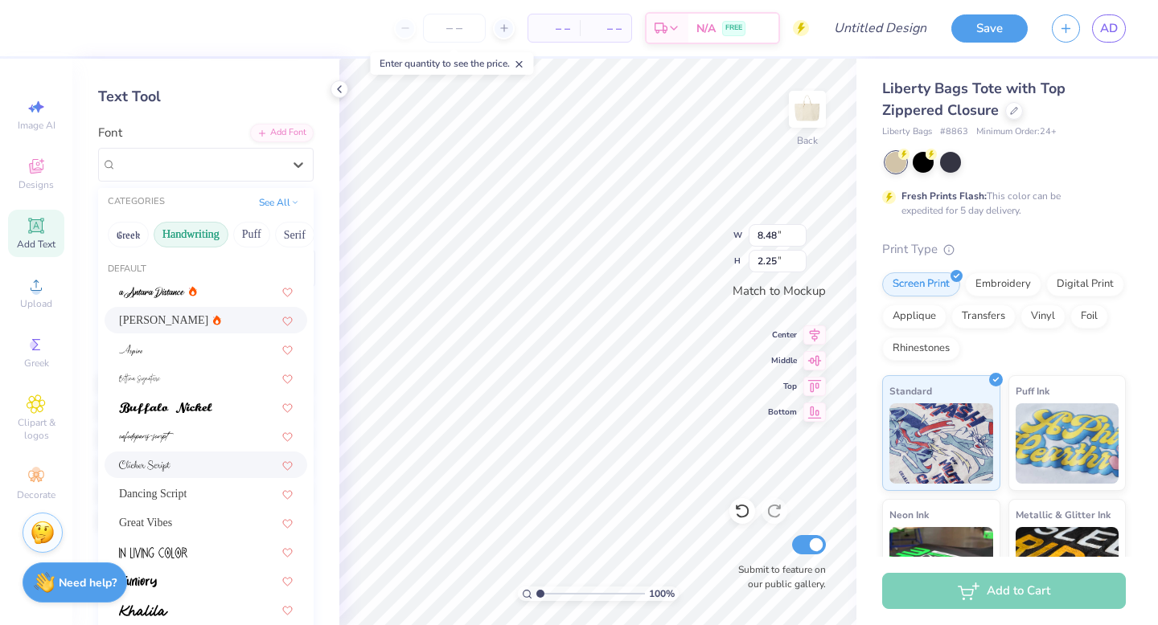
click at [207, 472] on div at bounding box center [206, 465] width 174 height 17
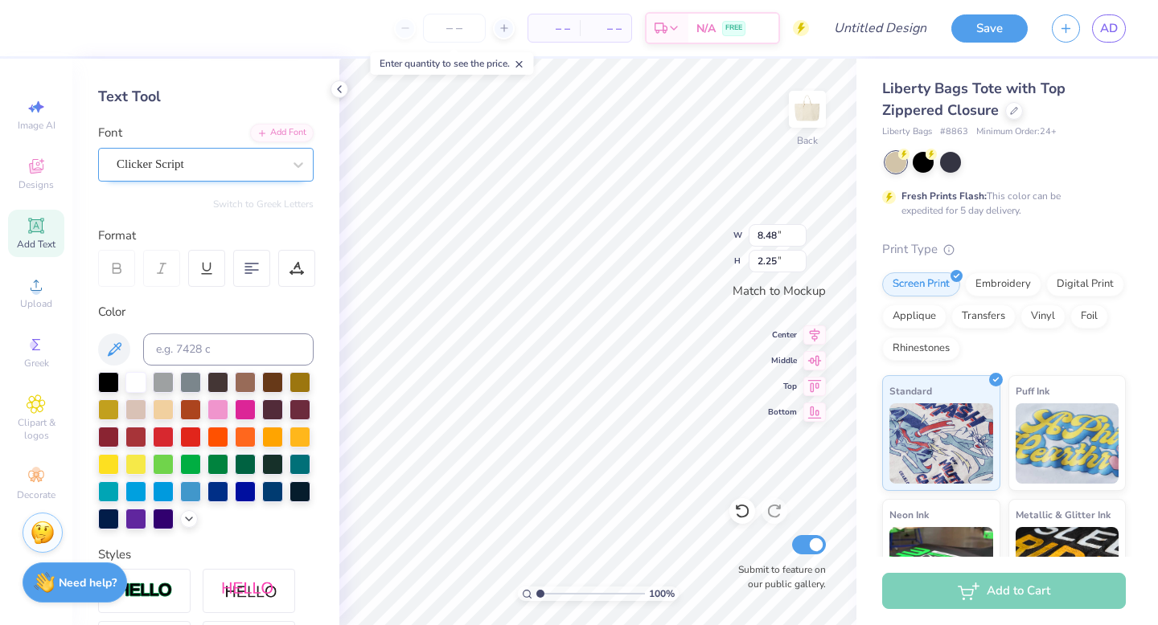
click at [215, 163] on div "Clicker Script" at bounding box center [199, 164] width 169 height 25
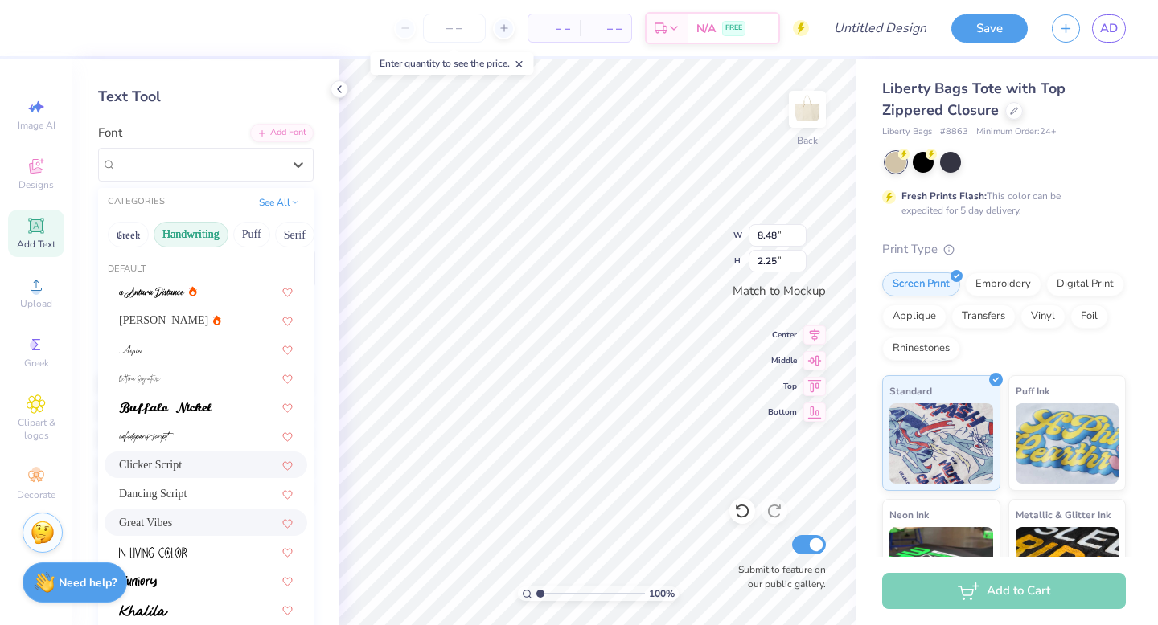
click at [212, 522] on div "Great Vibes" at bounding box center [206, 522] width 174 height 17
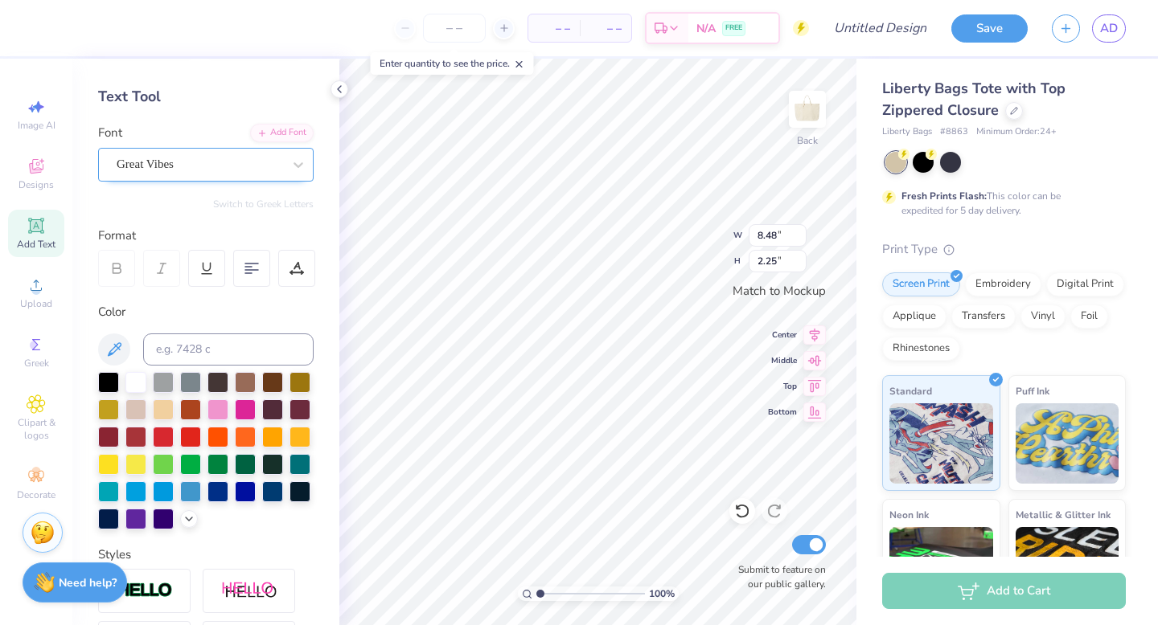
click at [205, 169] on div "Great Vibes" at bounding box center [199, 164] width 169 height 25
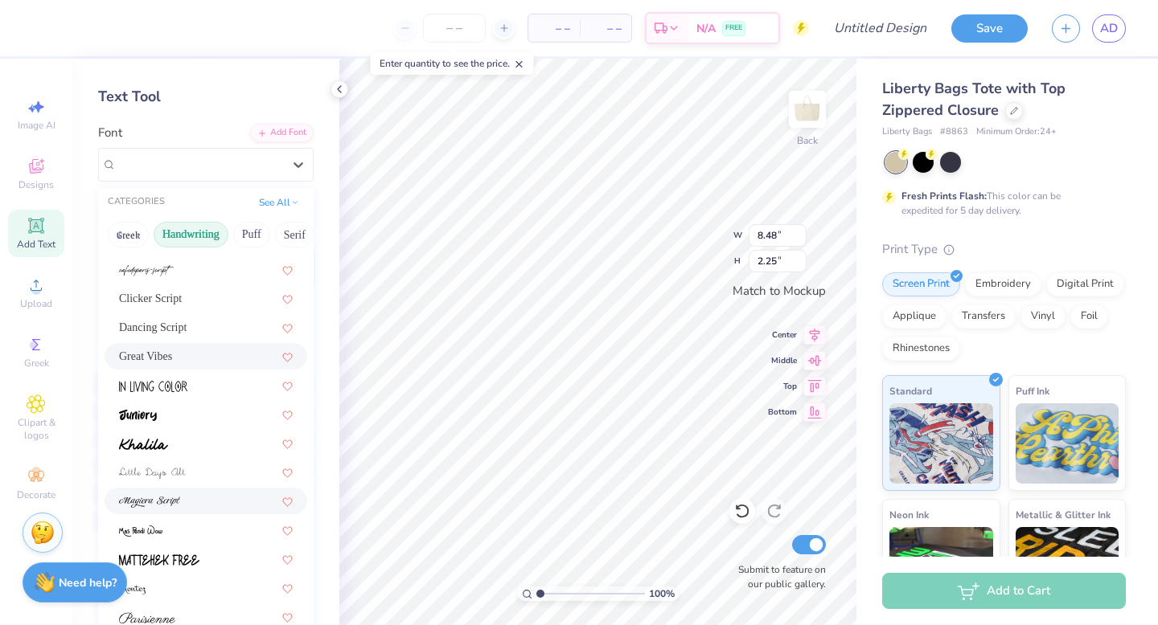
scroll to position [175, 0]
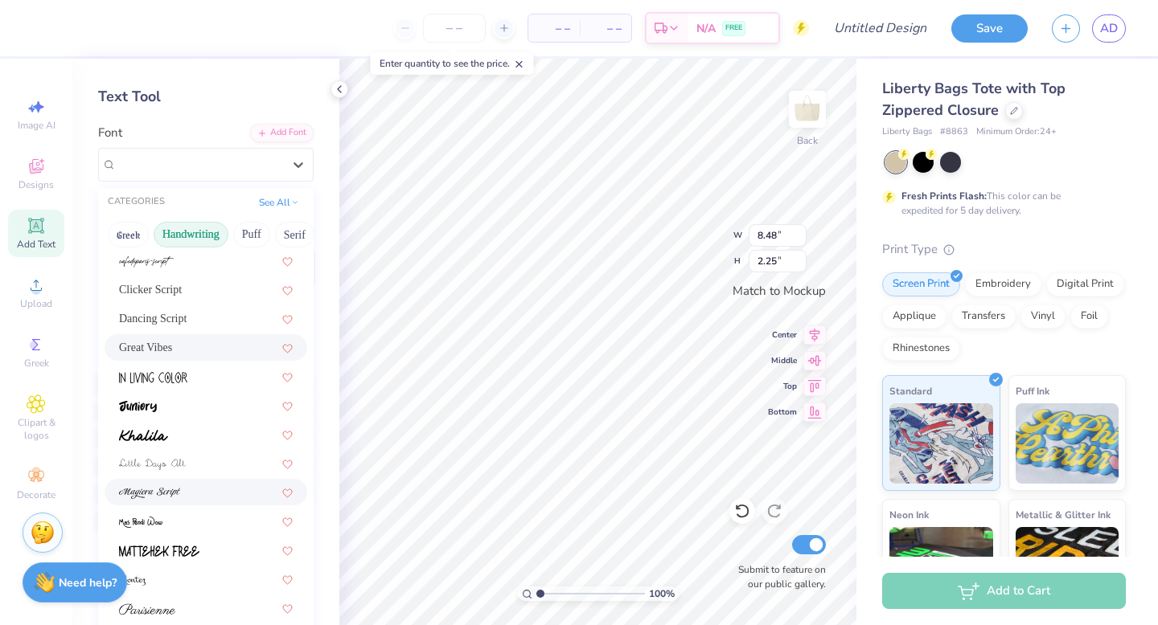
click at [203, 495] on div at bounding box center [206, 492] width 174 height 17
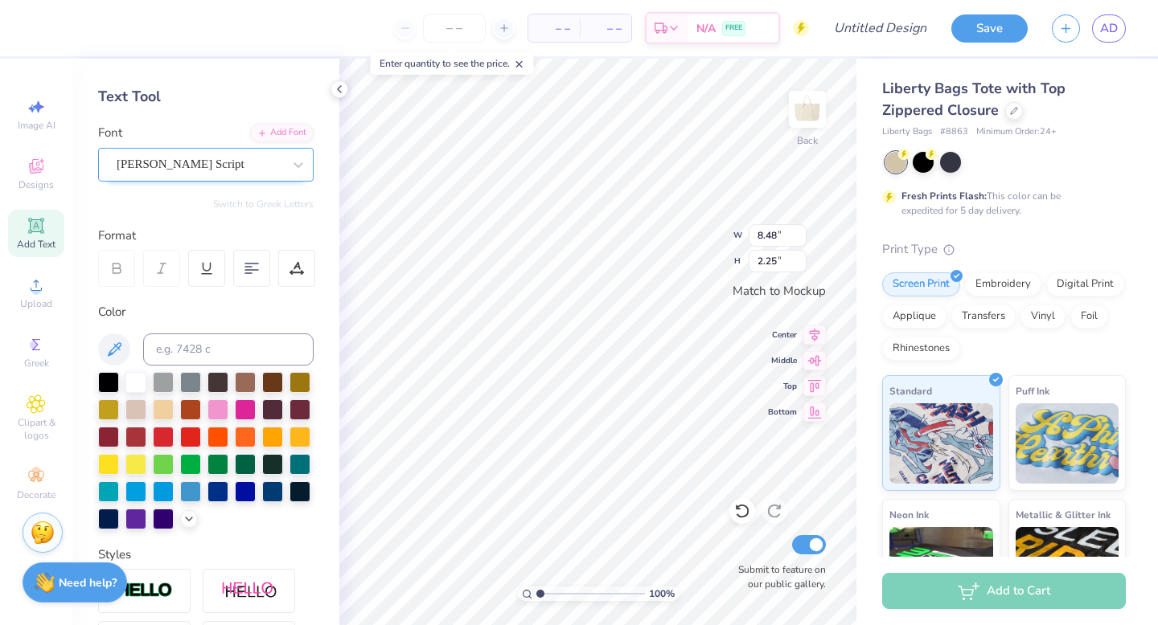
click at [232, 164] on div "Magiera Script" at bounding box center [199, 164] width 169 height 25
type input "10.47"
type input "2.69"
click at [253, 164] on div "Magiera Script" at bounding box center [199, 164] width 169 height 25
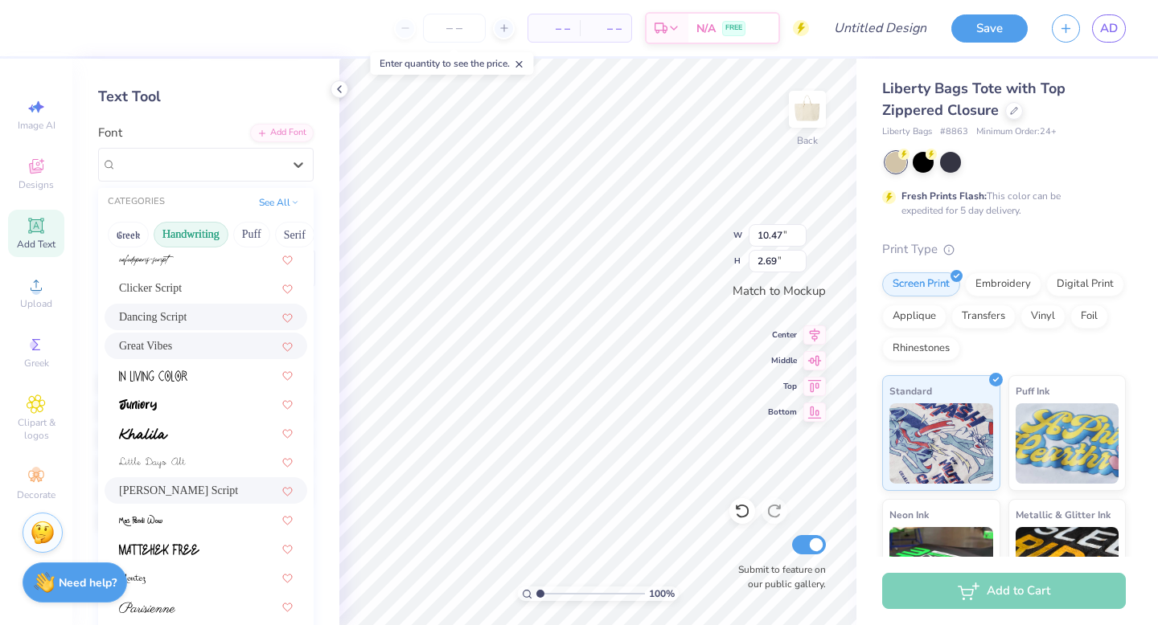
scroll to position [179, 0]
click at [232, 457] on div at bounding box center [206, 459] width 174 height 17
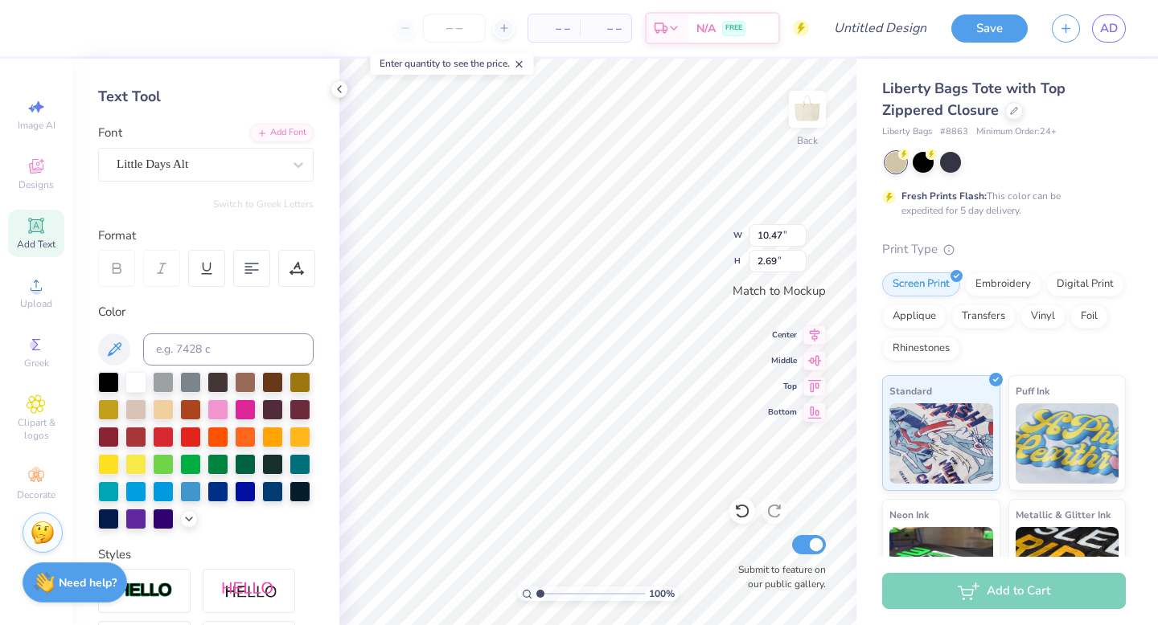
type input "7.11"
type input "2.01"
click at [256, 158] on div "Little Days Alt" at bounding box center [199, 164] width 169 height 25
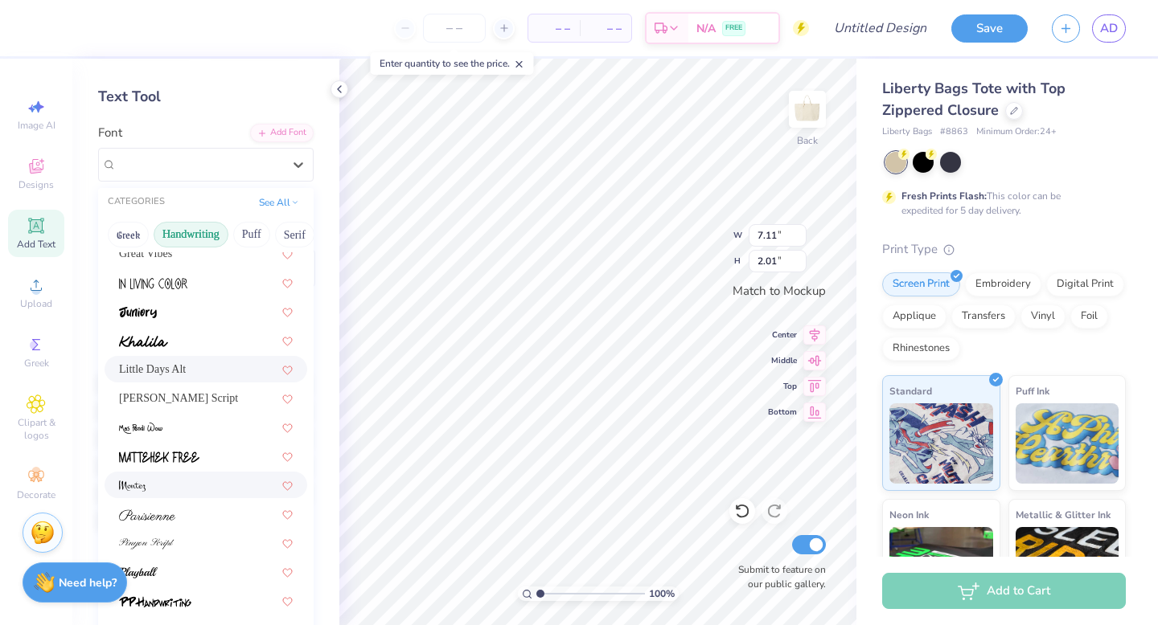
scroll to position [288, 0]
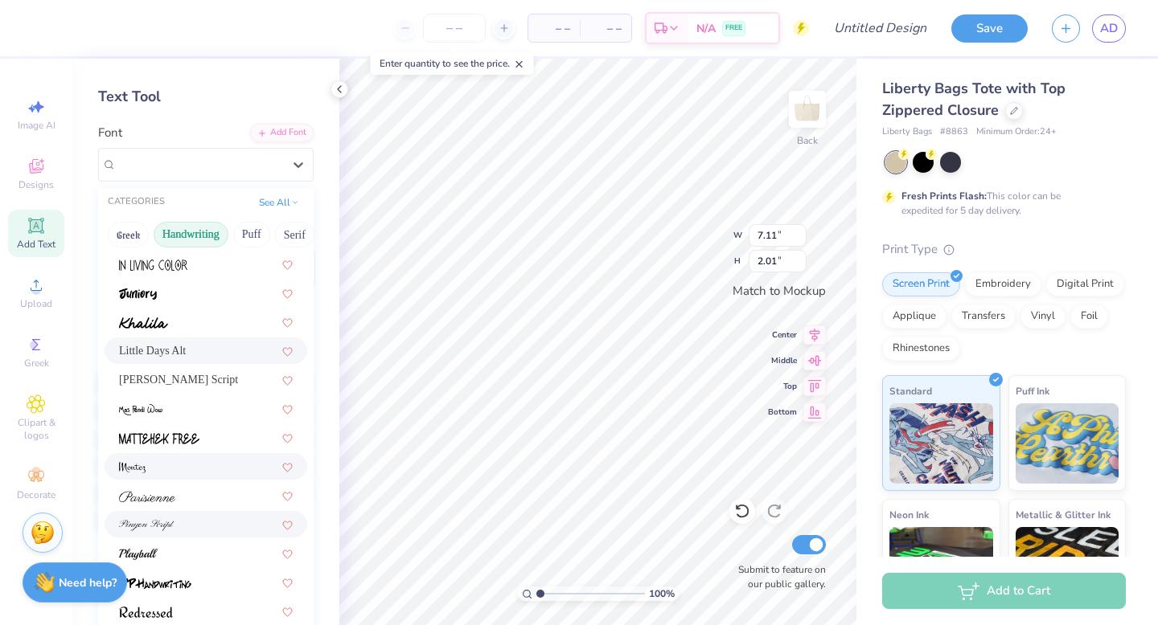
click at [195, 519] on div at bounding box center [206, 524] width 174 height 17
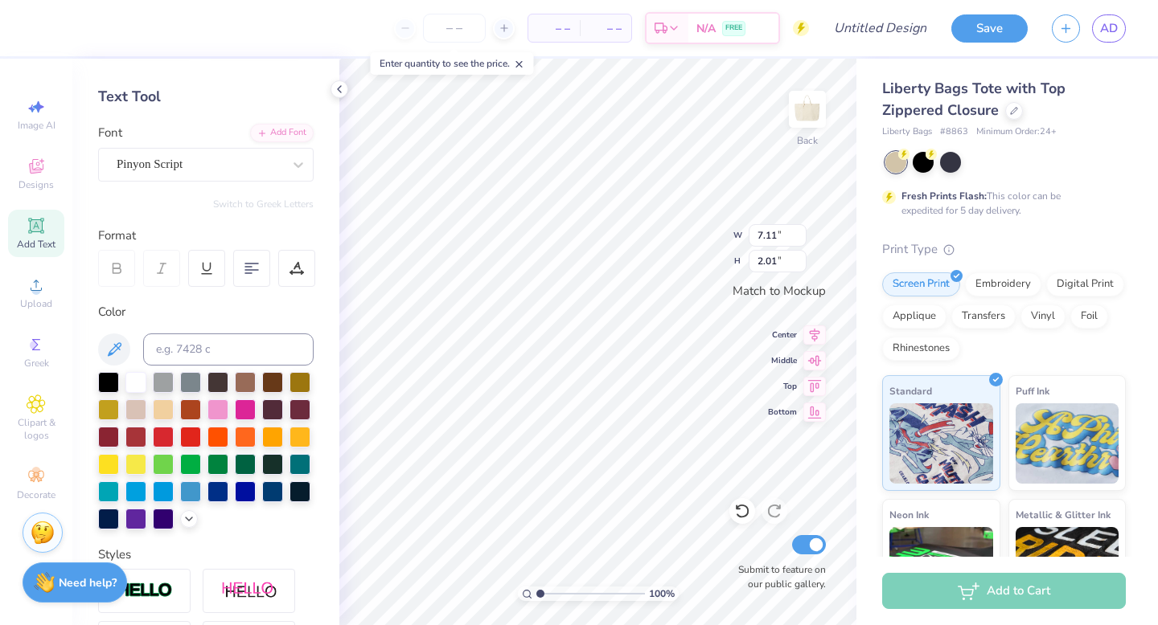
type input "6.85"
type input "2.19"
click at [228, 146] on div "Font Pinyon Script" at bounding box center [205, 153] width 215 height 58
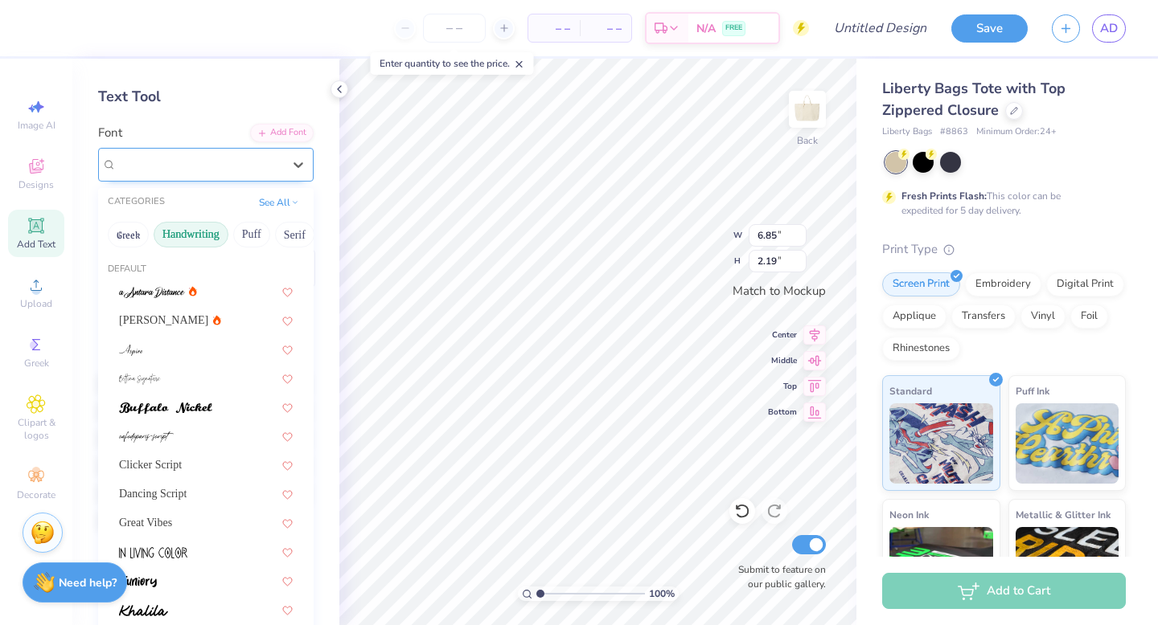
click at [236, 166] on div "Pinyon Script" at bounding box center [199, 164] width 169 height 25
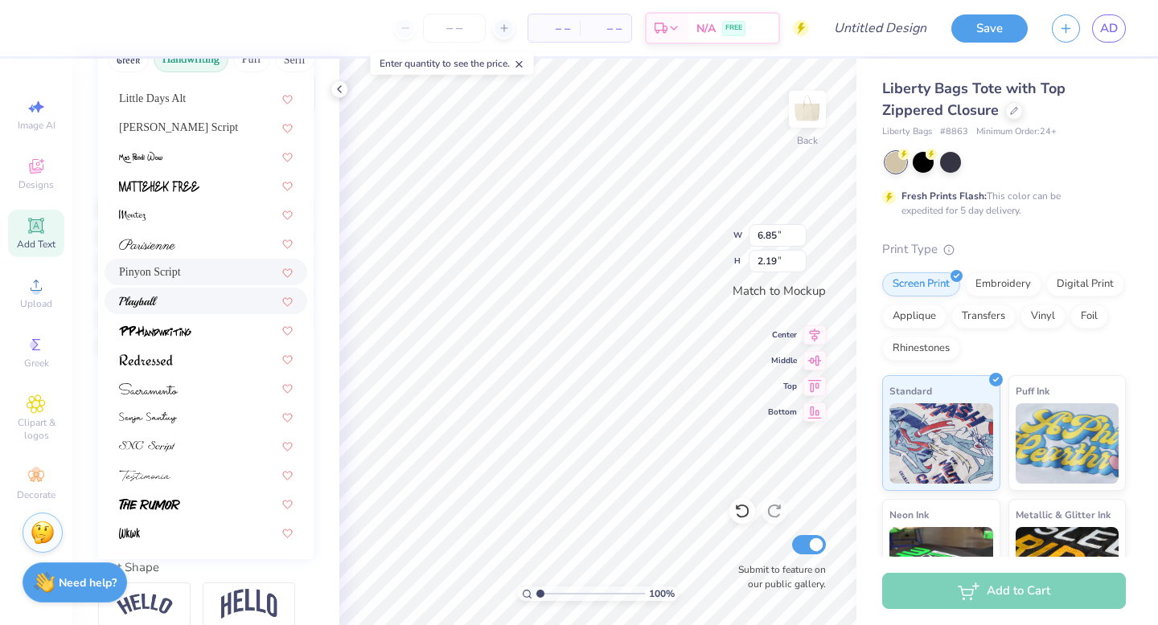
scroll to position [237, 0]
click at [214, 410] on div at bounding box center [206, 416] width 174 height 17
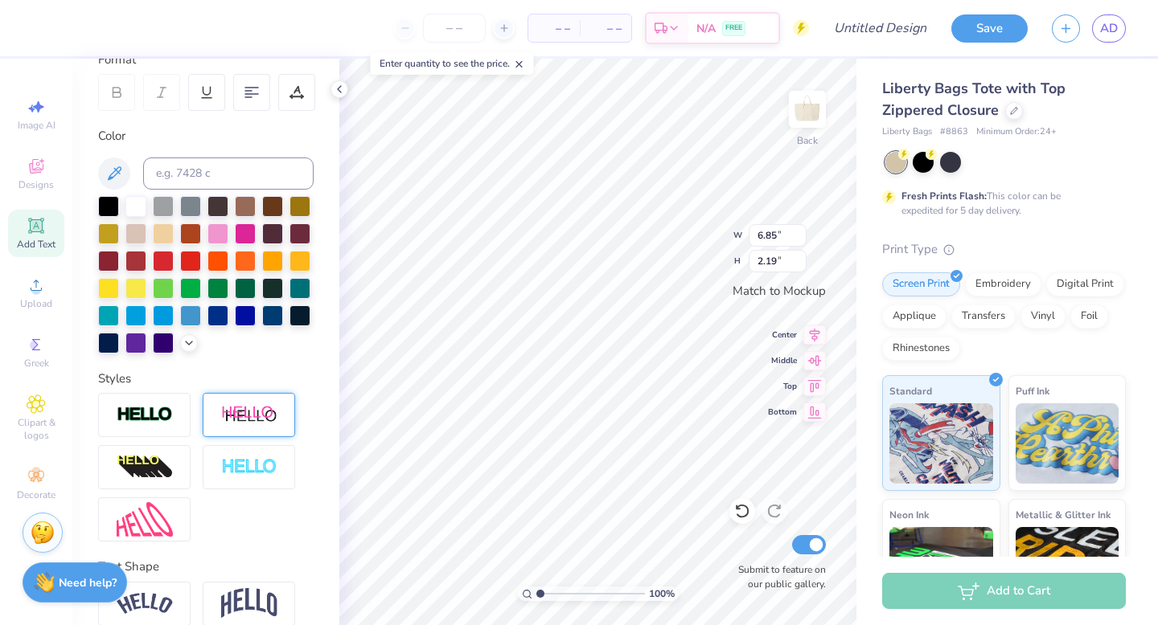
type input "7.01"
type input "1.82"
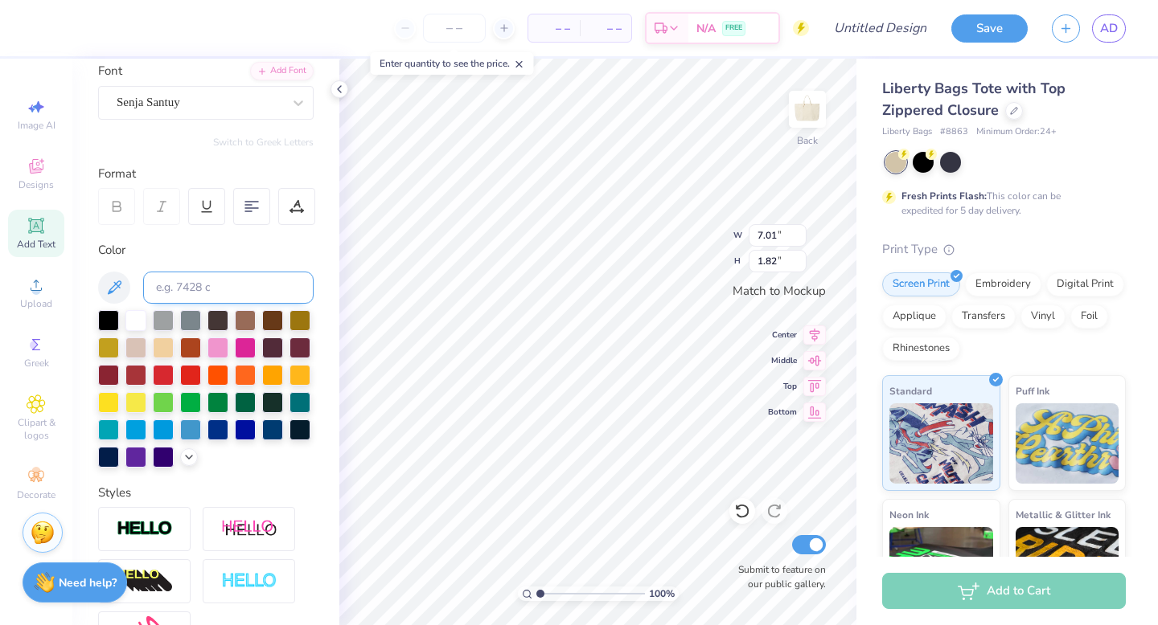
scroll to position [122, 0]
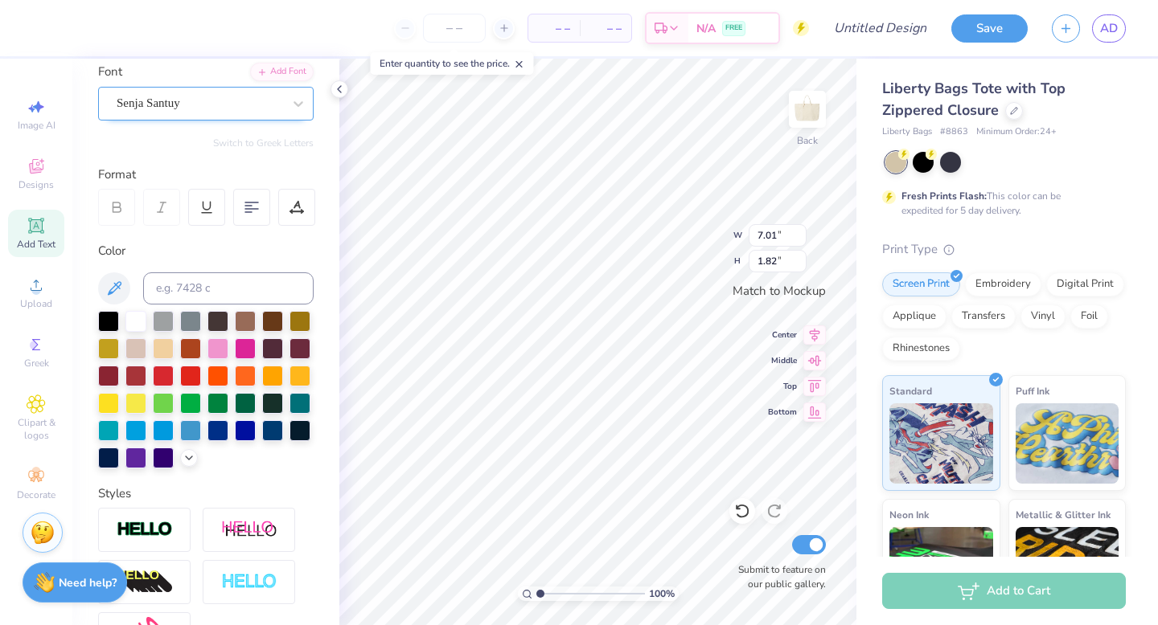
click at [212, 113] on div at bounding box center [200, 103] width 166 height 22
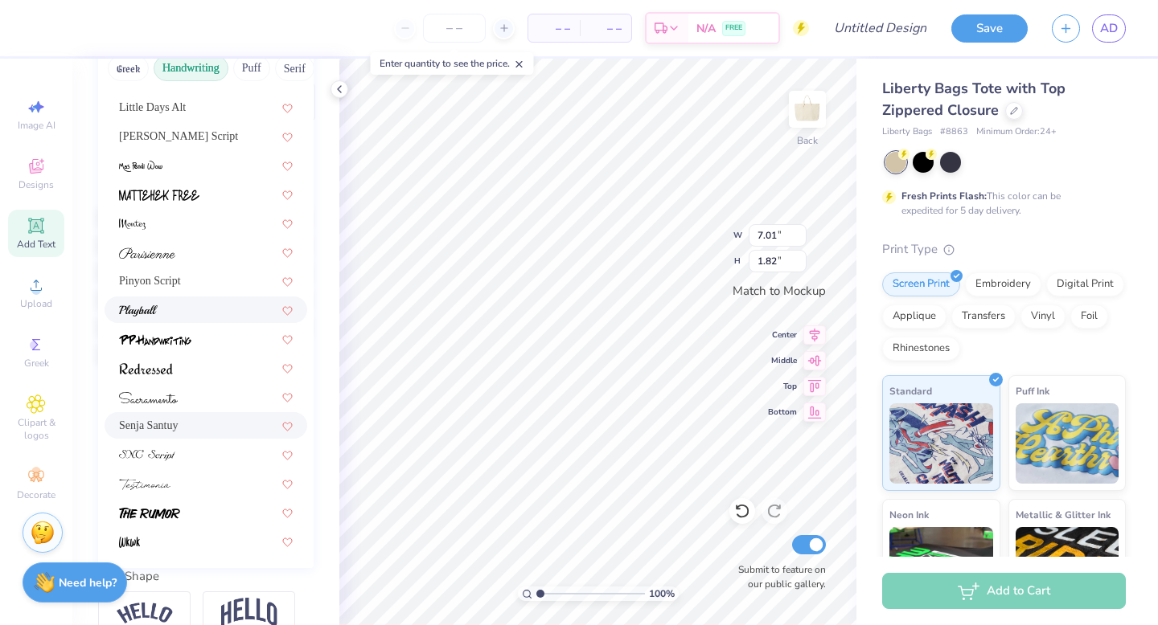
scroll to position [229, 0]
click at [225, 474] on div at bounding box center [206, 481] width 174 height 17
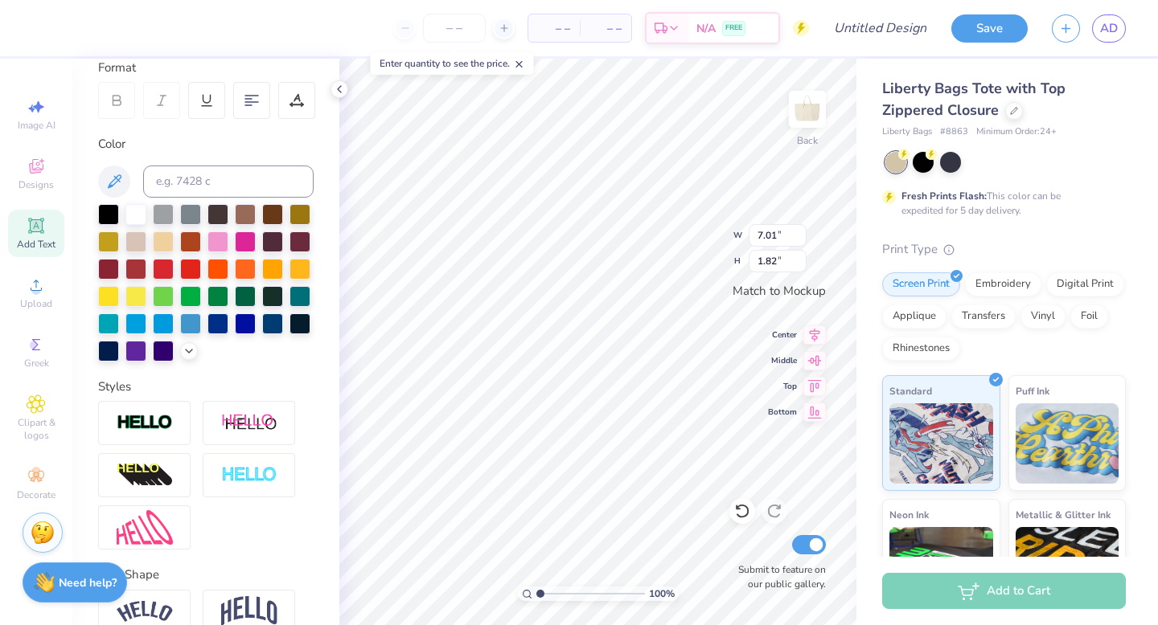
type input "6.14"
type input "1.67"
type input "8.85"
type input "2.41"
click at [37, 248] on span "Add Text" at bounding box center [36, 244] width 39 height 13
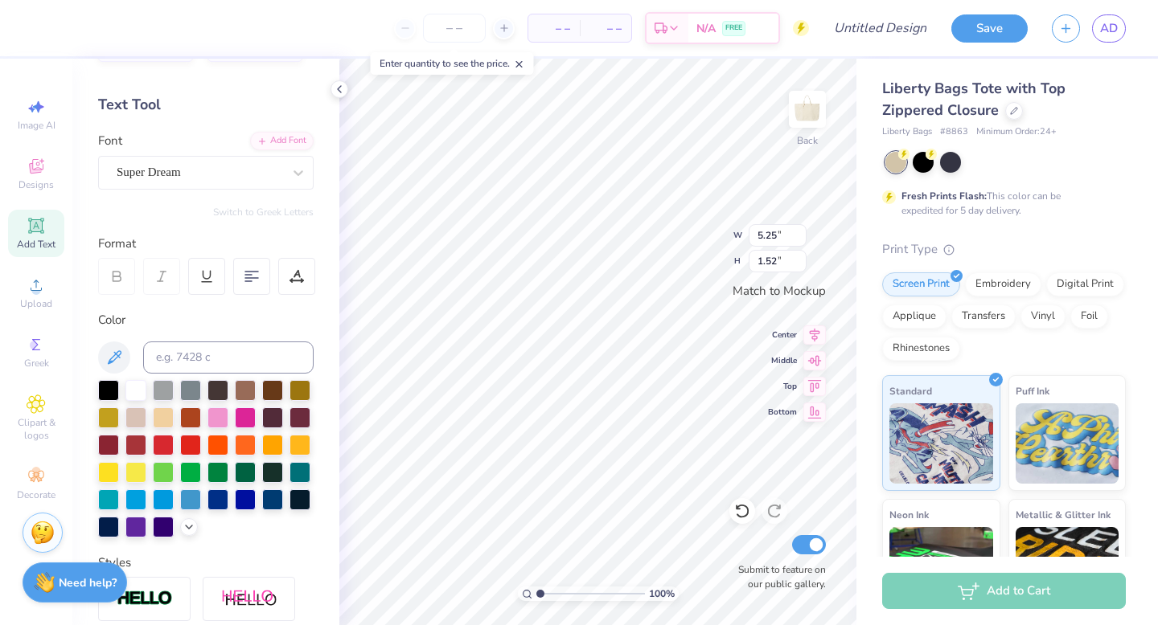
scroll to position [52, 0]
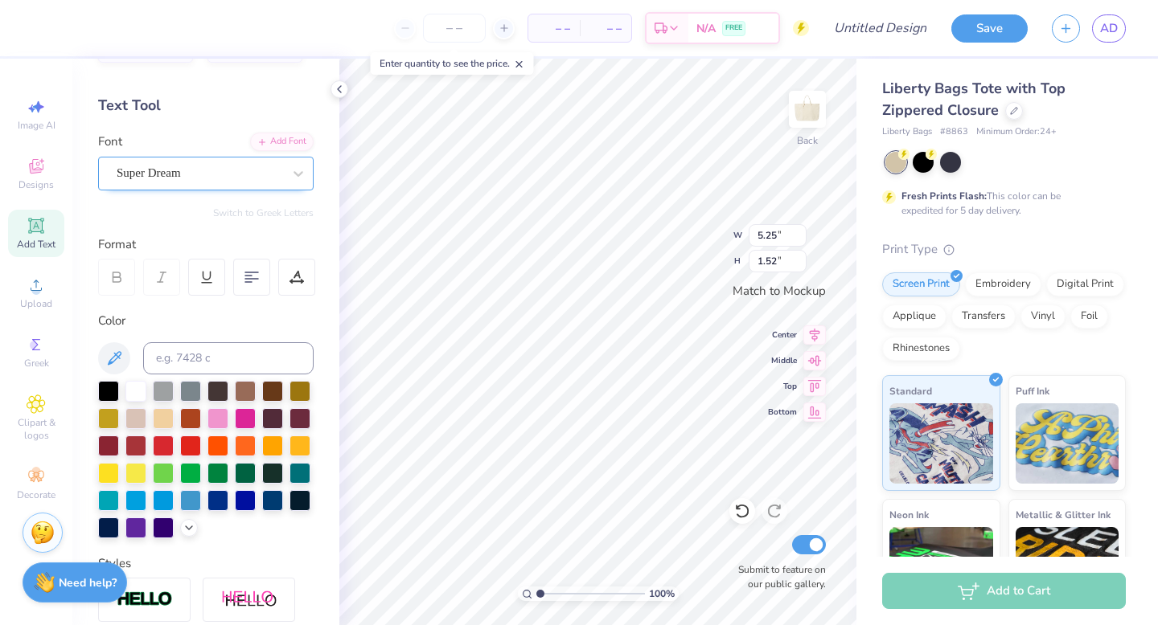
click at [238, 174] on div "Super Dream" at bounding box center [199, 173] width 169 height 25
click at [201, 235] on button "Handwriting" at bounding box center [191, 244] width 75 height 26
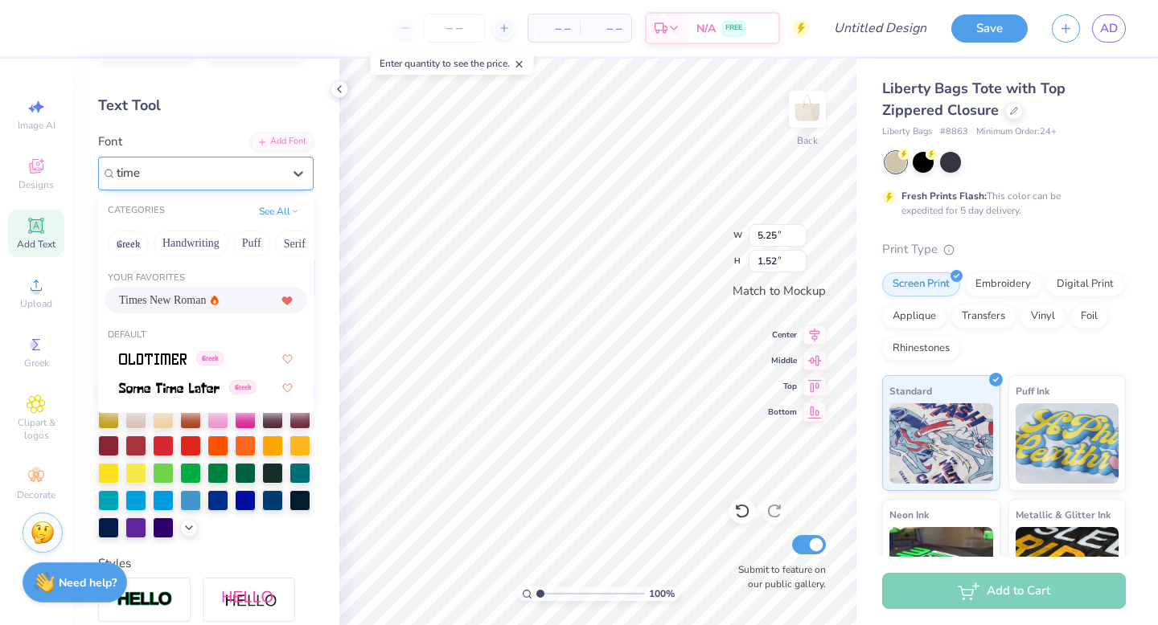
click at [214, 297] on icon at bounding box center [215, 300] width 8 height 10
type input "time"
type input "5.48"
type input "1.46"
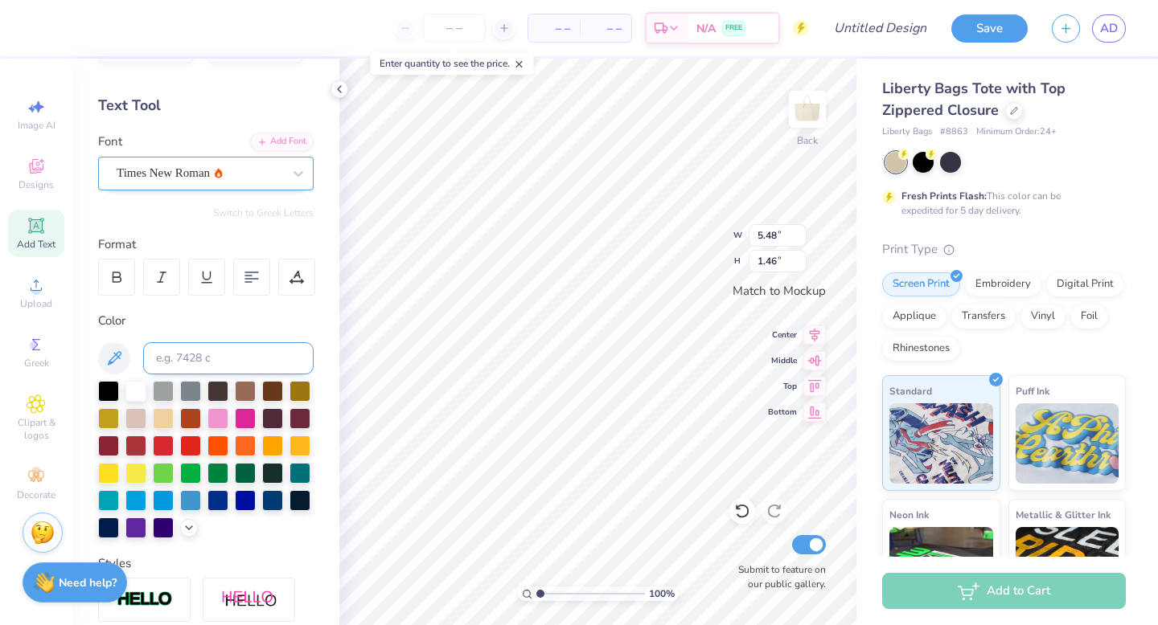
scroll to position [0, 0]
type textarea "at"
type input "0.98"
type input "0.87"
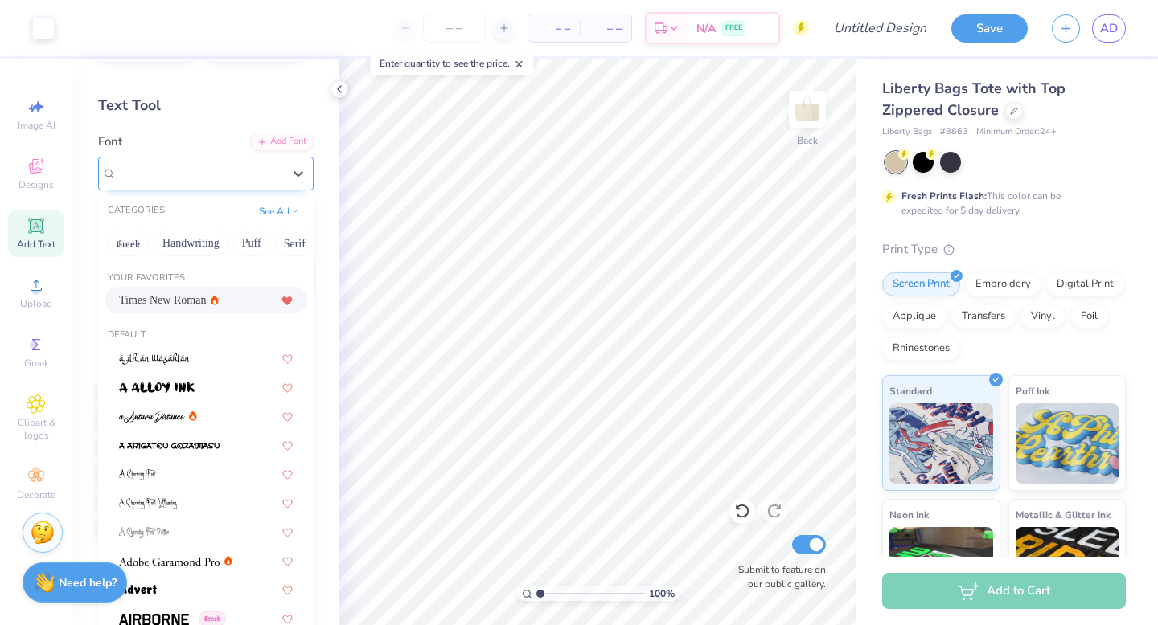
click at [213, 177] on div "Times New Roman" at bounding box center [199, 173] width 169 height 25
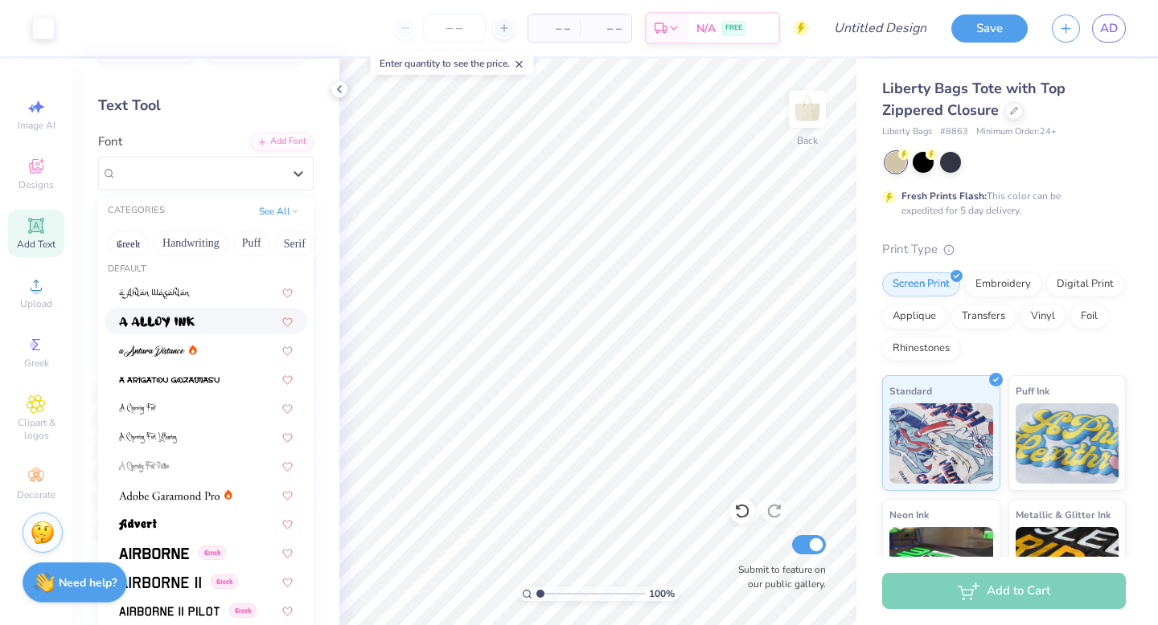
scroll to position [100, 0]
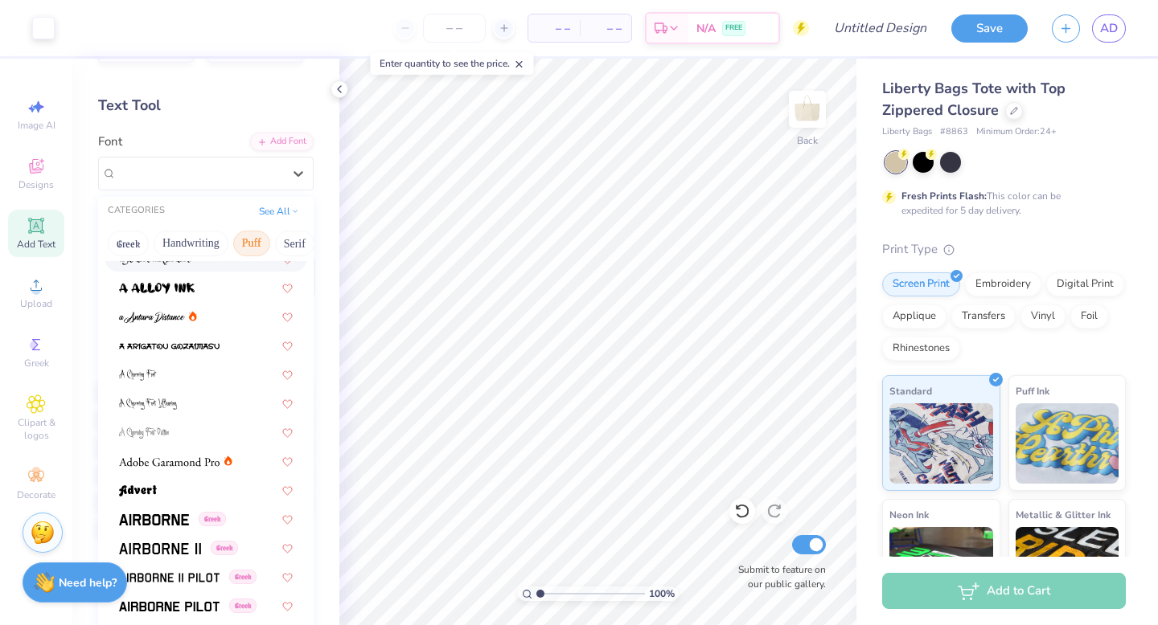
click at [244, 248] on button "Puff" at bounding box center [251, 244] width 37 height 26
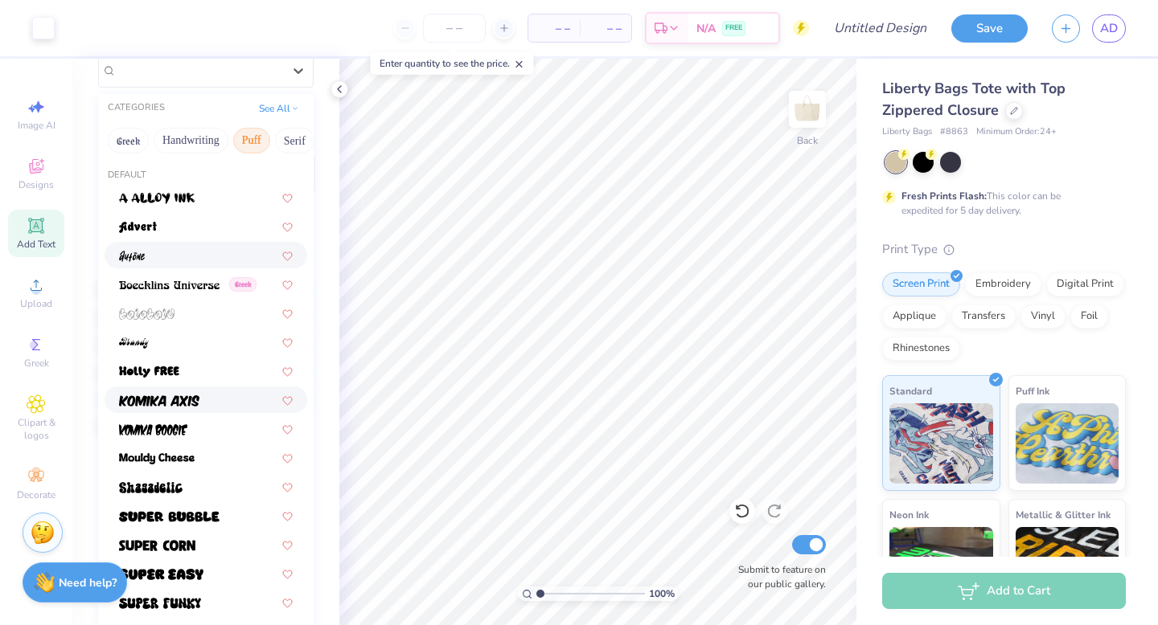
scroll to position [137, 0]
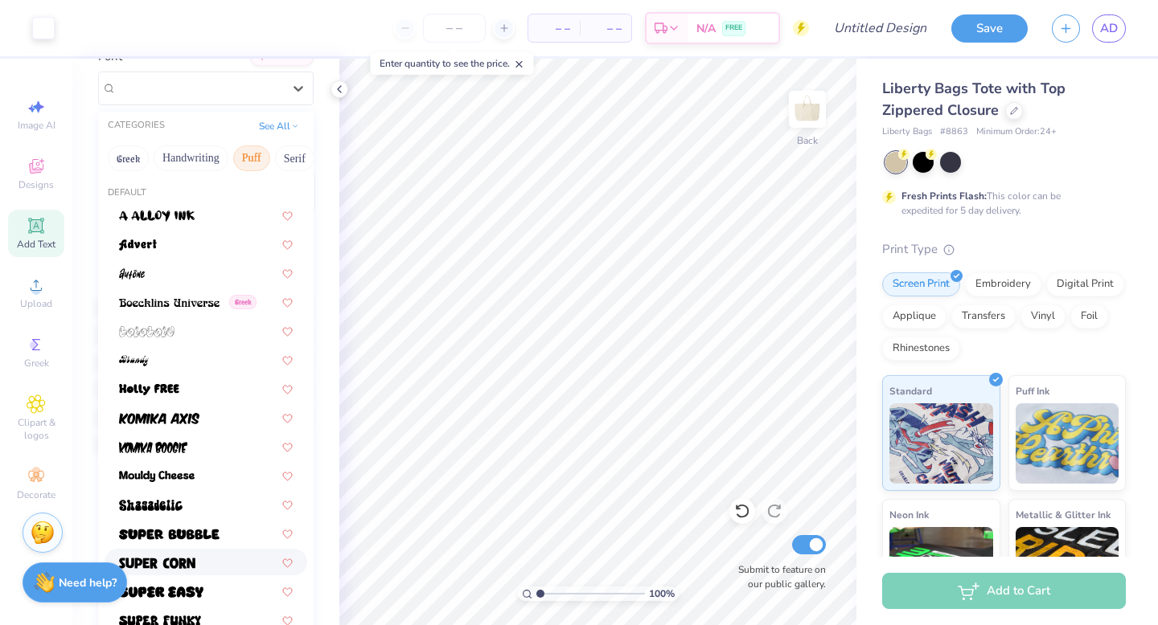
click at [212, 558] on div at bounding box center [206, 562] width 174 height 17
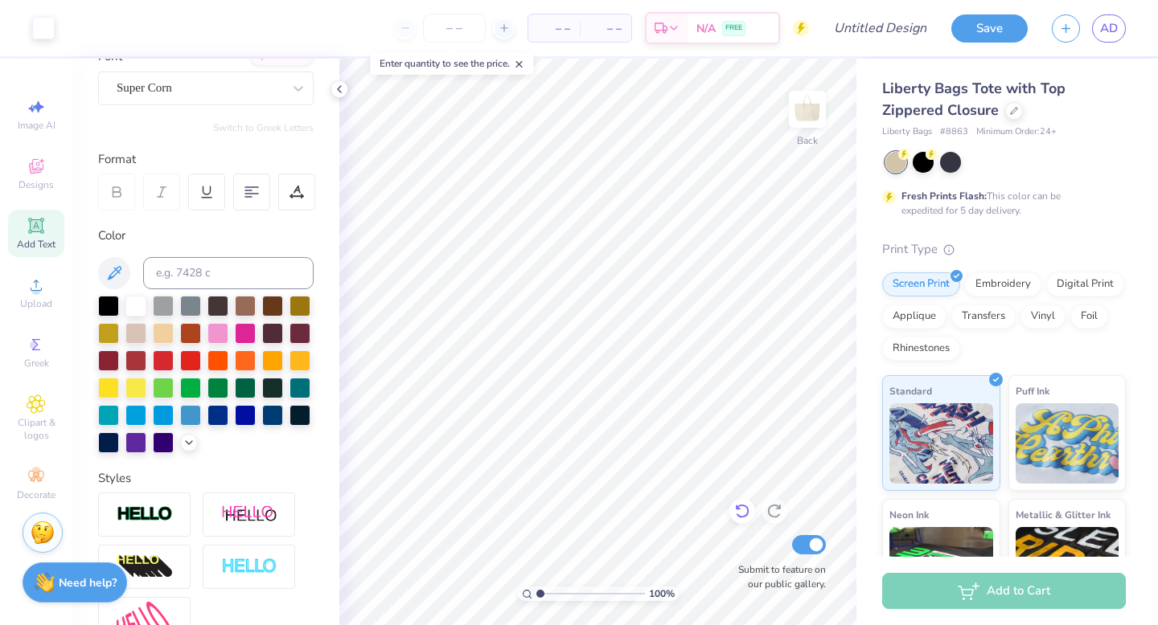
click at [740, 523] on div at bounding box center [742, 511] width 26 height 26
click at [34, 239] on span "Add Text" at bounding box center [36, 244] width 39 height 13
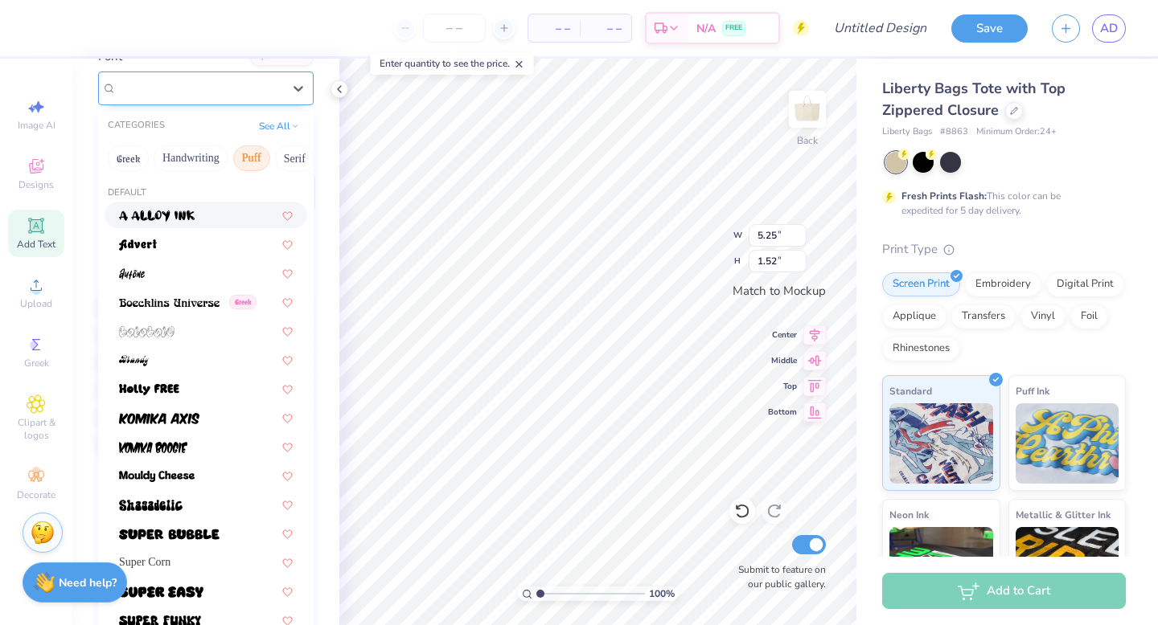
click at [215, 95] on div "Super Dream" at bounding box center [199, 88] width 169 height 25
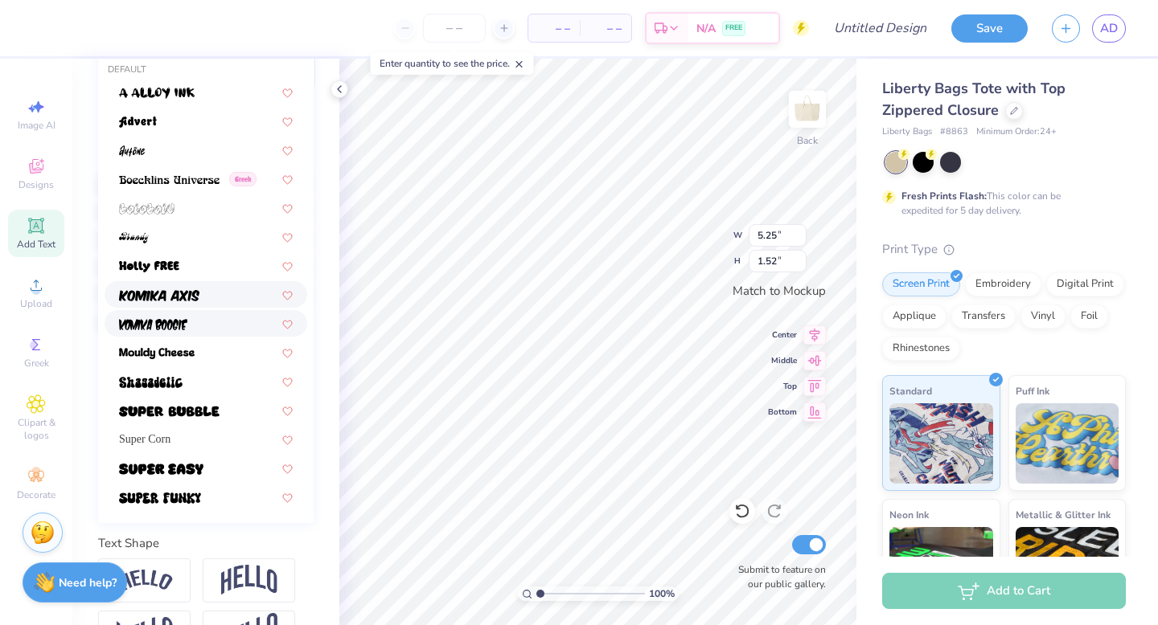
scroll to position [289, 0]
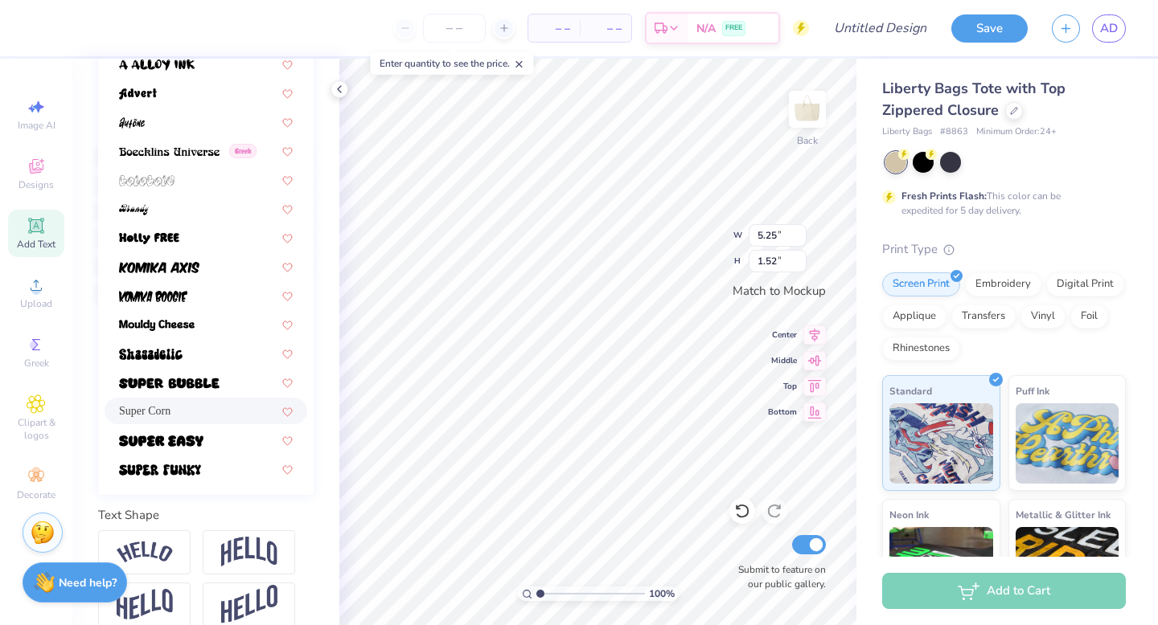
click at [206, 421] on div "Super Corn" at bounding box center [205, 411] width 203 height 27
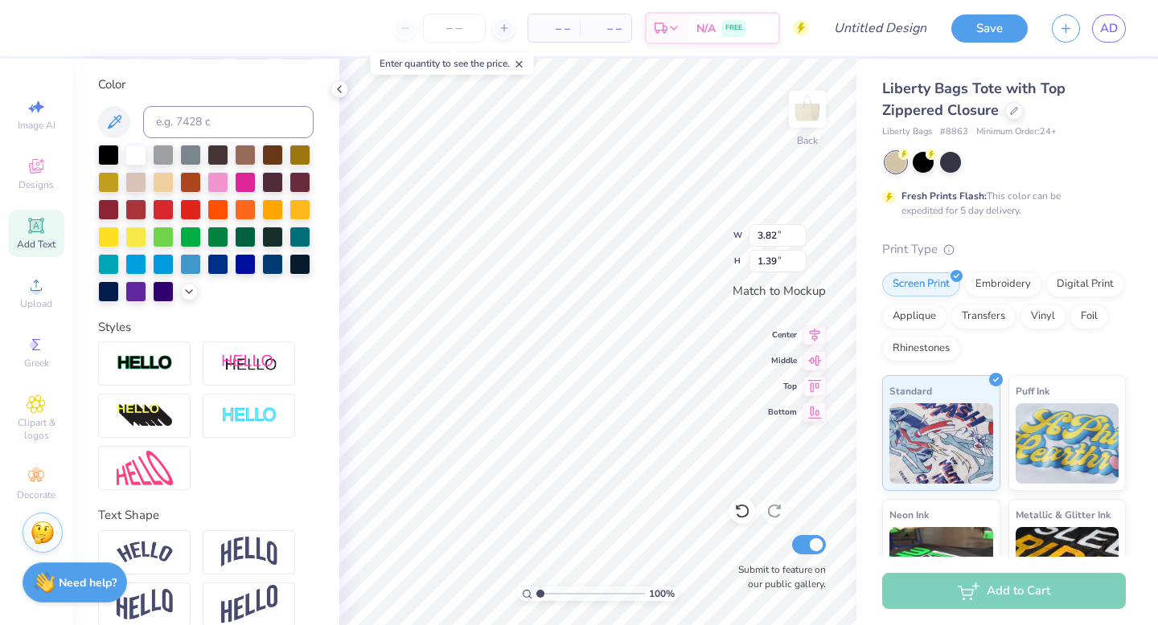
type input "3.82"
type input "1.39"
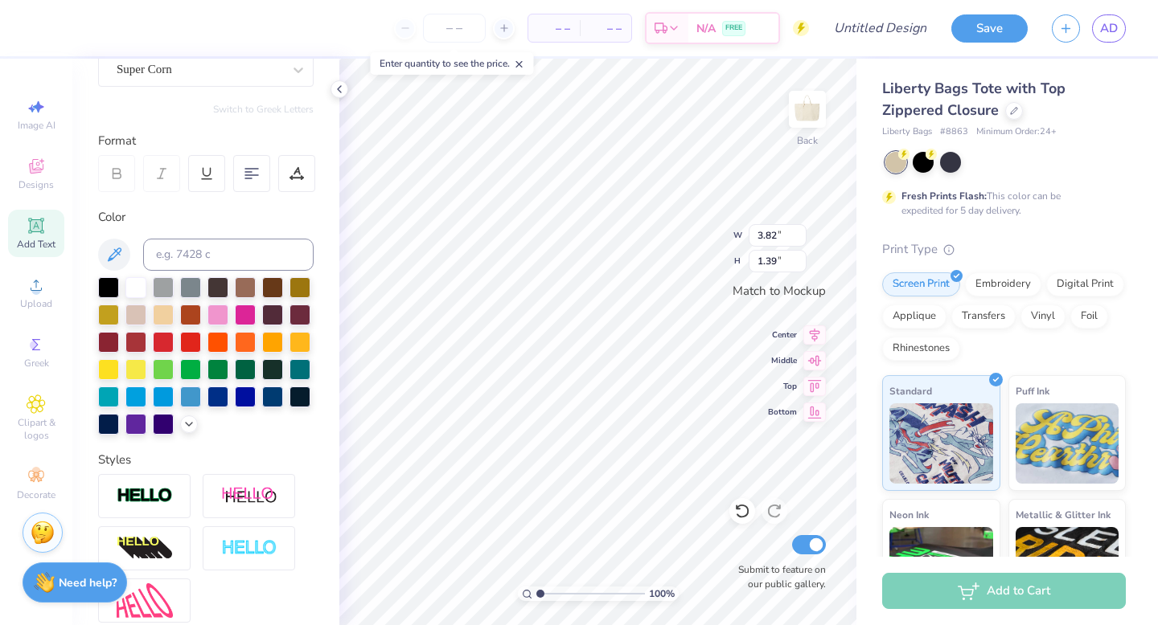
scroll to position [154, 0]
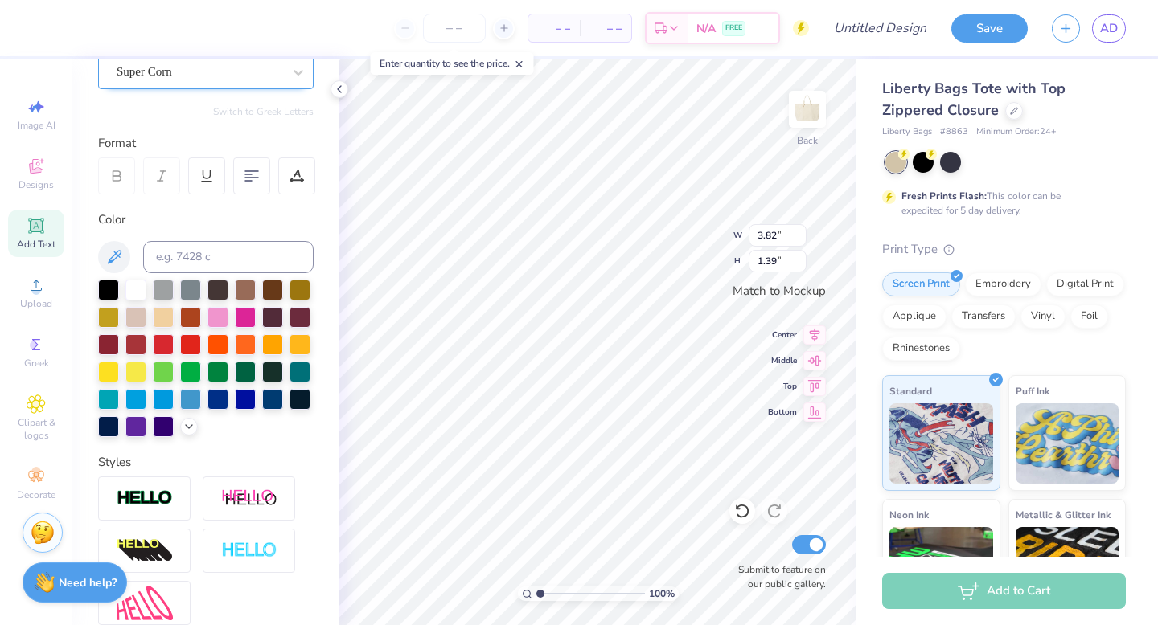
click at [244, 80] on div "Super Corn" at bounding box center [199, 71] width 169 height 25
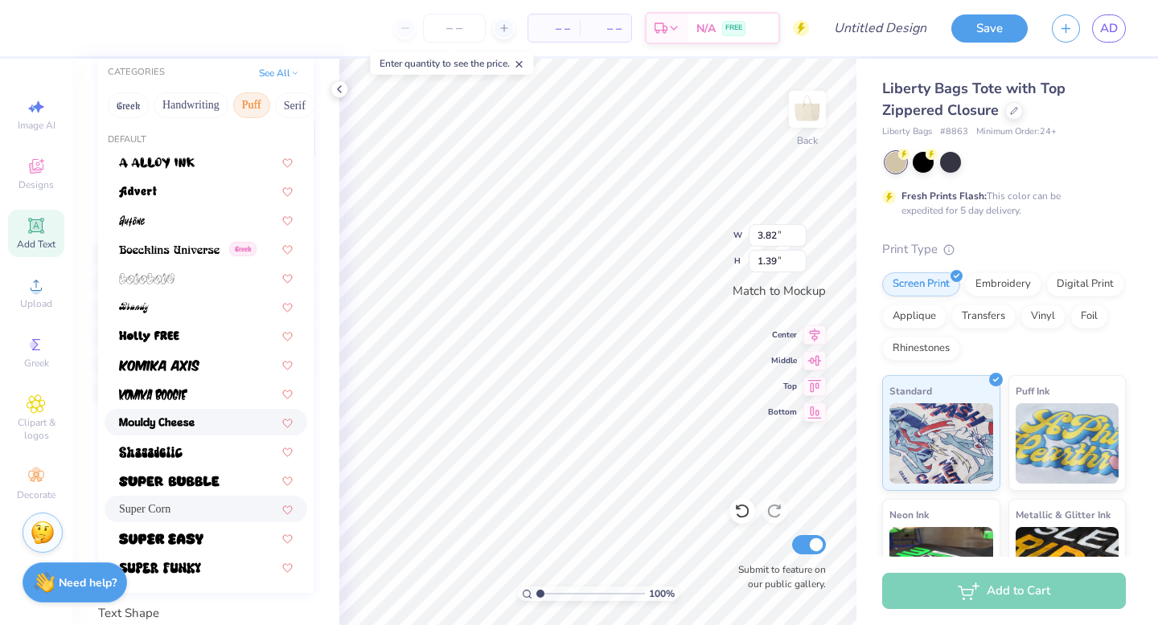
scroll to position [185, 0]
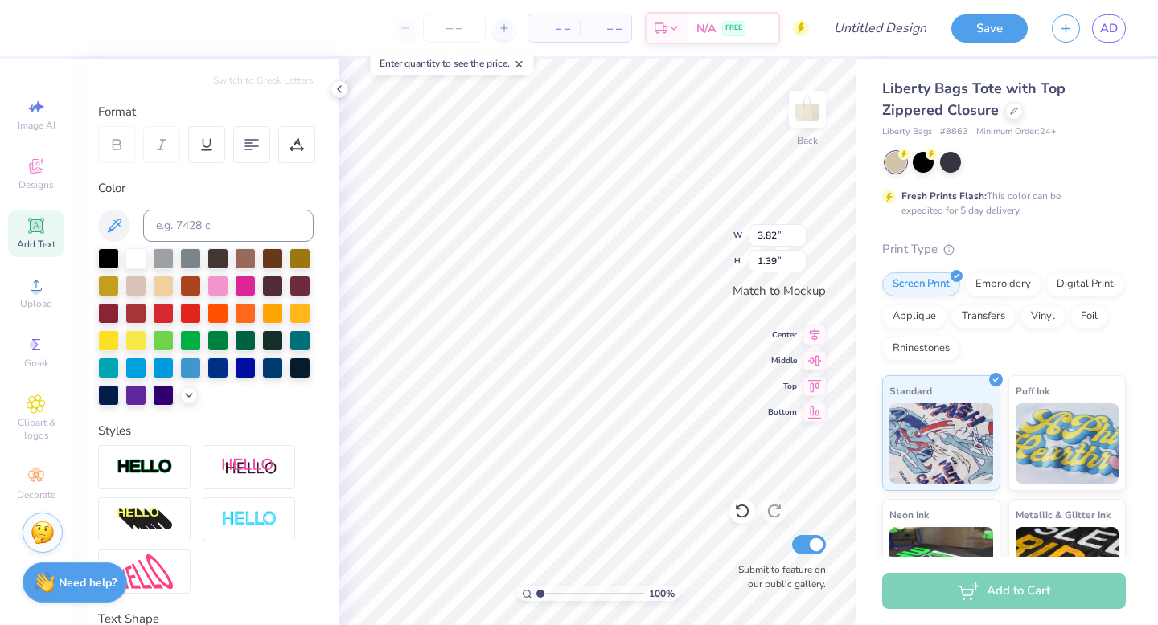
type textarea "DELTA PHI EPSILON"
type input "14.06"
type input "1.27"
type input "0.98"
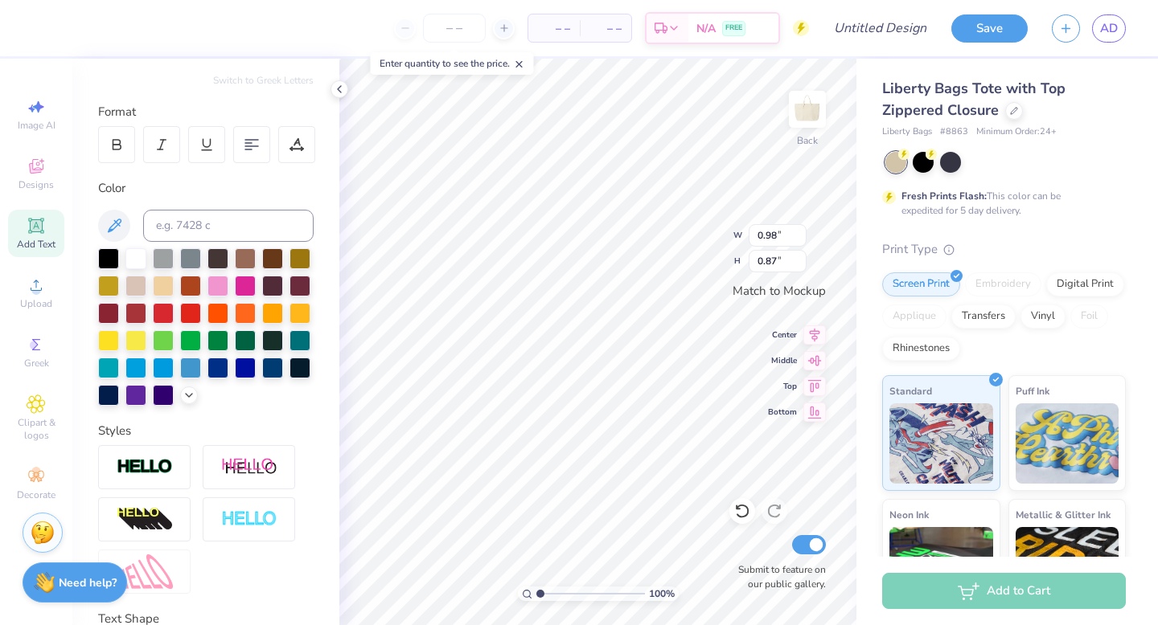
type input "0.89"
type textarea "LOVES ME"
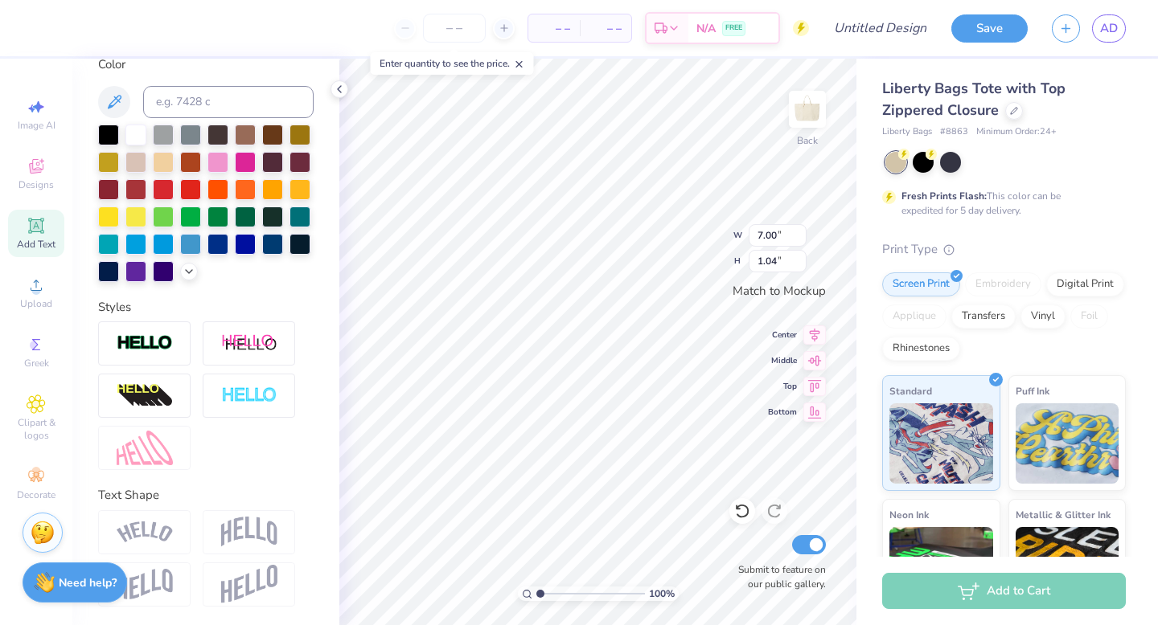
click at [173, 532] on div at bounding box center [144, 532] width 92 height 44
click at [277, 468] on div "– – Per Item – – Total Est. Delivery N/A FREE Design Title Save AD Image AI Des…" at bounding box center [579, 312] width 1158 height 625
click at [271, 556] on div at bounding box center [205, 558] width 215 height 96
click at [38, 137] on div "Image AI" at bounding box center [36, 114] width 56 height 47
select select "4"
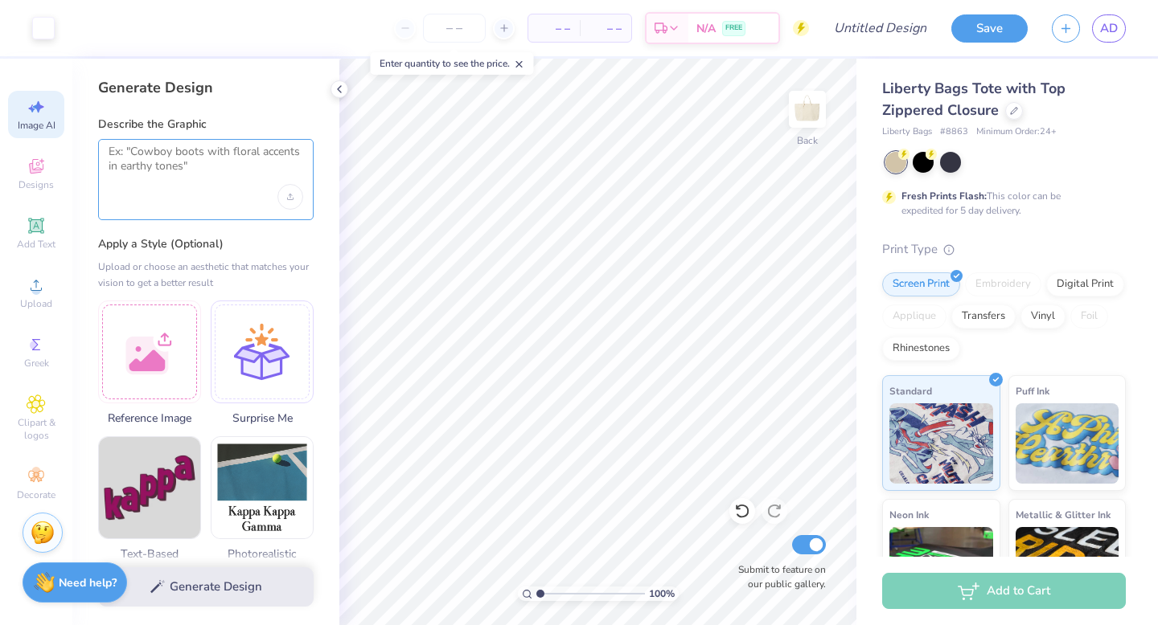
click at [182, 150] on textarea at bounding box center [206, 165] width 195 height 40
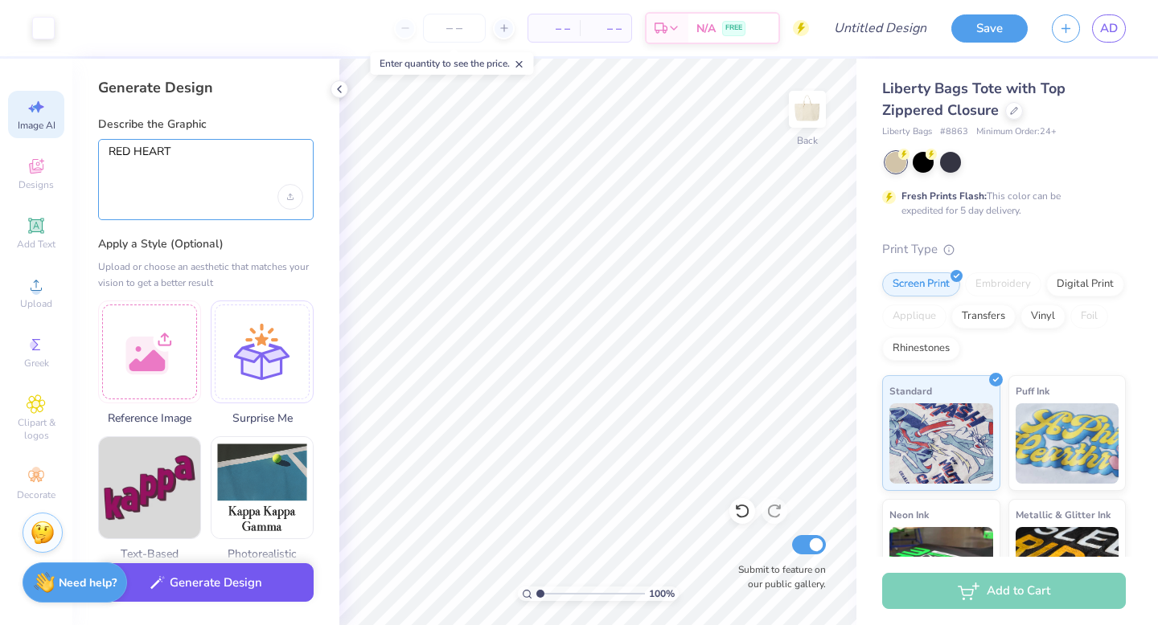
type textarea "RED HEART"
click at [215, 578] on button "Generate Design" at bounding box center [205, 582] width 215 height 39
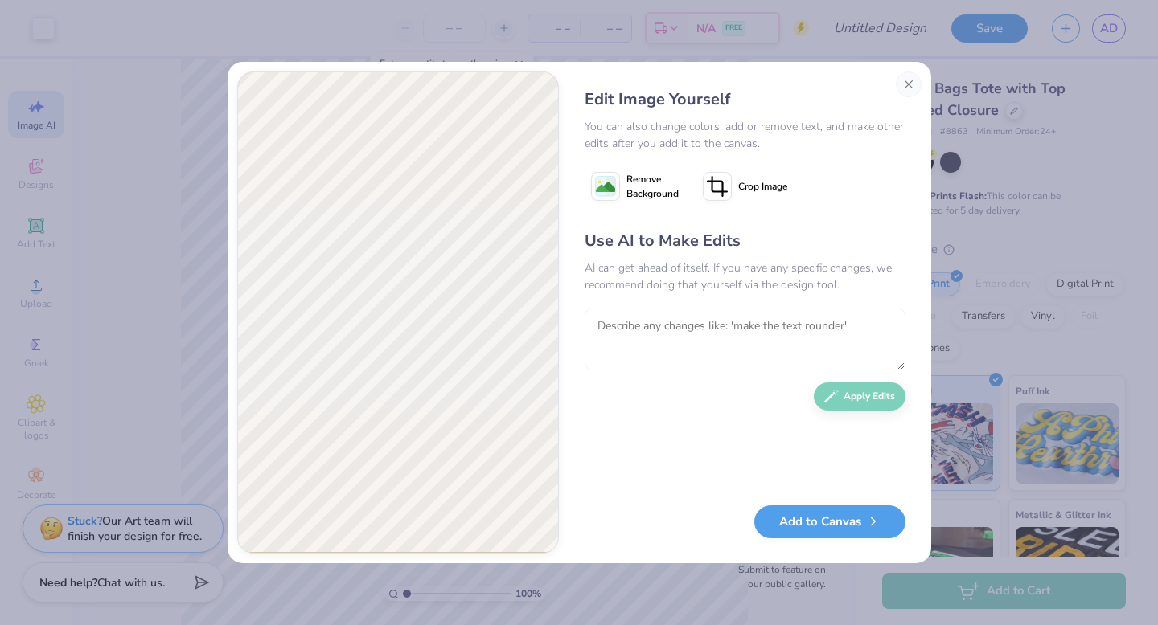
click at [633, 329] on textarea at bounding box center [744, 339] width 321 height 63
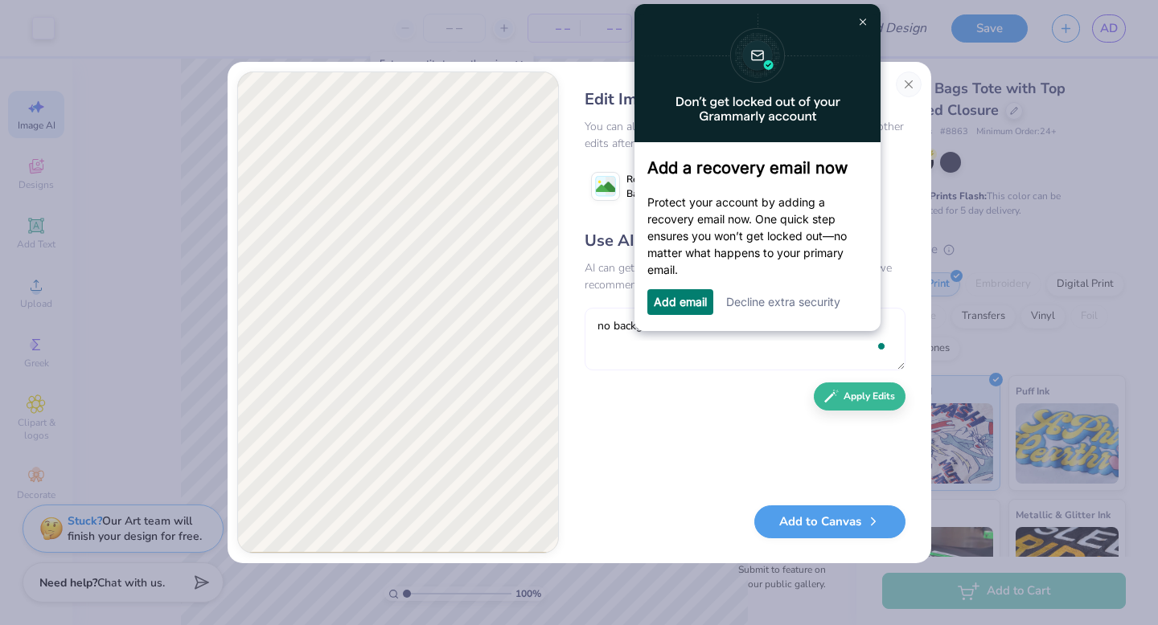
type textarea "no background"
click at [661, 462] on div "Use AI to Make Edits AI can get ahead of itself. If you have any specific chang…" at bounding box center [744, 359] width 321 height 260
click at [852, 404] on button "Apply Edits" at bounding box center [859, 393] width 92 height 28
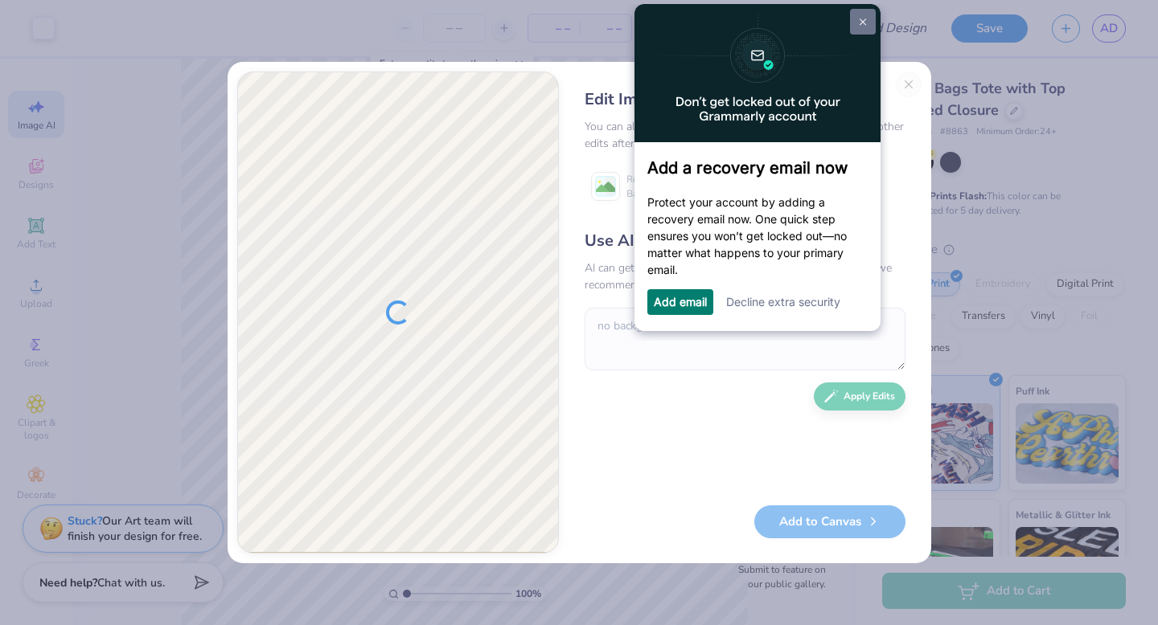
click at [863, 23] on img at bounding box center [861, 21] width 6 height 7
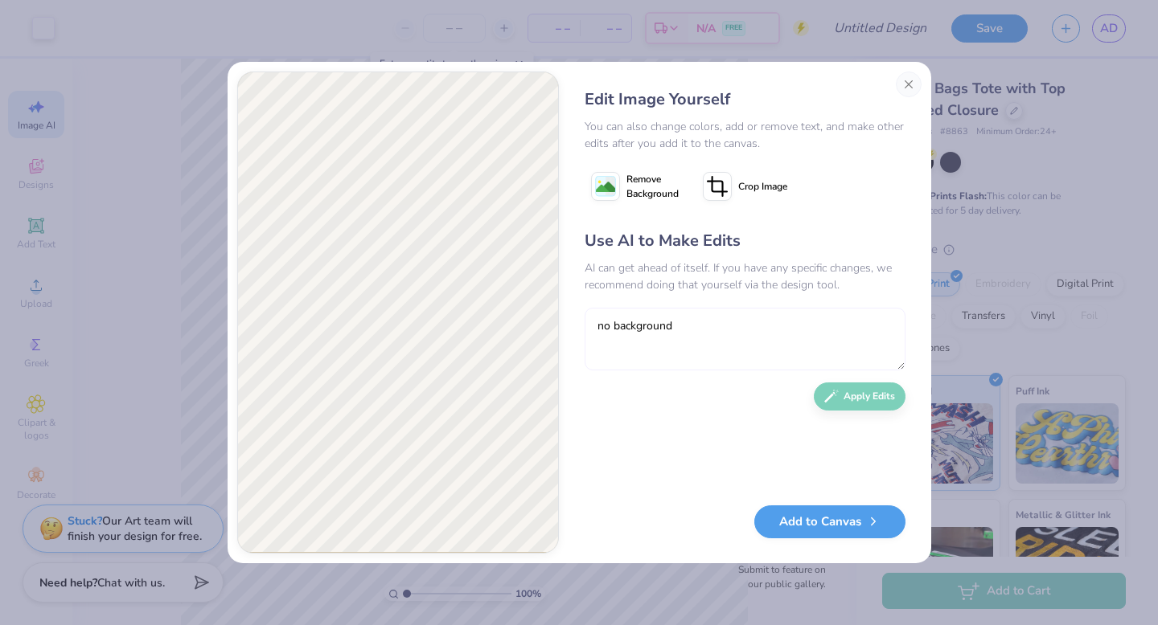
click at [736, 329] on textarea "no background" at bounding box center [744, 339] width 321 height 63
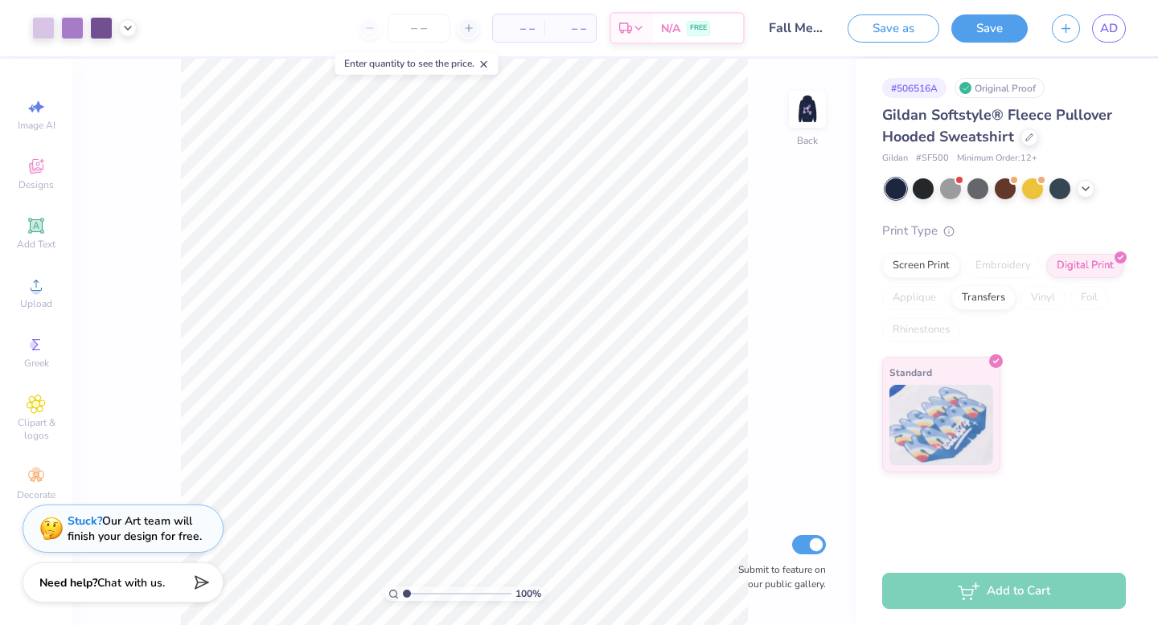
click at [1017, 142] on div "Gildan Softstyle® Fleece Pullover Hooded Sweatshirt" at bounding box center [1004, 125] width 244 height 43
click at [1020, 142] on div "Gildan Softstyle® Fleece Pullover Hooded Sweatshirt" at bounding box center [1004, 125] width 244 height 43
click at [1025, 140] on div at bounding box center [1029, 136] width 18 height 18
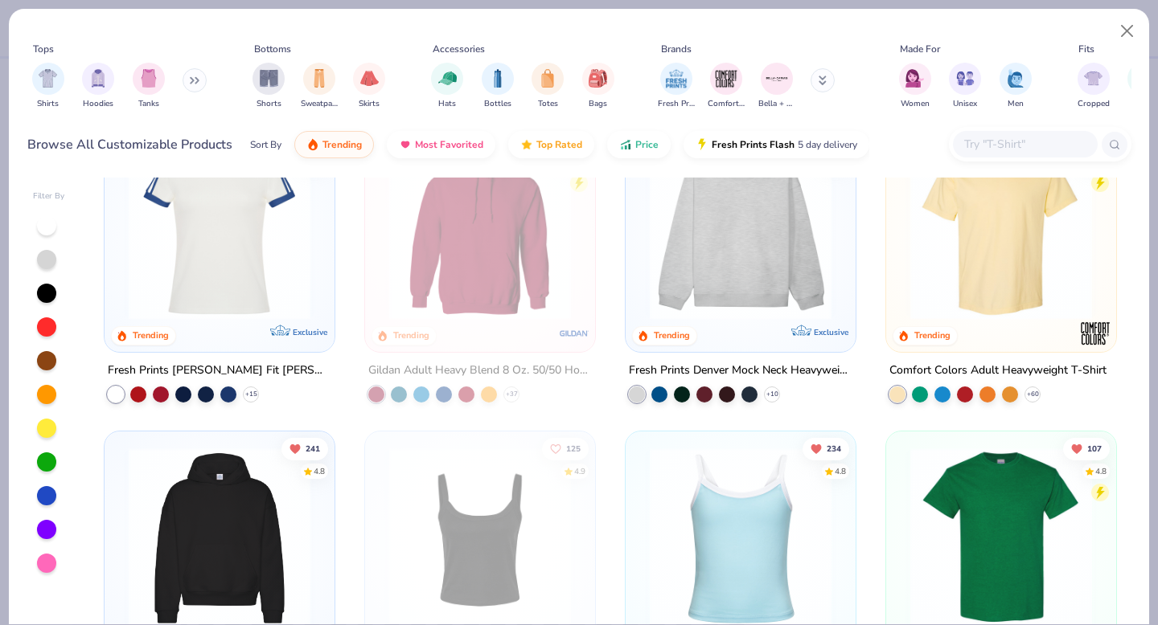
scroll to position [69, 0]
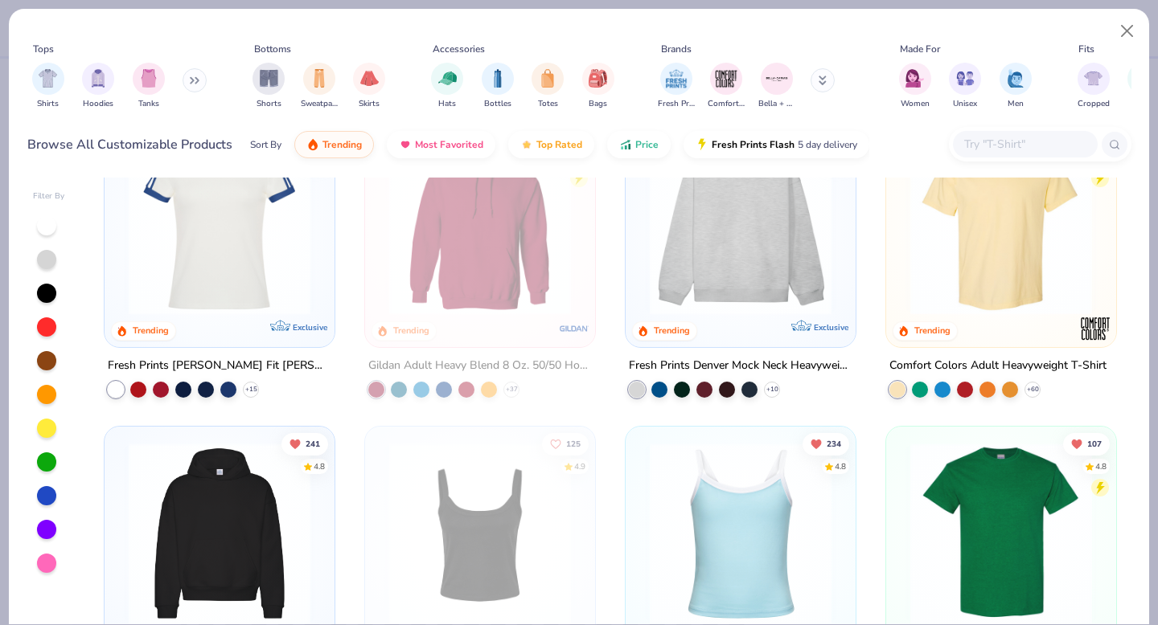
click at [219, 543] on img at bounding box center [220, 534] width 198 height 182
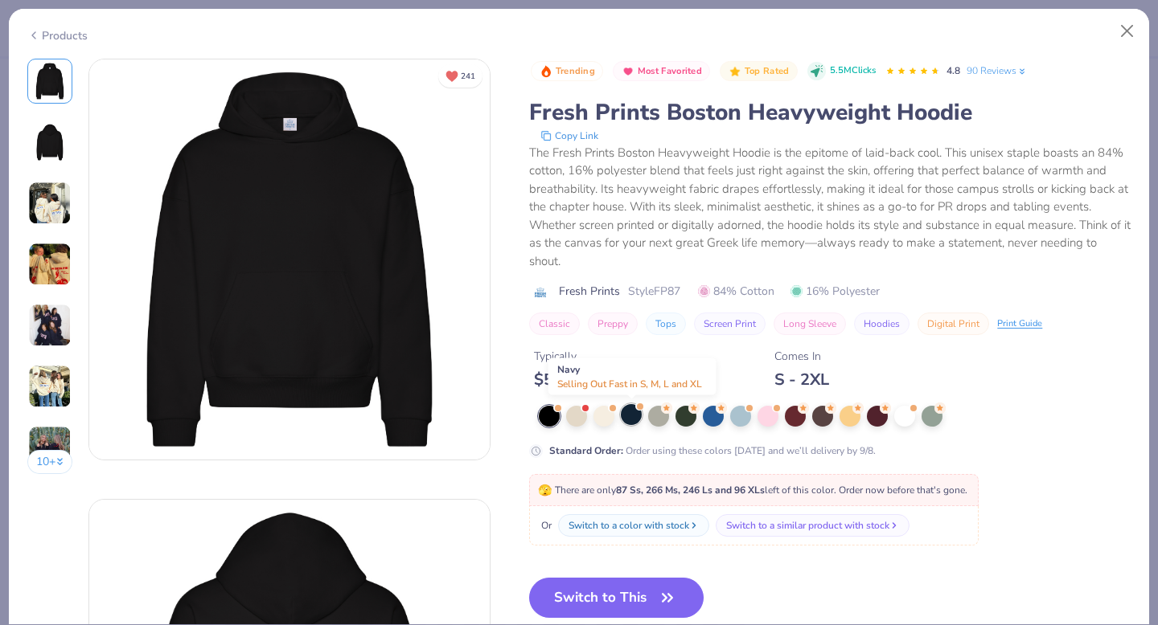
click at [634, 412] on div at bounding box center [631, 414] width 21 height 21
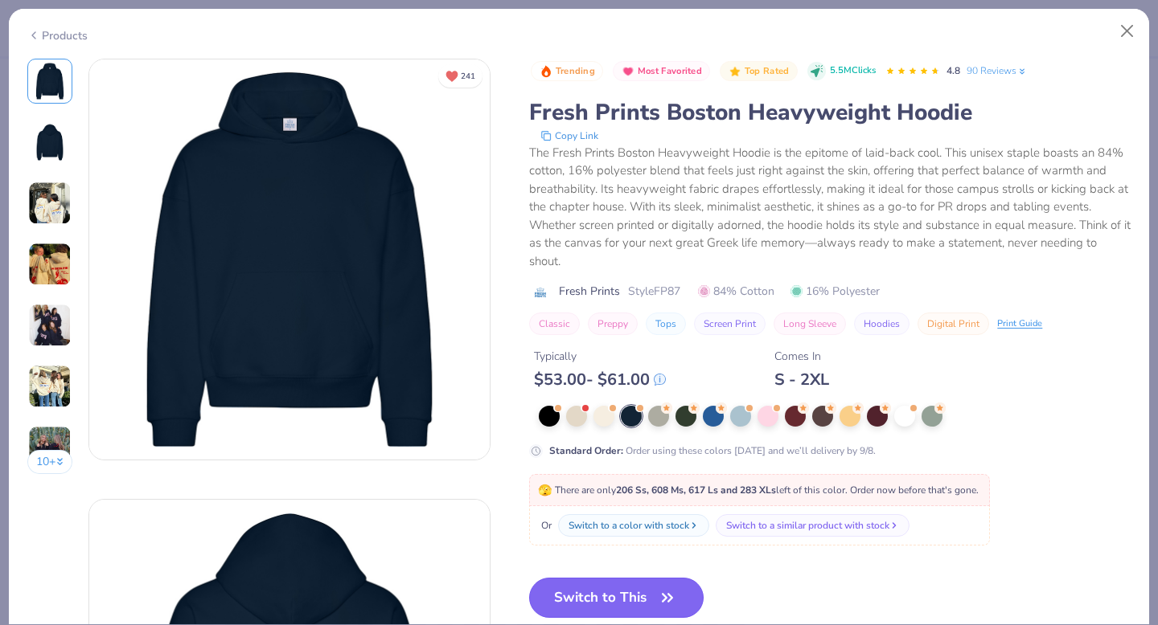
click at [638, 598] on button "Switch to This" at bounding box center [616, 598] width 174 height 40
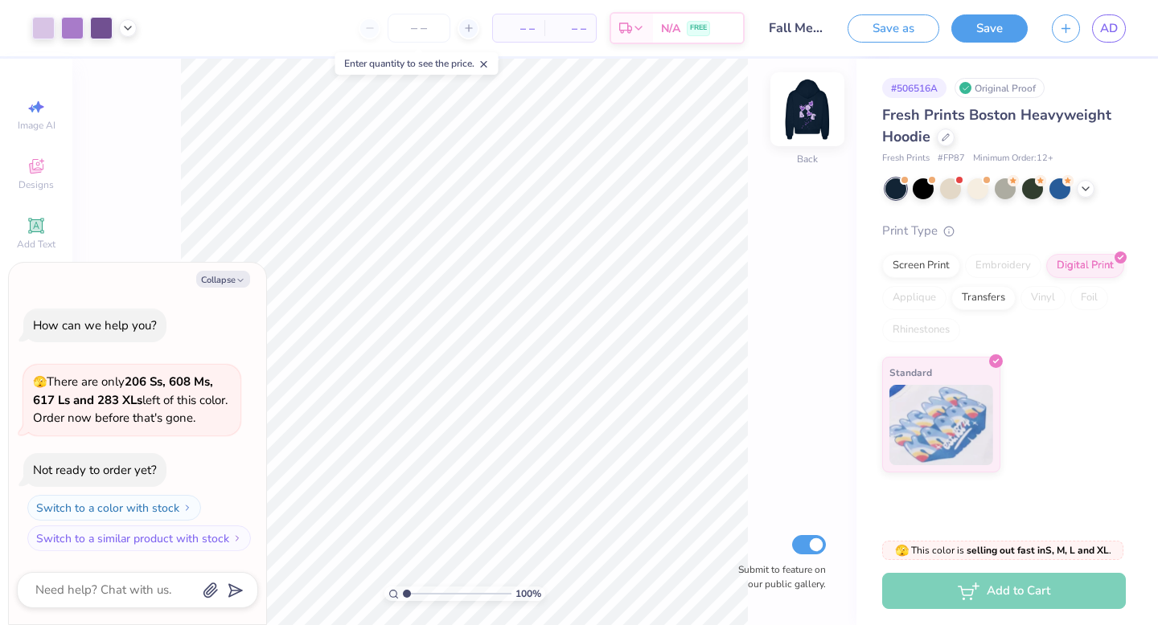
click at [800, 117] on img at bounding box center [807, 109] width 64 height 64
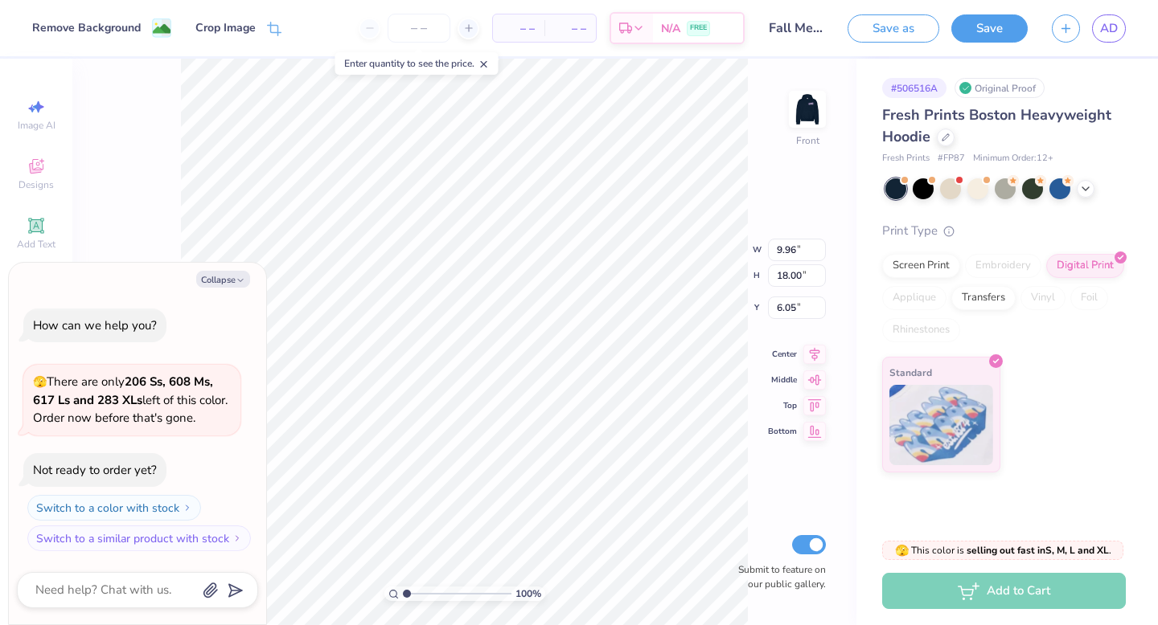
type textarea "x"
type input "5.75"
type textarea "x"
type input "5.00"
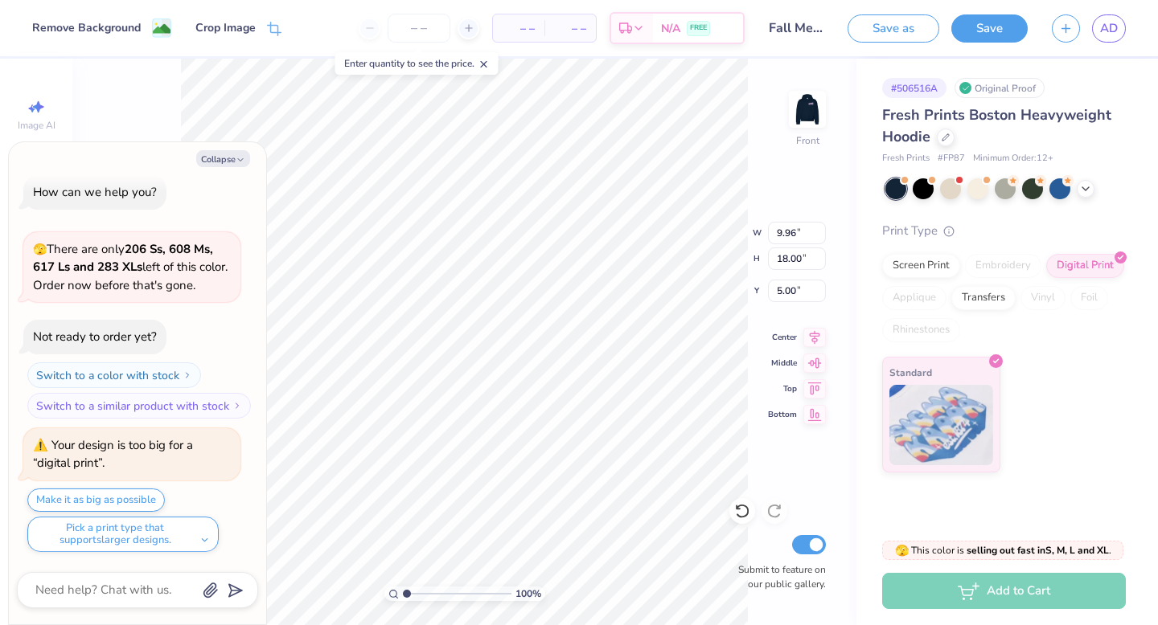
type textarea "x"
type input "5.42"
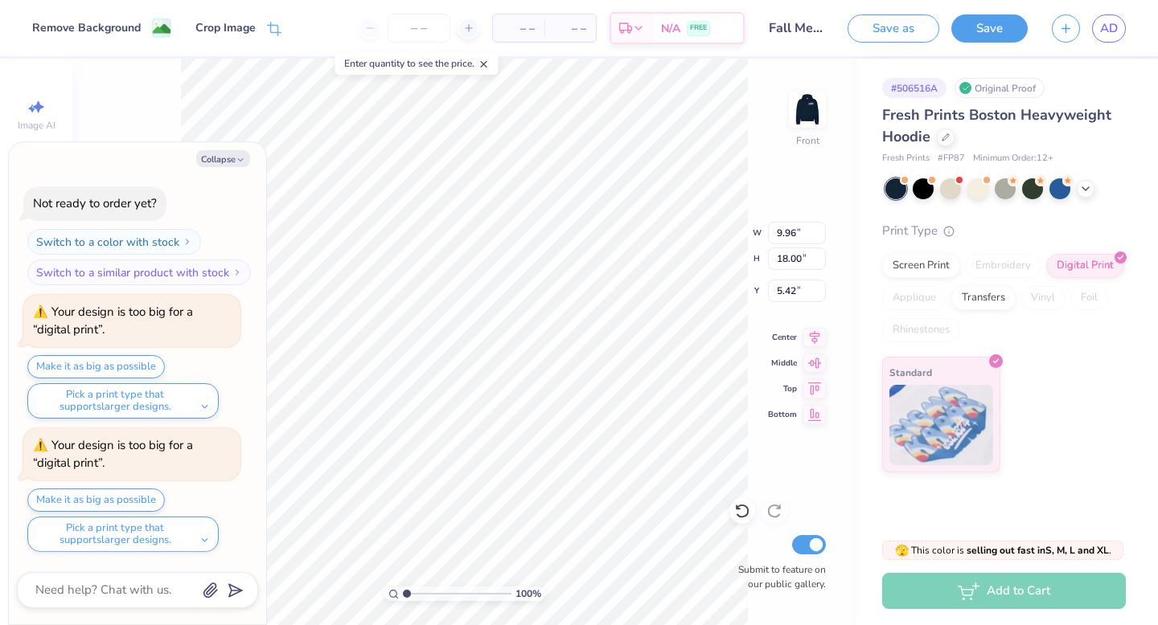
type textarea "x"
type input "5.40"
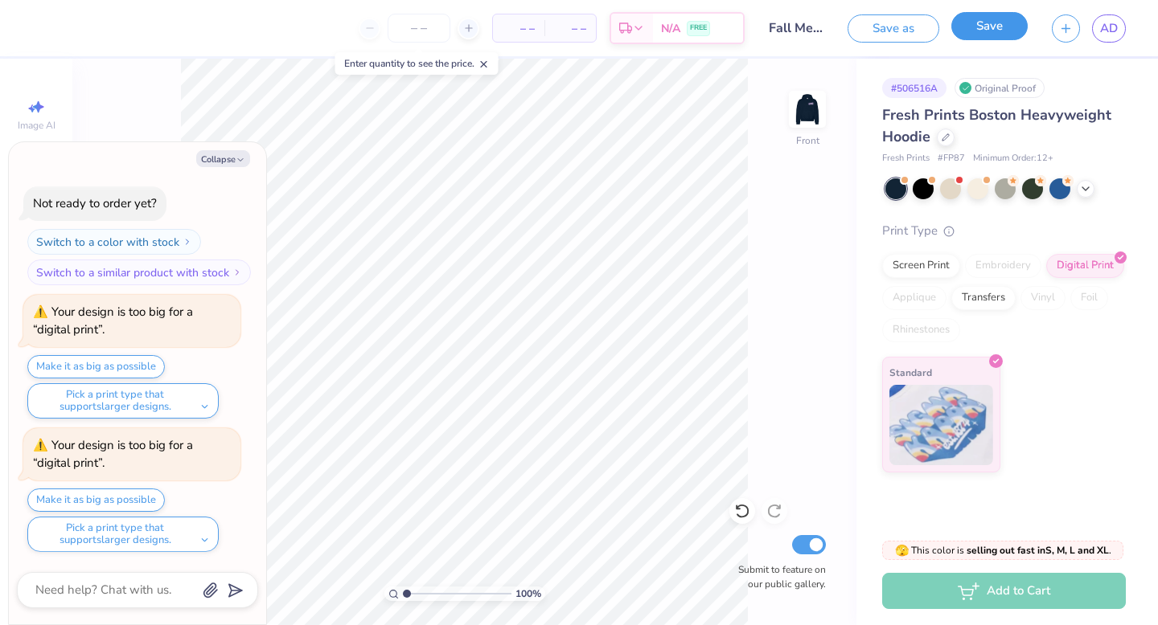
click at [1005, 18] on button "Save" at bounding box center [989, 26] width 76 height 28
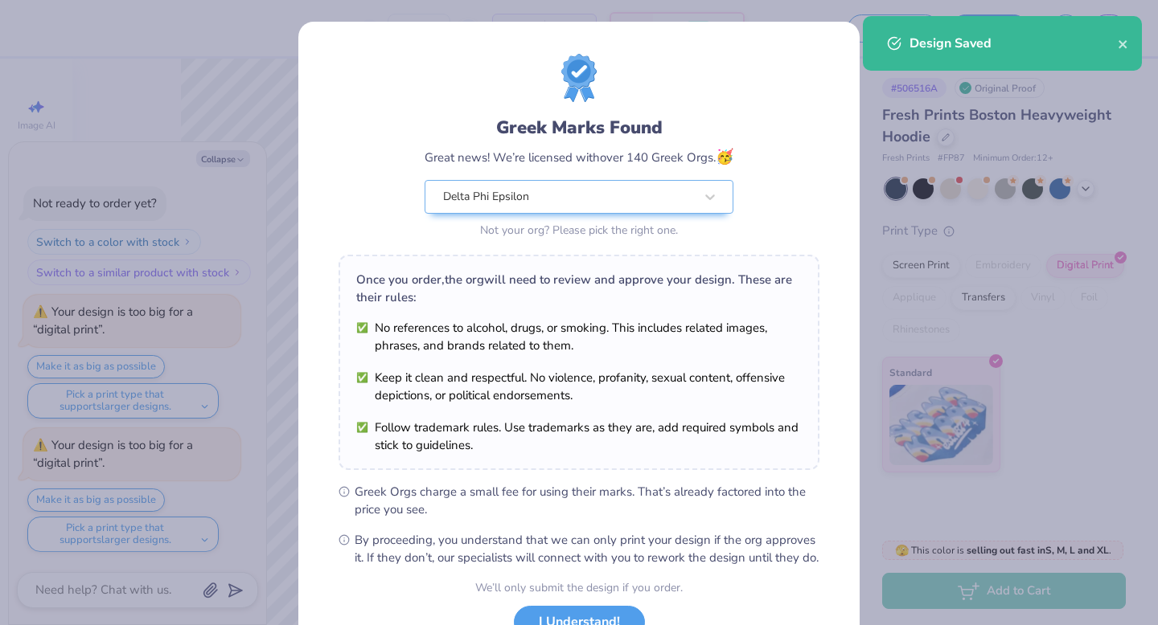
scroll to position [127, 0]
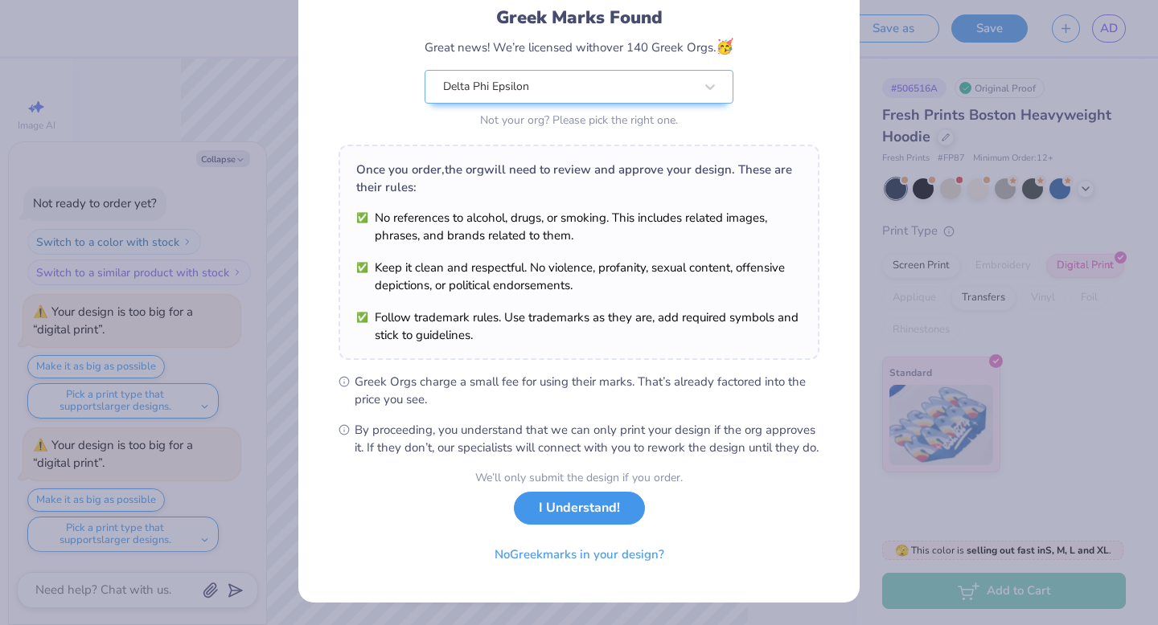
click at [604, 522] on button "I Understand!" at bounding box center [579, 508] width 131 height 33
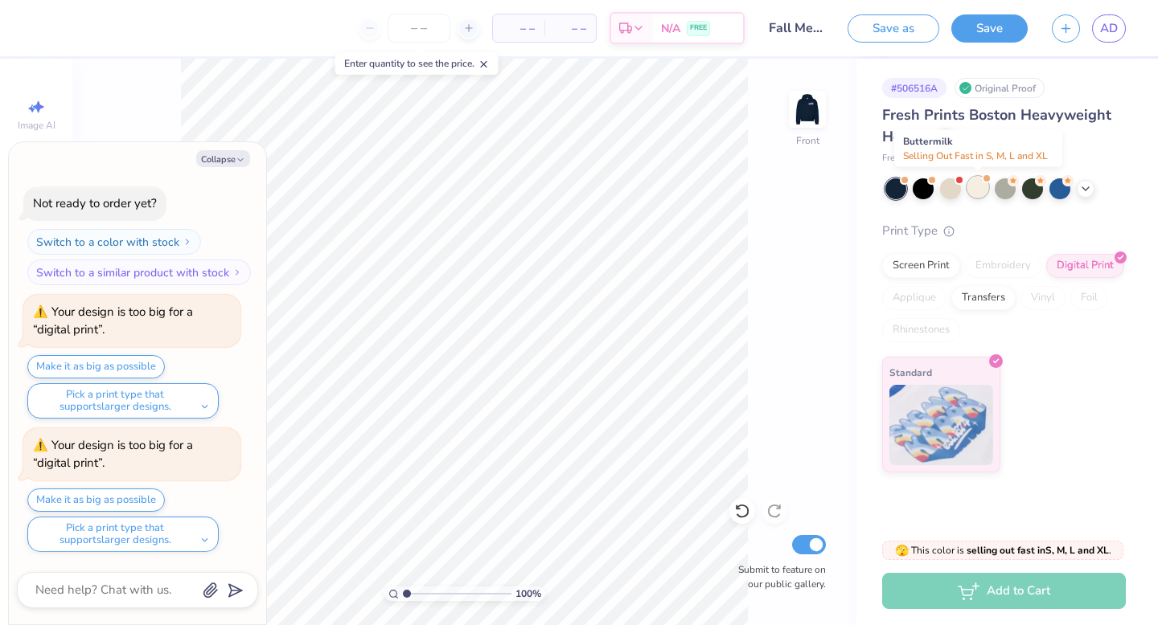
click at [983, 191] on div at bounding box center [977, 187] width 21 height 21
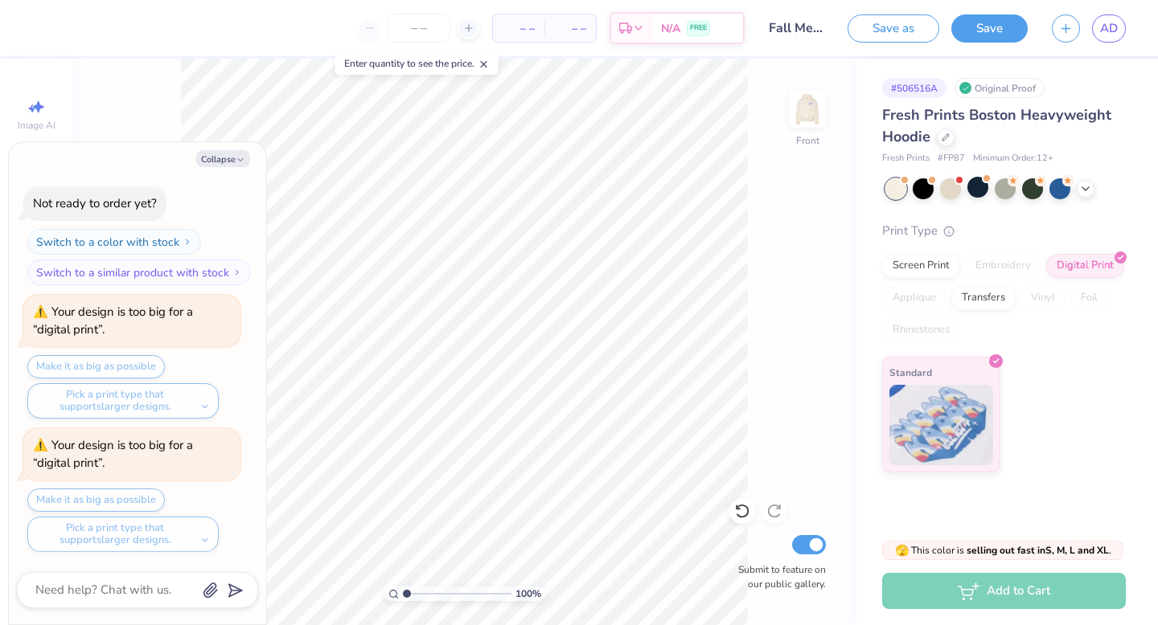
scroll to position [355, 0]
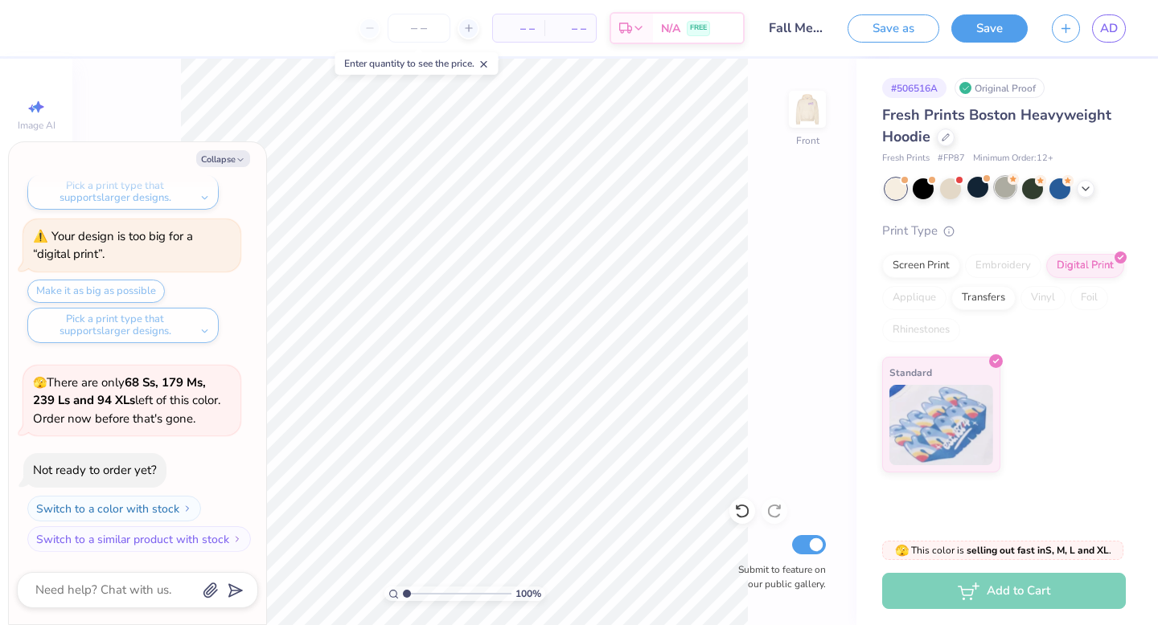
click at [1001, 186] on div at bounding box center [1004, 187] width 21 height 21
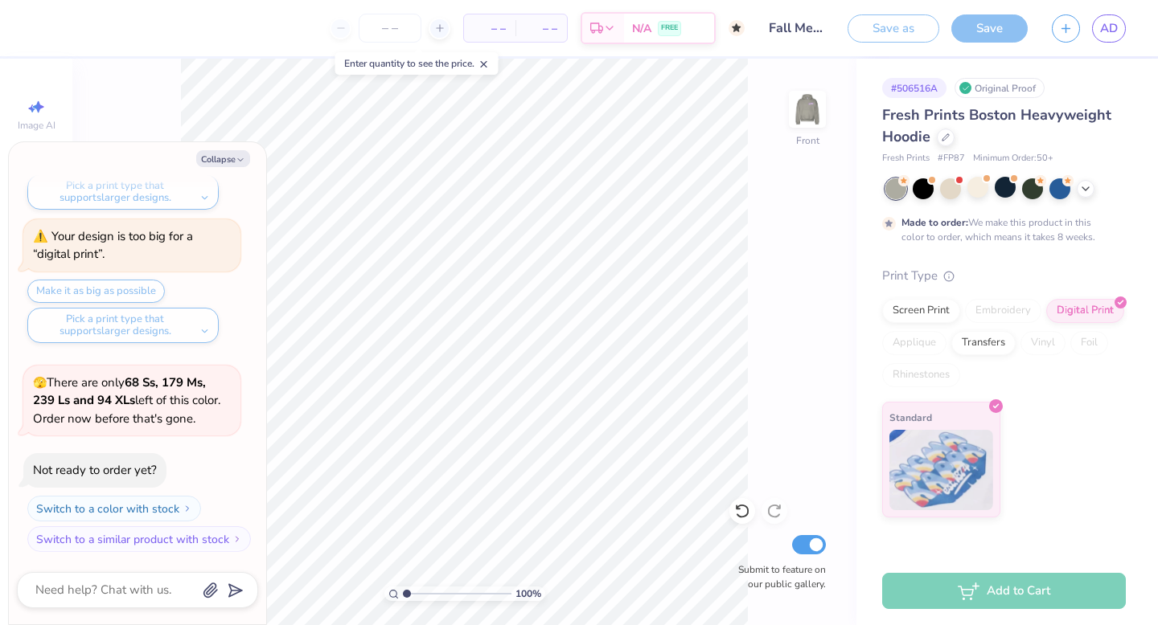
scroll to position [489, 0]
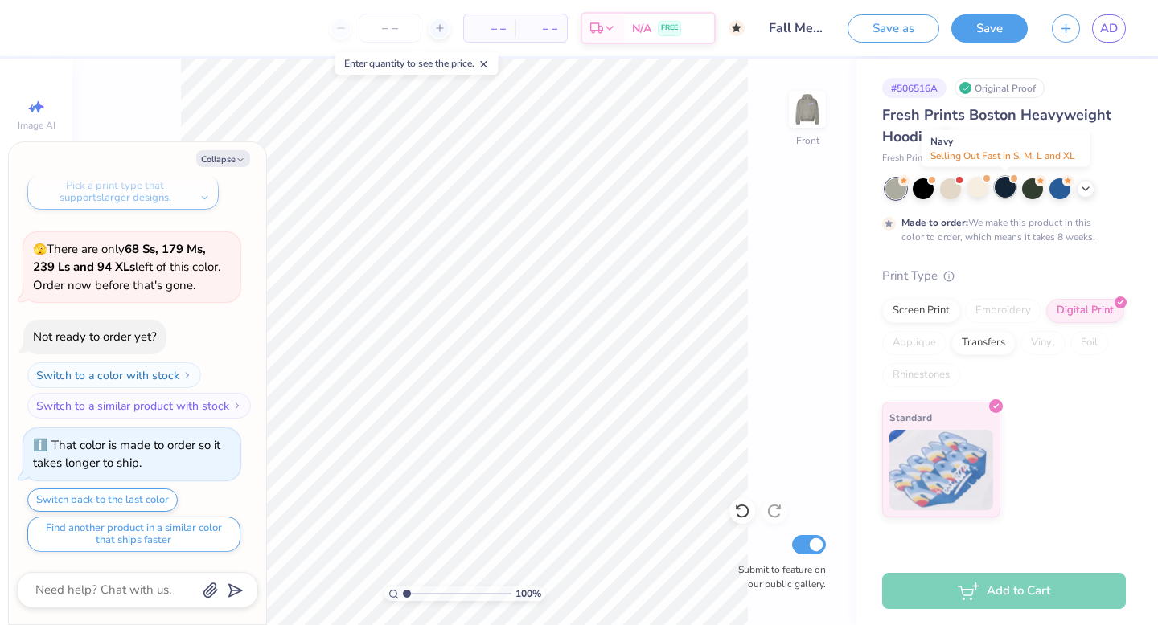
click at [1003, 186] on div at bounding box center [1004, 187] width 21 height 21
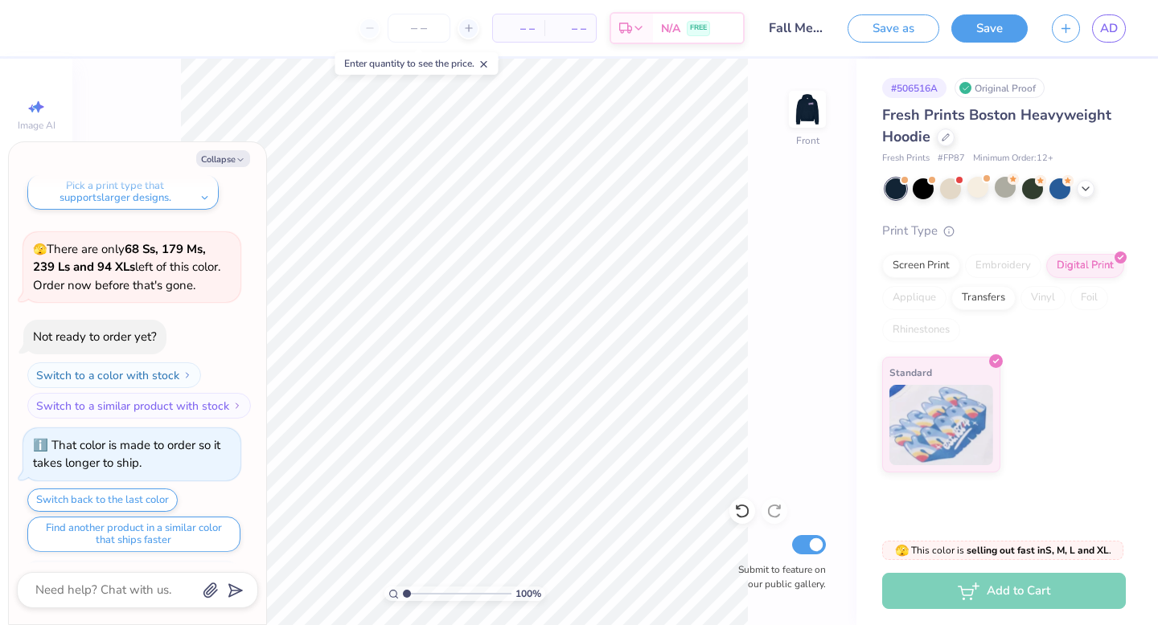
scroll to position [778, 0]
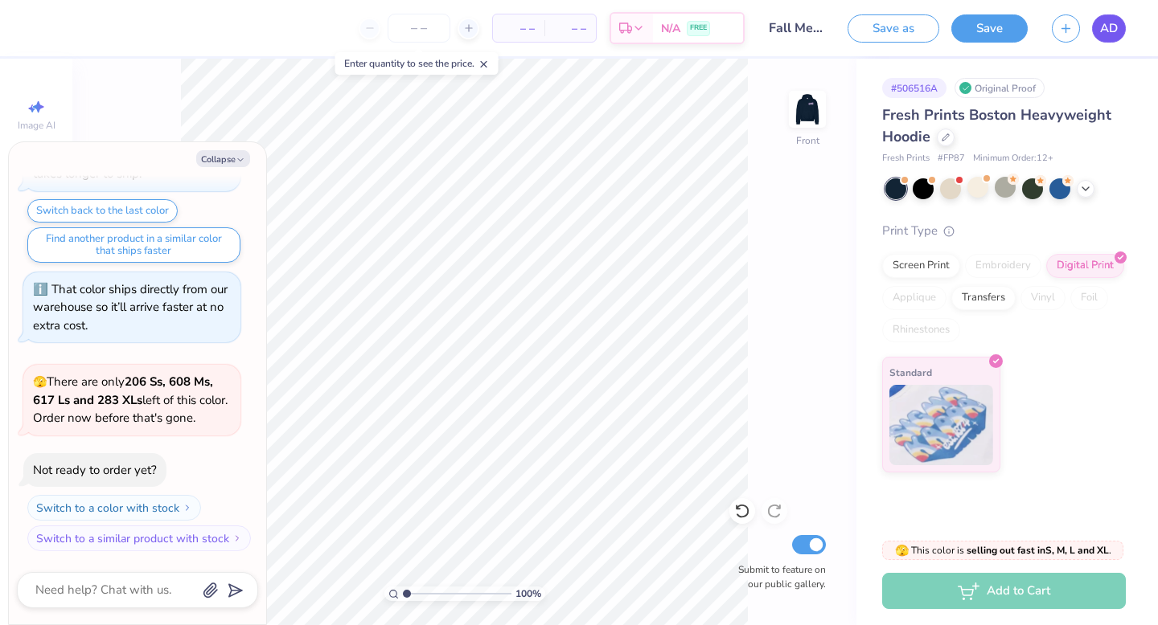
click at [1109, 24] on span "AD" at bounding box center [1109, 28] width 18 height 18
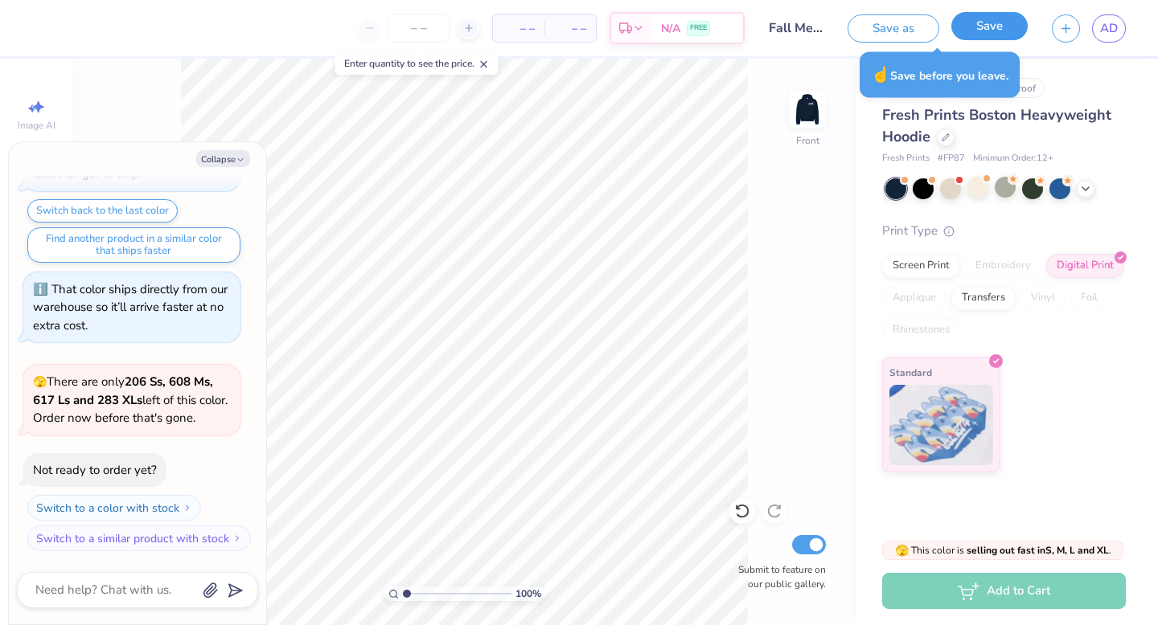
click at [999, 26] on button "Save" at bounding box center [989, 26] width 76 height 28
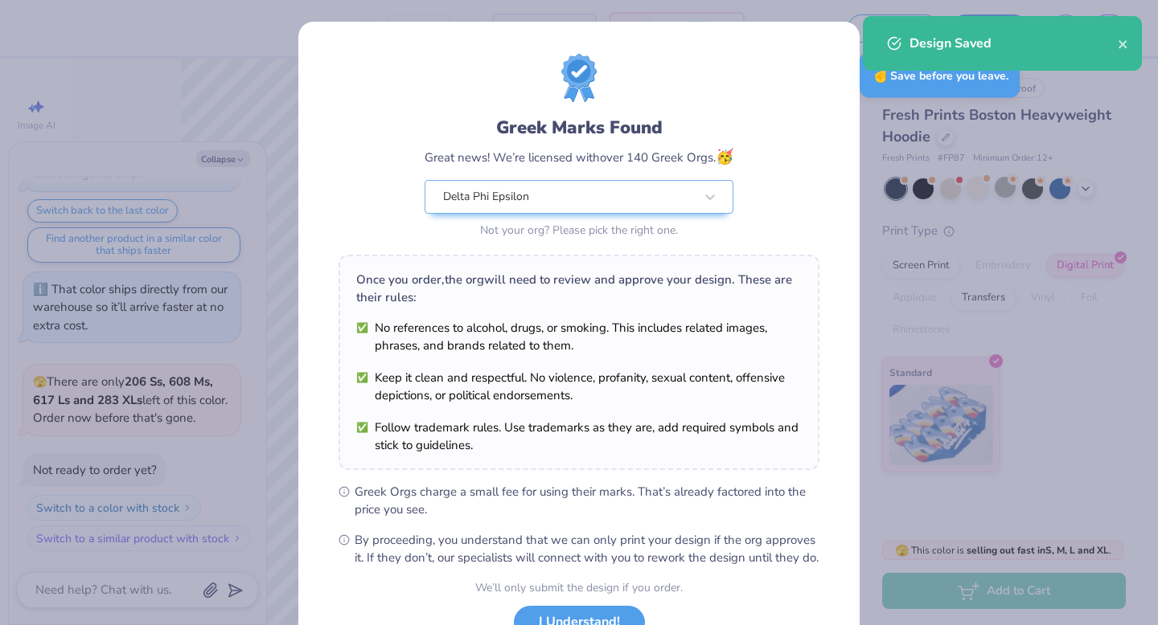
scroll to position [127, 0]
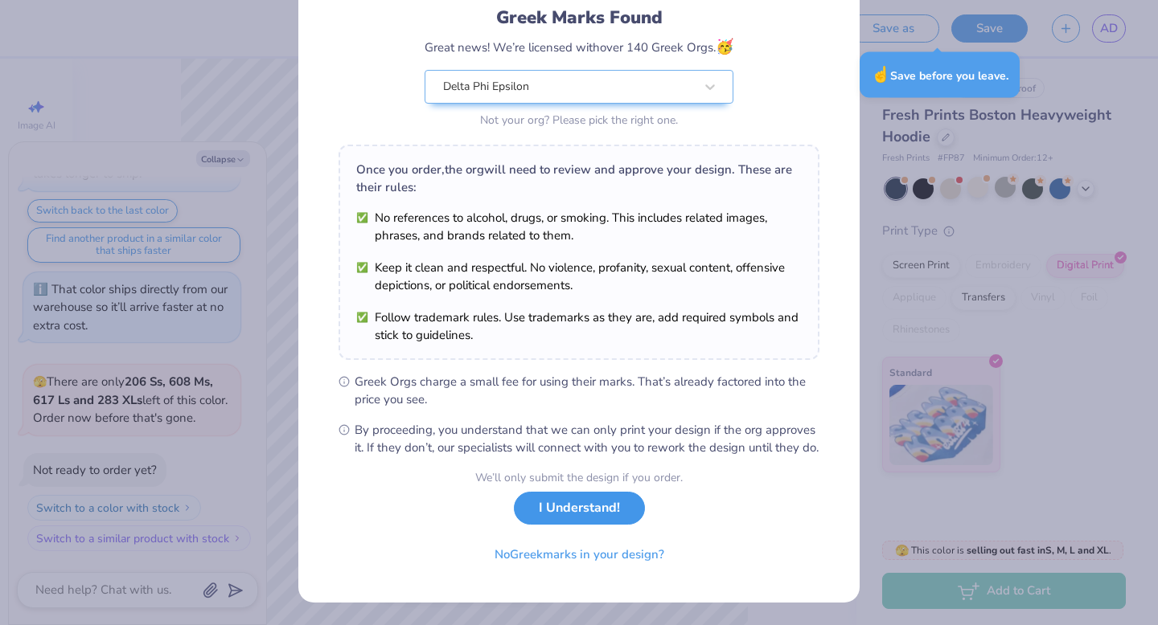
click at [592, 516] on button "I Understand!" at bounding box center [579, 508] width 131 height 33
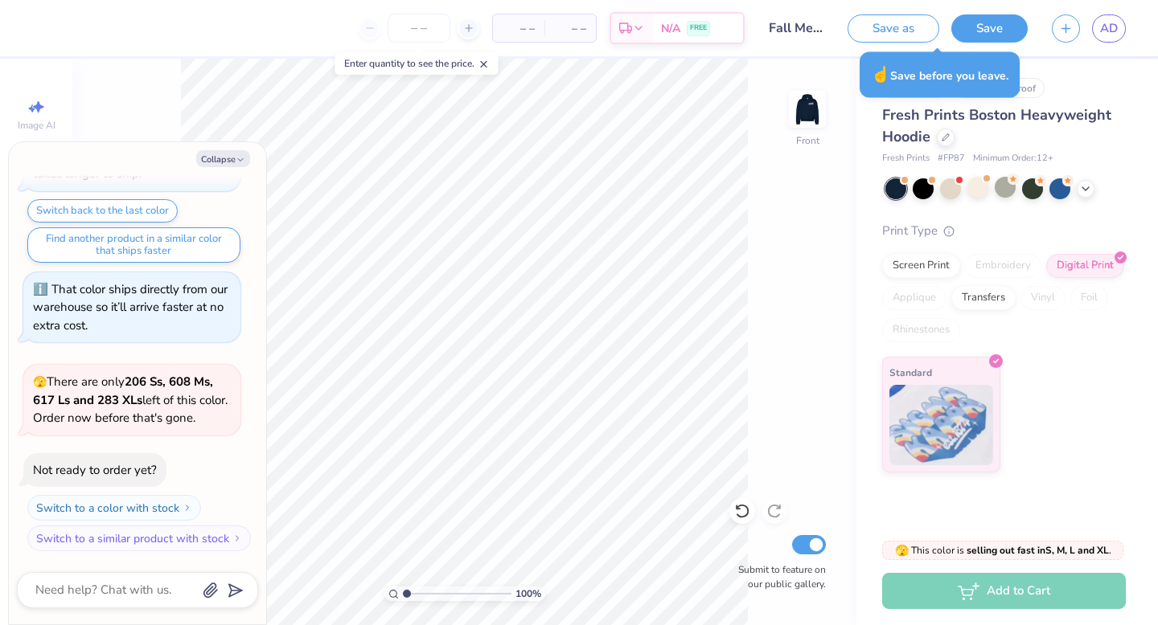
scroll to position [0, 0]
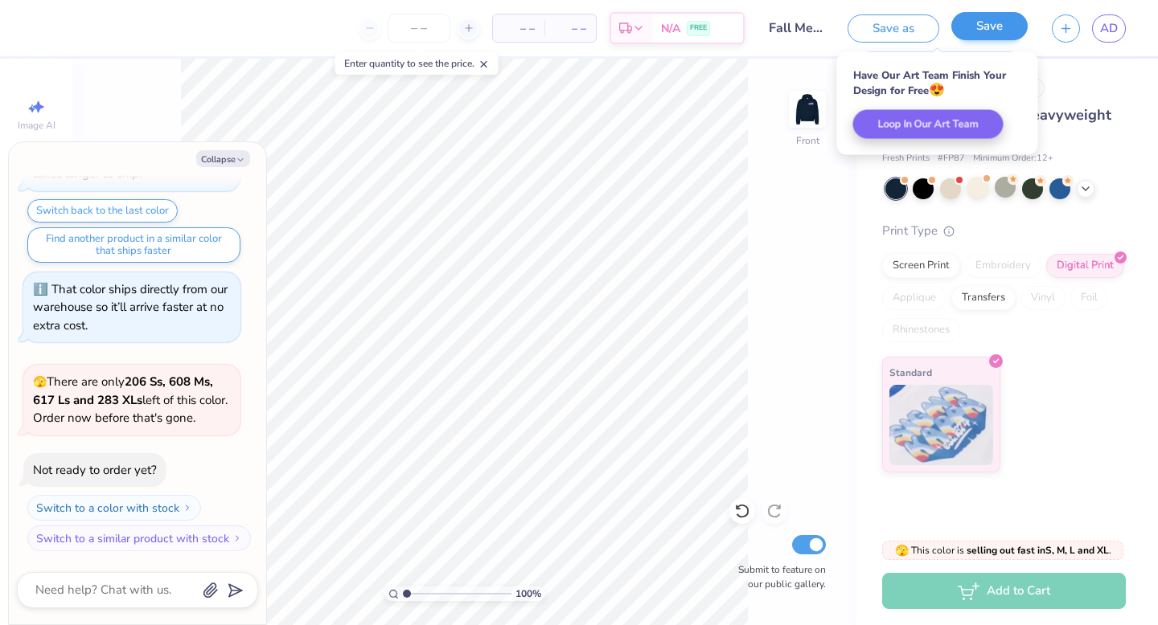
type textarea "x"
click at [1108, 39] on link "AD" at bounding box center [1109, 28] width 34 height 28
